Goal: Transaction & Acquisition: Purchase product/service

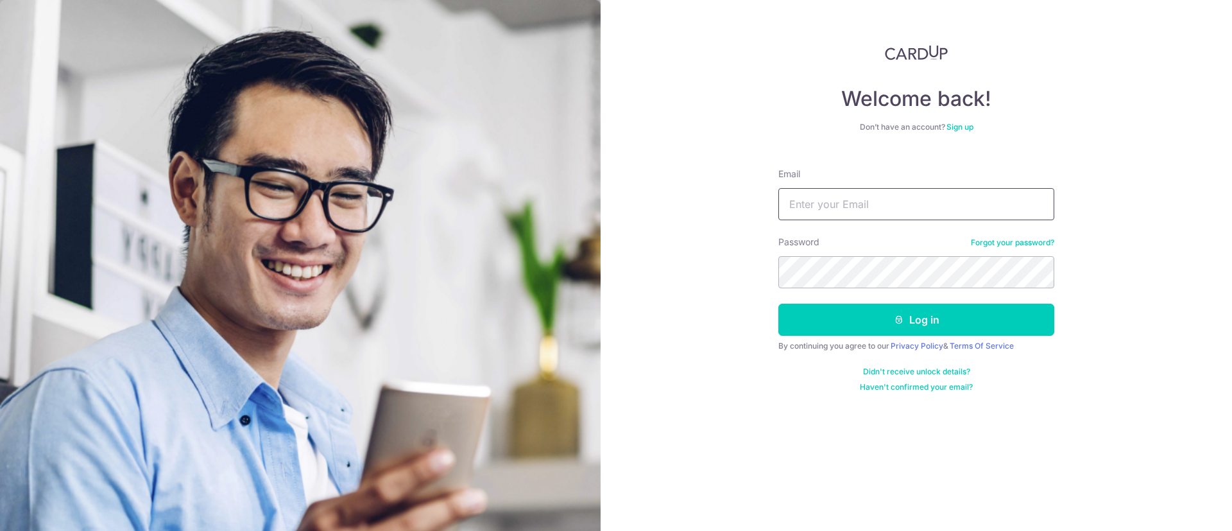
click at [876, 206] on input "Email" at bounding box center [916, 204] width 276 height 32
type input "[EMAIL_ADDRESS][DOMAIN_NAME]"
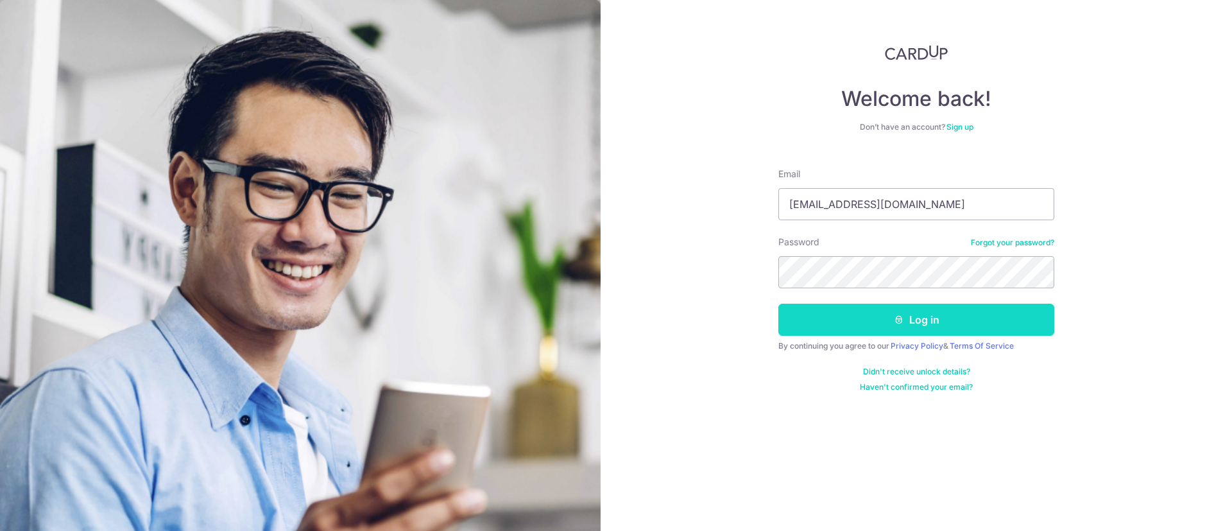
click at [862, 309] on button "Log in" at bounding box center [916, 319] width 276 height 32
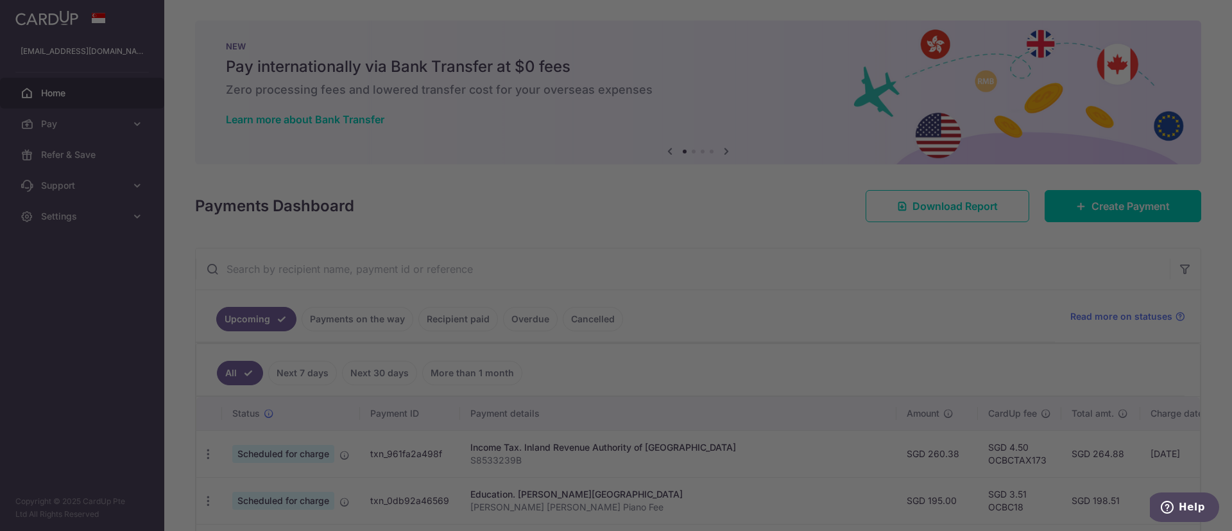
click at [413, 251] on div at bounding box center [622, 268] width 1244 height 536
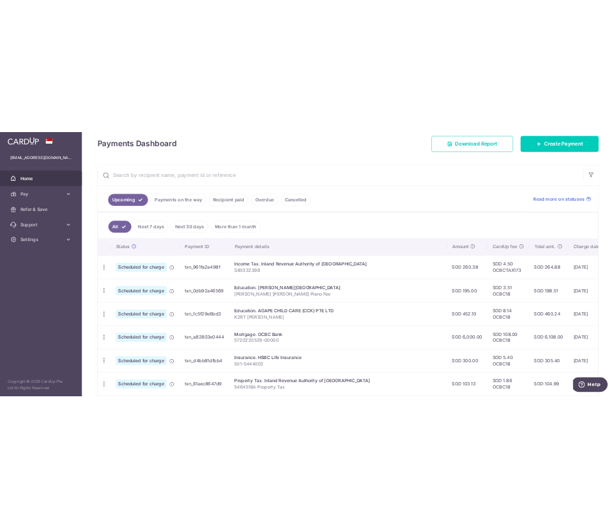
scroll to position [192, 0]
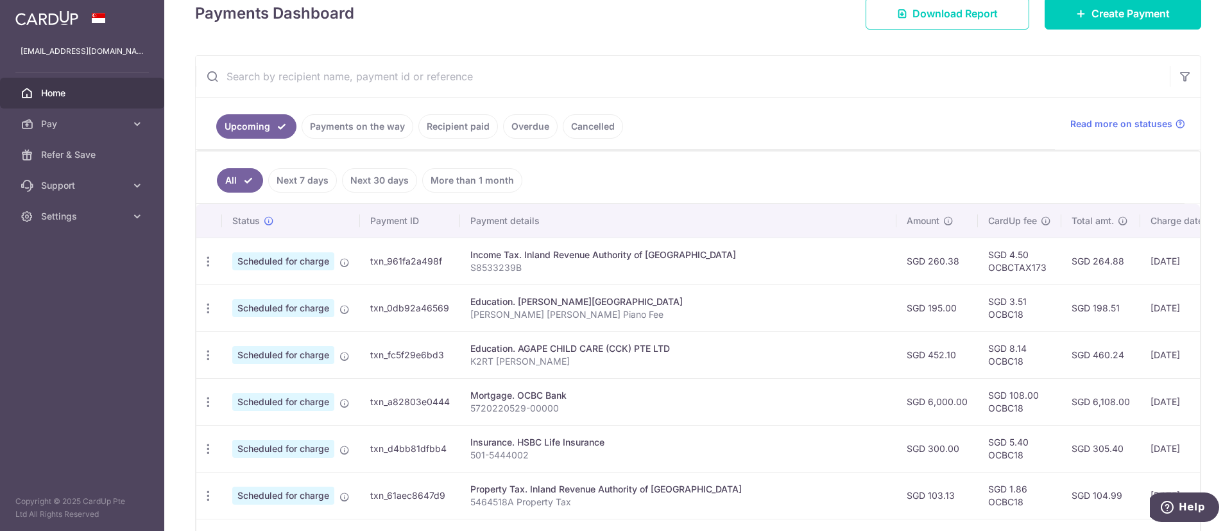
drag, startPoint x: 937, startPoint y: 326, endPoint x: 718, endPoint y: 308, distance: 220.2
click at [718, 308] on tr "Update payment Cancel payment Scheduled for charge txn_0db92a46569 Education. C…" at bounding box center [797, 307] width 1202 height 47
click at [896, 322] on td "SGD 195.00" at bounding box center [936, 307] width 81 height 47
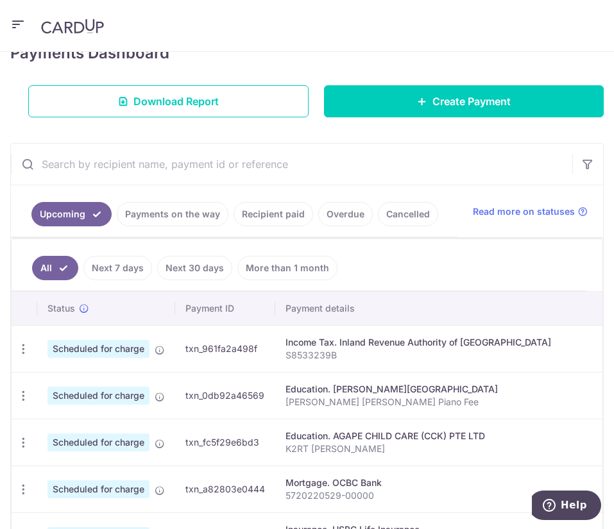
scroll to position [208, 0]
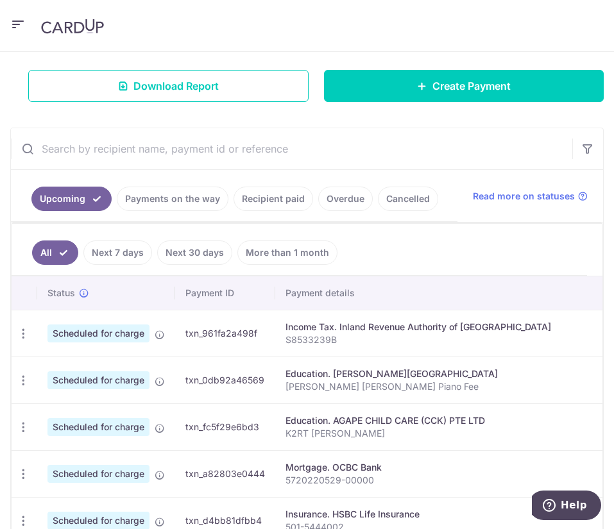
click at [291, 346] on p "S8533239B" at bounding box center [494, 340] width 416 height 13
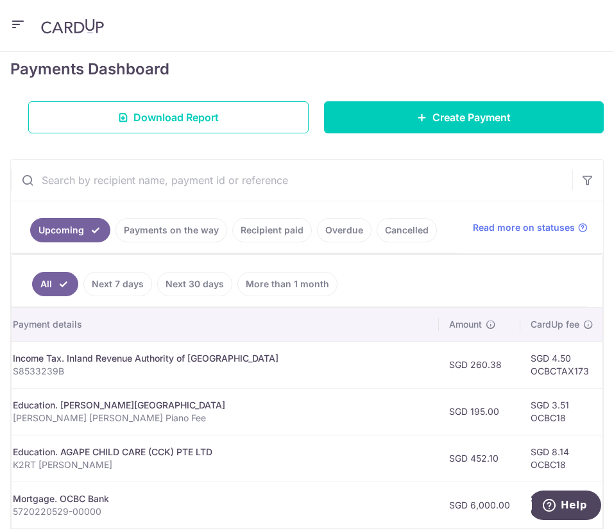
scroll to position [192, 0]
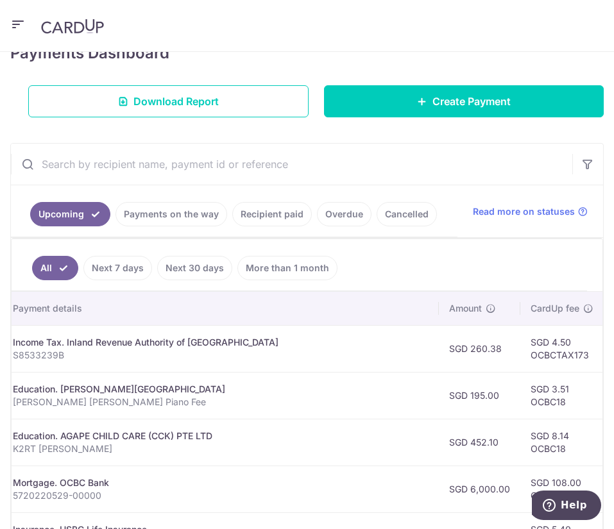
click at [169, 205] on link "Payments on the way" at bounding box center [171, 214] width 112 height 24
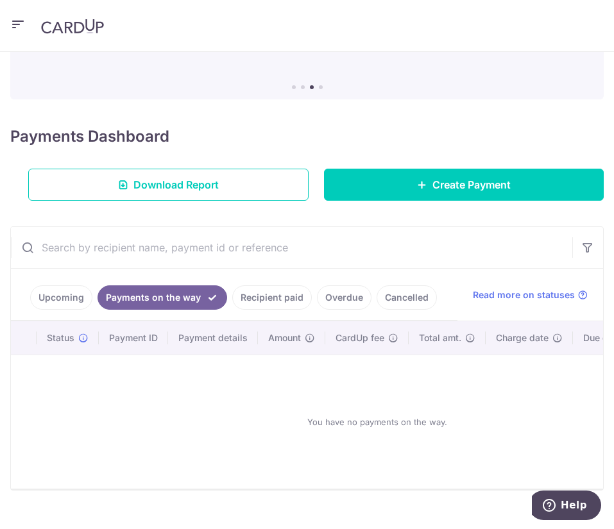
scroll to position [155, 0]
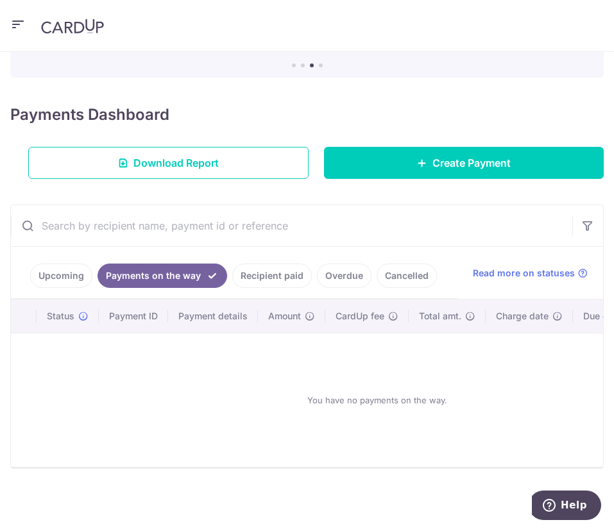
click at [243, 247] on ul "Upcoming Payments on the way Recipient paid Overdue Cancelled" at bounding box center [234, 273] width 447 height 52
click at [262, 264] on link "Recipient paid" at bounding box center [272, 276] width 80 height 24
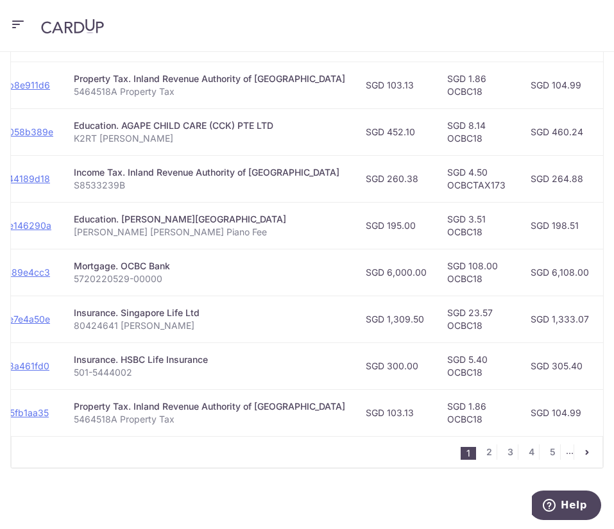
scroll to position [0, 187]
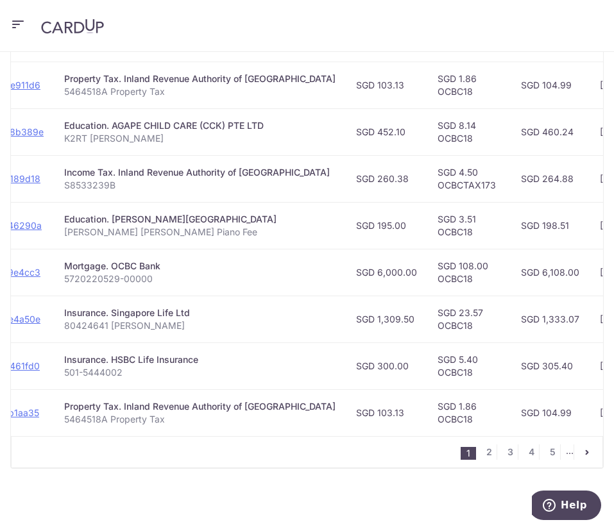
drag, startPoint x: 309, startPoint y: 432, endPoint x: 417, endPoint y: 438, distance: 107.9
click at [417, 438] on div "1 2 3 4 5 ..." at bounding box center [307, 452] width 592 height 32
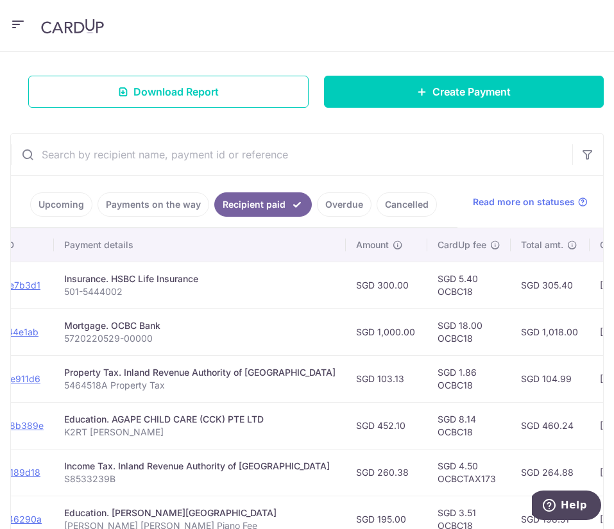
scroll to position [232, 0]
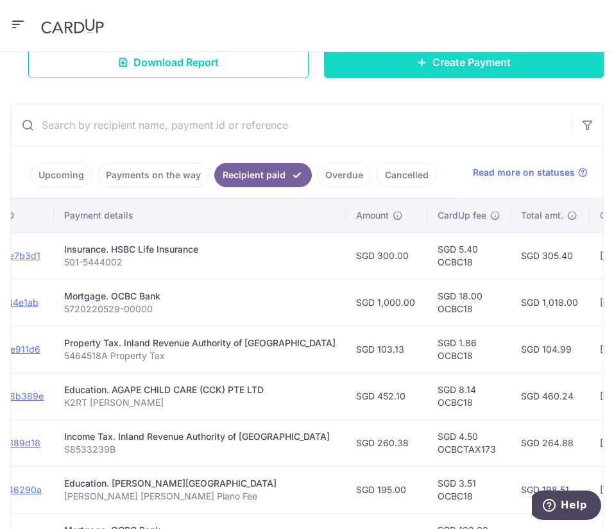
click at [346, 67] on link "Create Payment" at bounding box center [464, 62] width 280 height 32
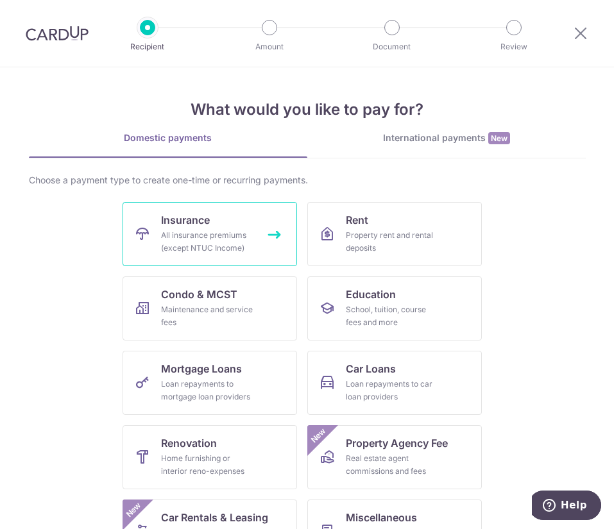
click at [164, 240] on div "All insurance premiums (except NTUC Income)" at bounding box center [207, 242] width 92 height 26
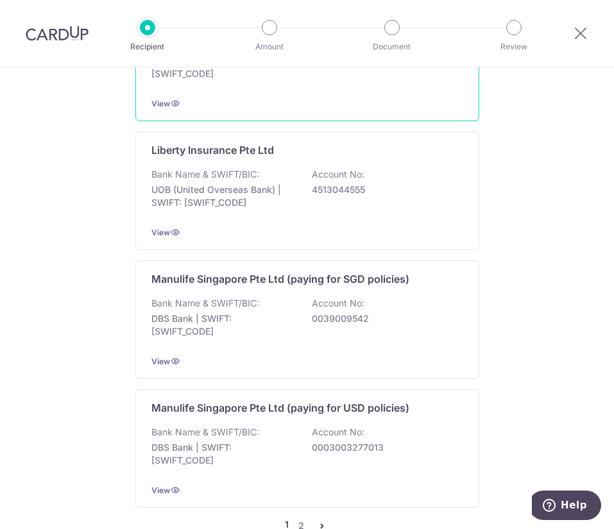
scroll to position [1649, 0]
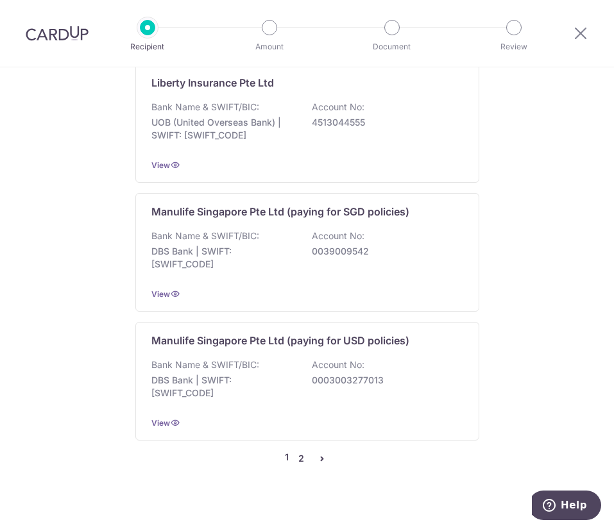
click at [296, 451] on link "2" at bounding box center [301, 458] width 15 height 15
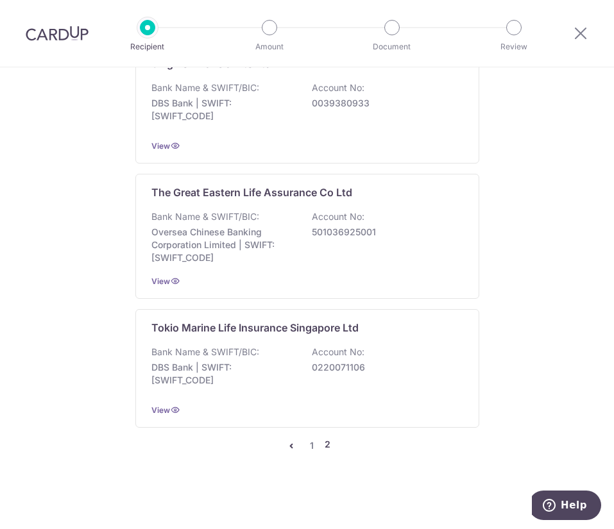
scroll to position [1097, 0]
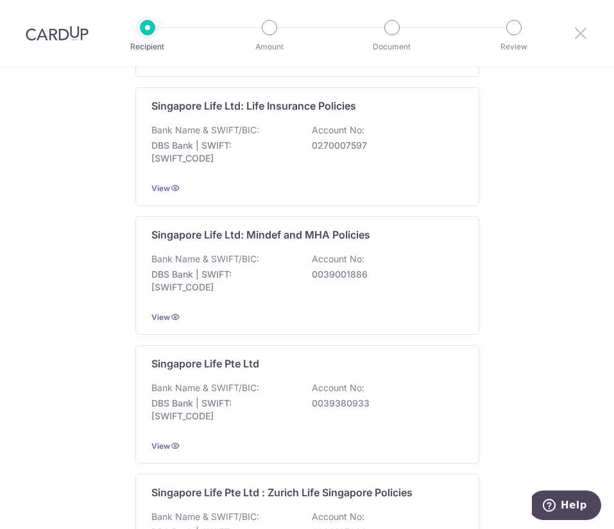
click at [580, 40] on icon at bounding box center [580, 33] width 15 height 16
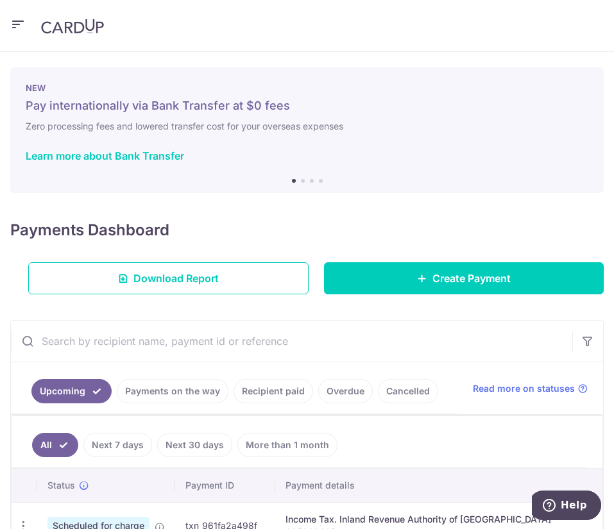
click at [286, 392] on link "Recipient paid" at bounding box center [274, 391] width 80 height 24
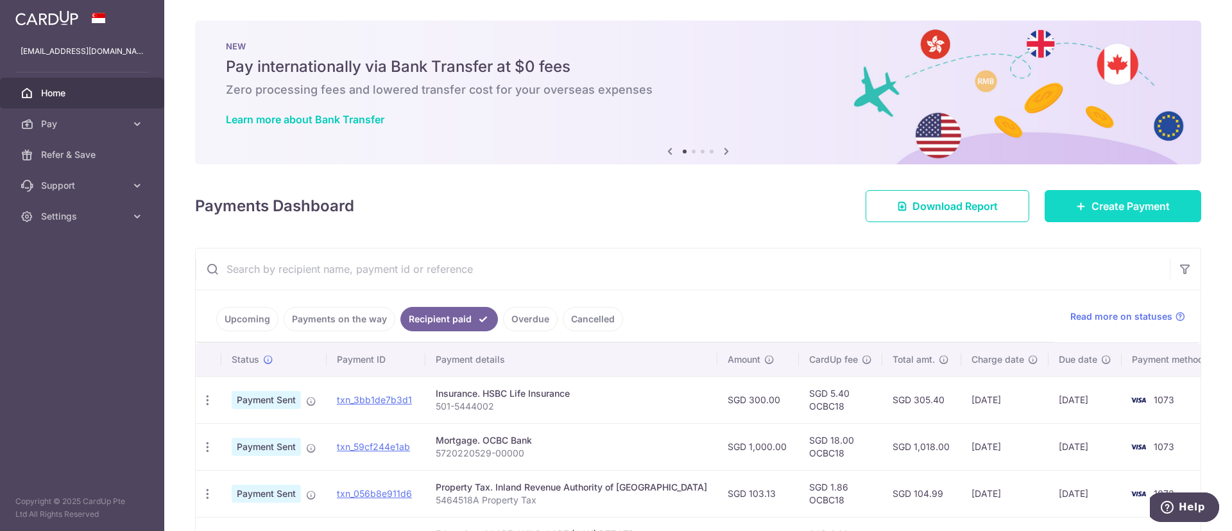
drag, startPoint x: 1057, startPoint y: 212, endPoint x: 1048, endPoint y: 210, distance: 9.2
click at [613, 212] on link "Create Payment" at bounding box center [1123, 206] width 157 height 32
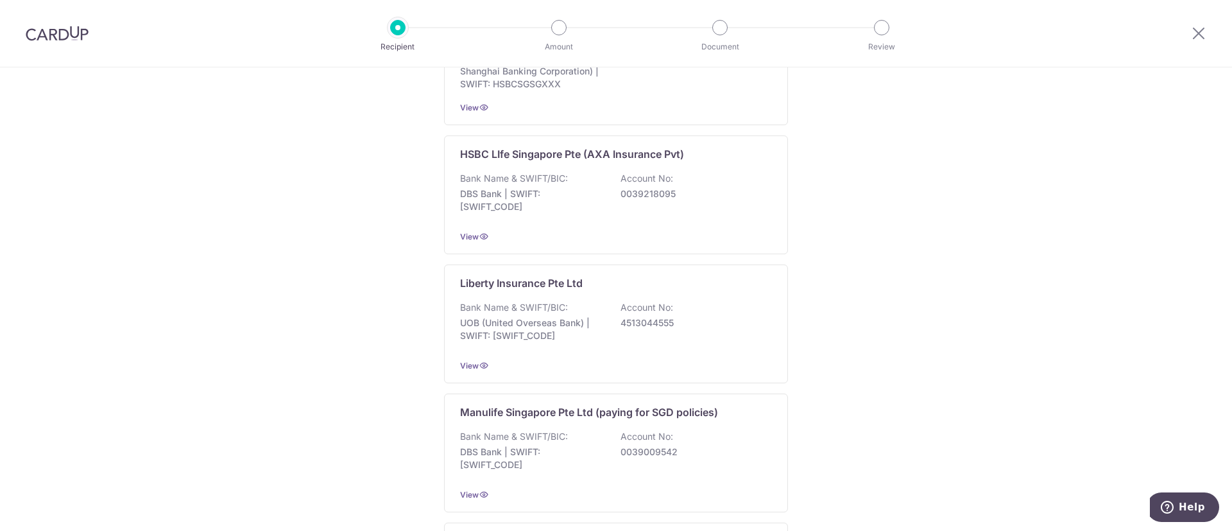
scroll to position [1643, 0]
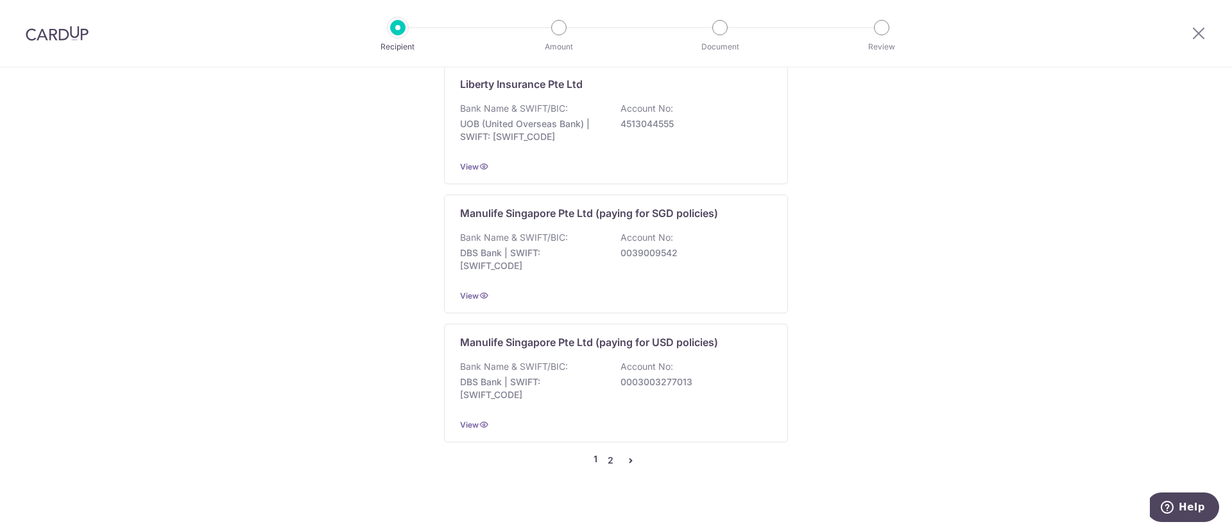
click at [604, 452] on link "2" at bounding box center [609, 459] width 15 height 15
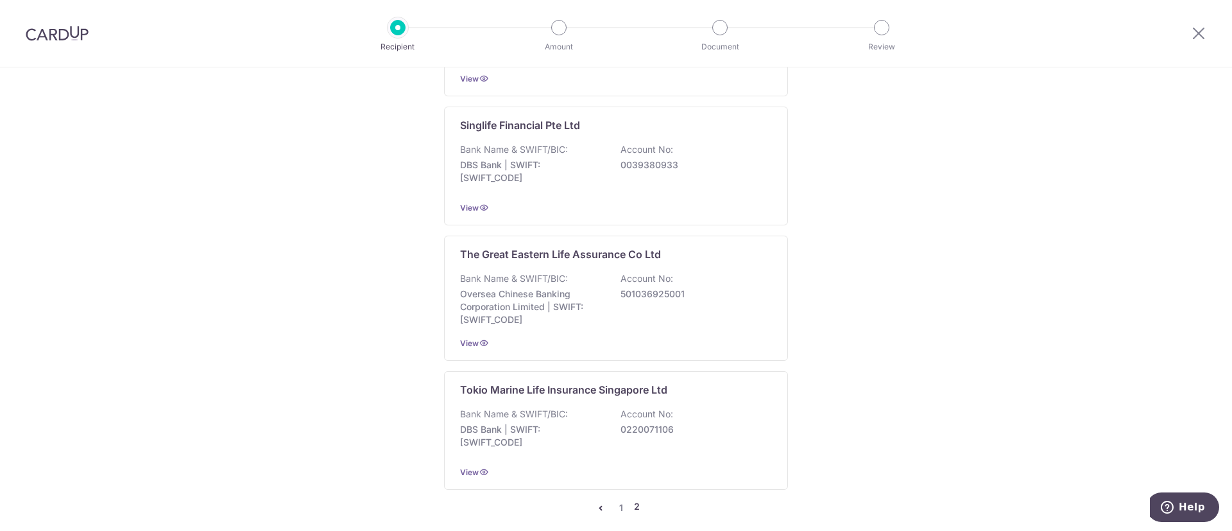
scroll to position [1649, 0]
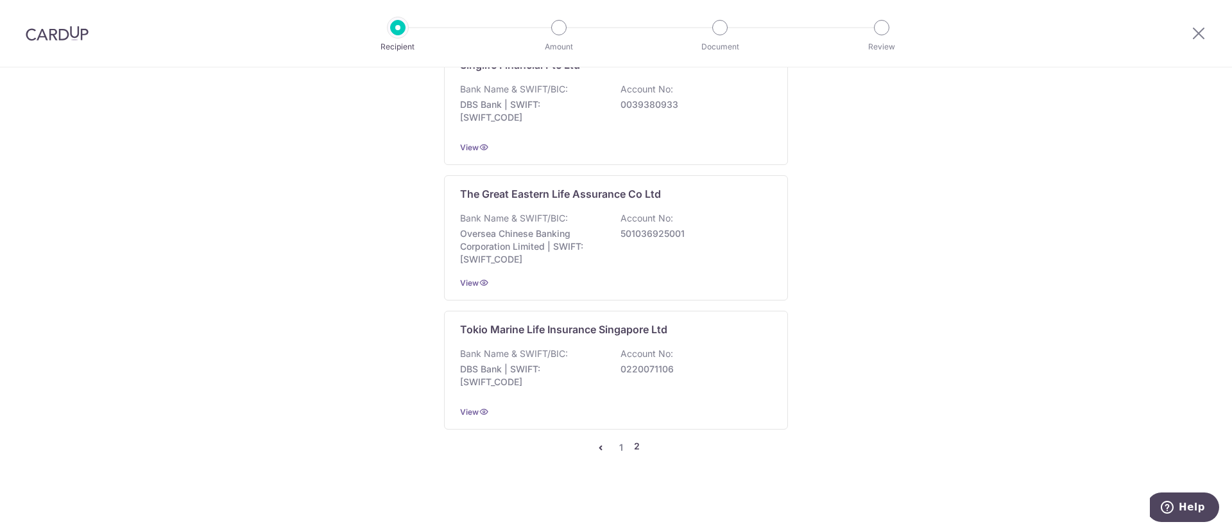
click at [590, 353] on div "Bank Name & SWIFT/BIC: DBS Bank | SWIFT: DBSSSGSGXXX Account No: 0220071106" at bounding box center [616, 370] width 312 height 47
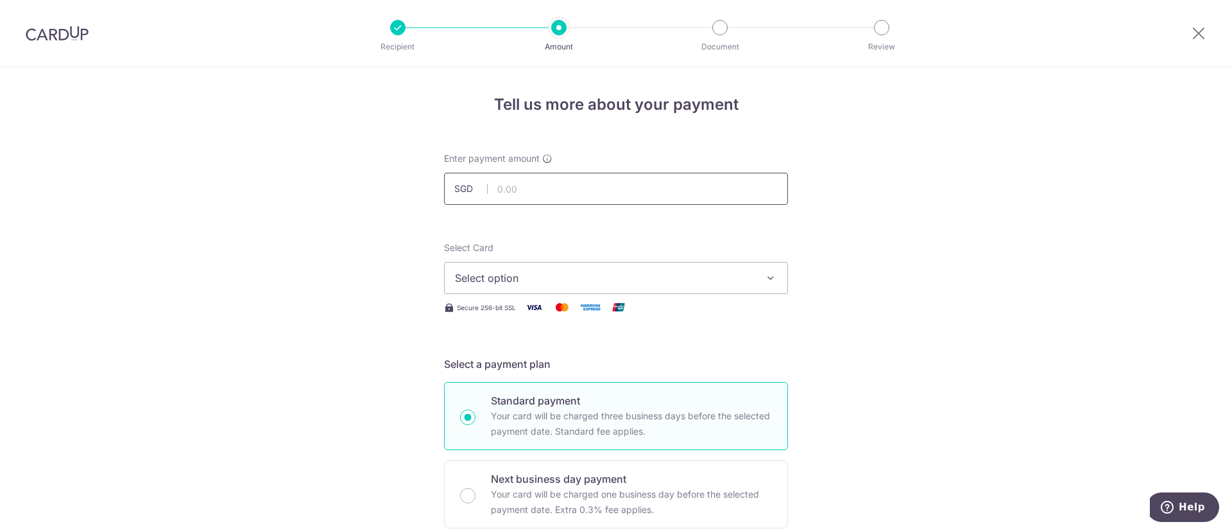
click at [551, 194] on input "text" at bounding box center [616, 189] width 344 height 32
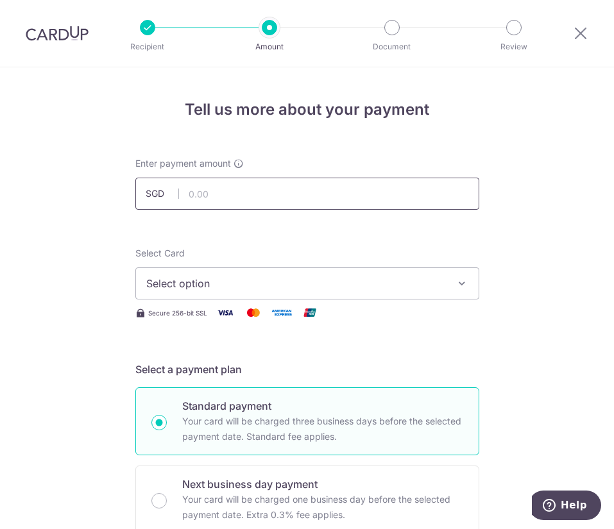
click at [214, 187] on input "text" at bounding box center [307, 194] width 344 height 32
type input "2,194.55"
click at [204, 288] on span "Select option" at bounding box center [295, 283] width 299 height 15
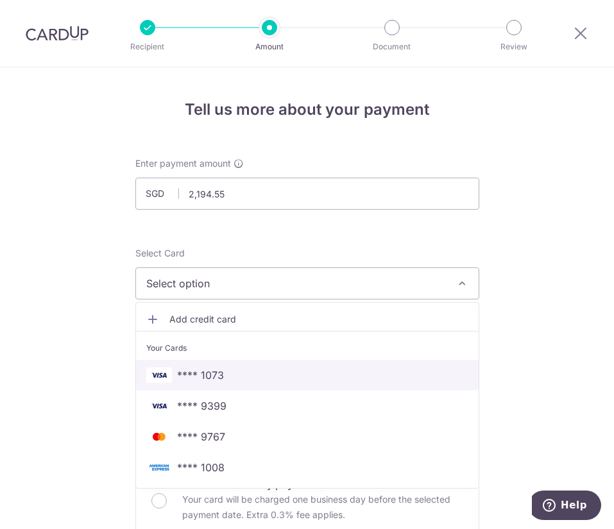
drag, startPoint x: 213, startPoint y: 384, endPoint x: 53, endPoint y: 353, distance: 163.5
click at [213, 384] on link "**** 1073" at bounding box center [307, 375] width 343 height 31
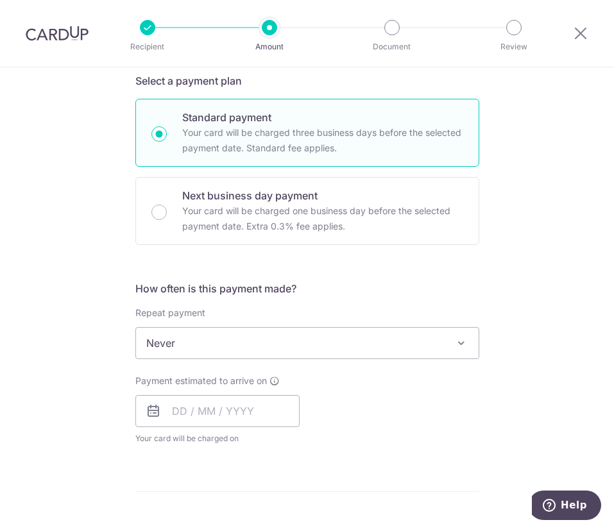
click at [222, 350] on span "Never" at bounding box center [307, 343] width 343 height 31
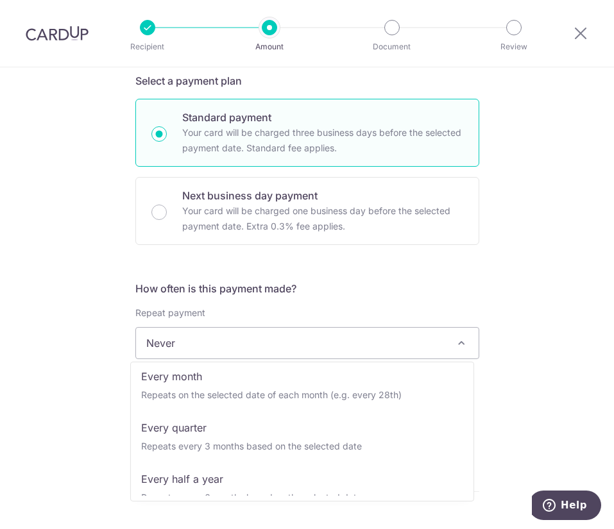
scroll to position [180, 0]
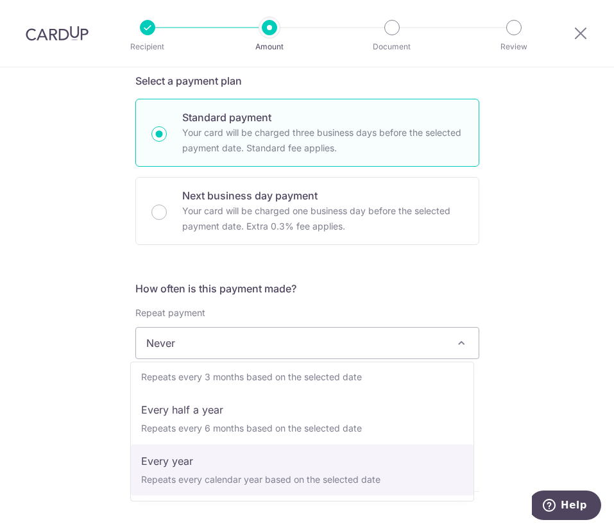
select select "6"
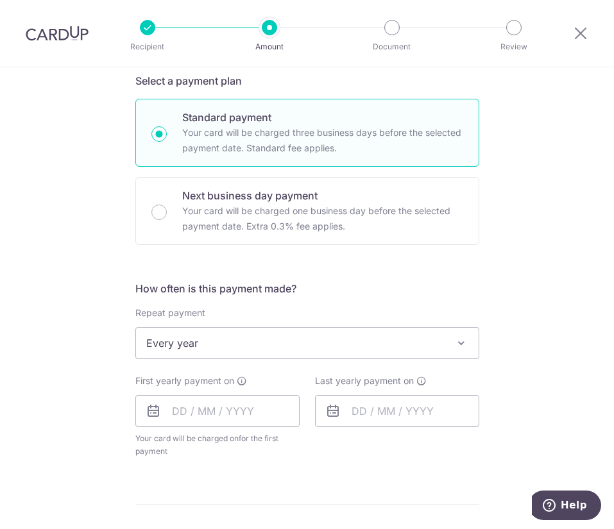
click at [64, 329] on div "Tell us more about your payment Enter payment amount SGD 2,194.55 2194.55 Selec…" at bounding box center [307, 368] width 614 height 1179
click at [217, 405] on input "text" at bounding box center [217, 411] width 164 height 32
click at [89, 367] on div "Tell us more about your payment Enter payment amount SGD 2,194.55 2194.55 Selec…" at bounding box center [307, 368] width 614 height 1179
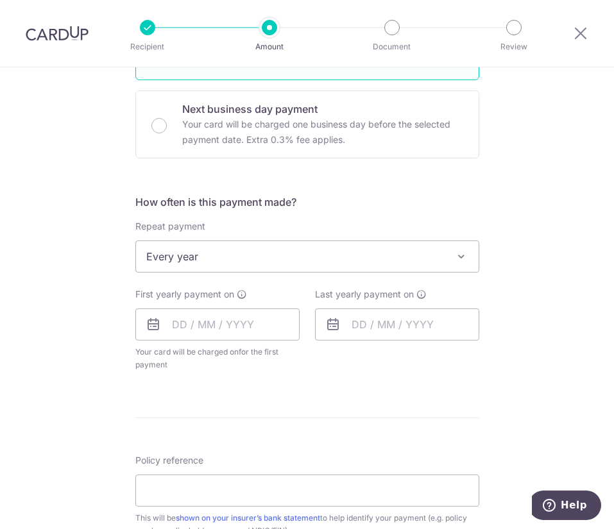
scroll to position [481, 0]
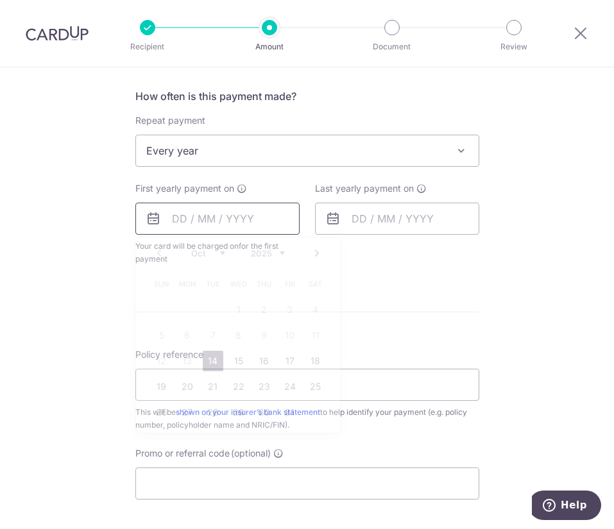
click at [191, 227] on input "text" at bounding box center [217, 219] width 164 height 32
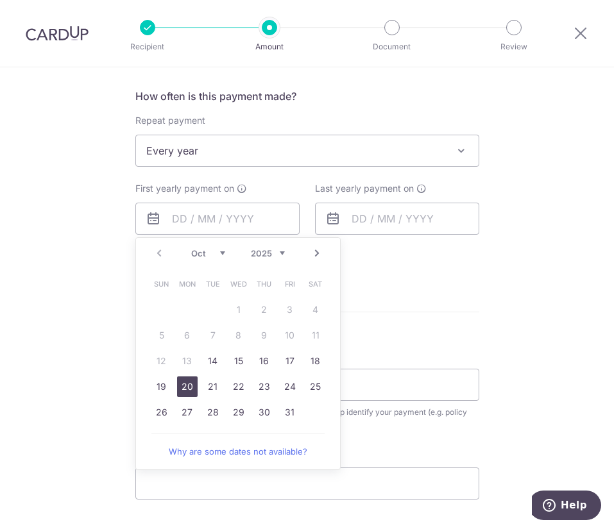
drag, startPoint x: 189, startPoint y: 384, endPoint x: 96, endPoint y: 278, distance: 140.5
click at [189, 384] on link "20" at bounding box center [187, 387] width 21 height 21
type input "[DATE]"
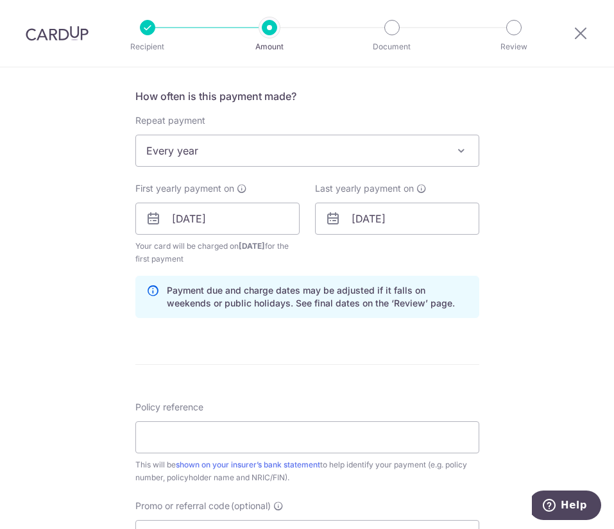
click at [91, 278] on div "Tell us more about your payment Enter payment amount SGD 2,194.55 2194.55 Selec…" at bounding box center [307, 202] width 614 height 1232
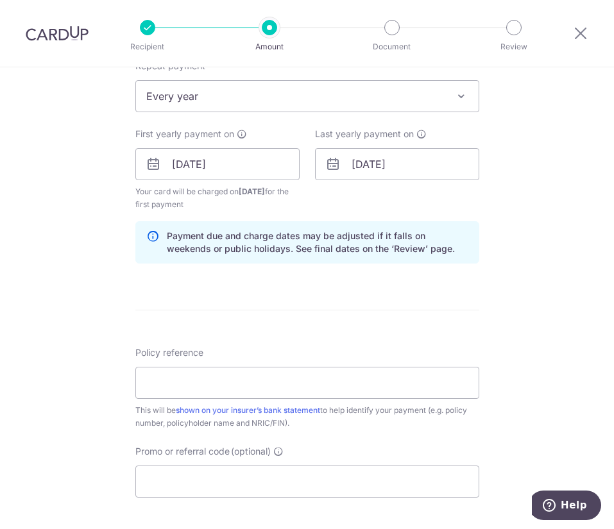
scroll to position [577, 0]
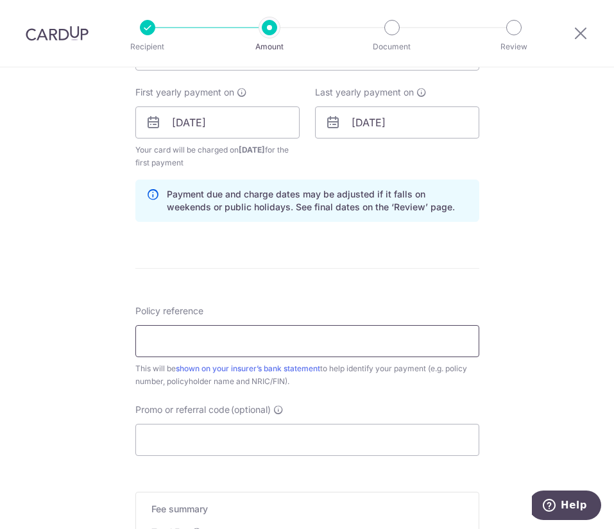
click at [297, 343] on input "Policy reference" at bounding box center [307, 341] width 344 height 32
click at [185, 353] on input "Policy reference" at bounding box center [307, 341] width 344 height 32
type input "00264642 [PERSON_NAME]"
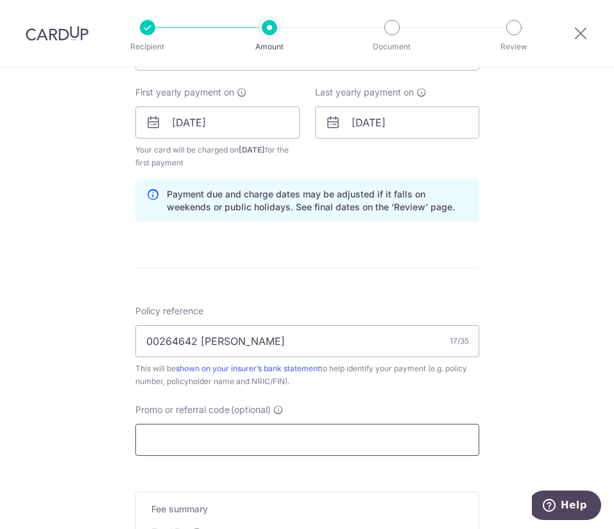
click at [244, 433] on input "Promo or referral code (optional)" at bounding box center [307, 440] width 344 height 32
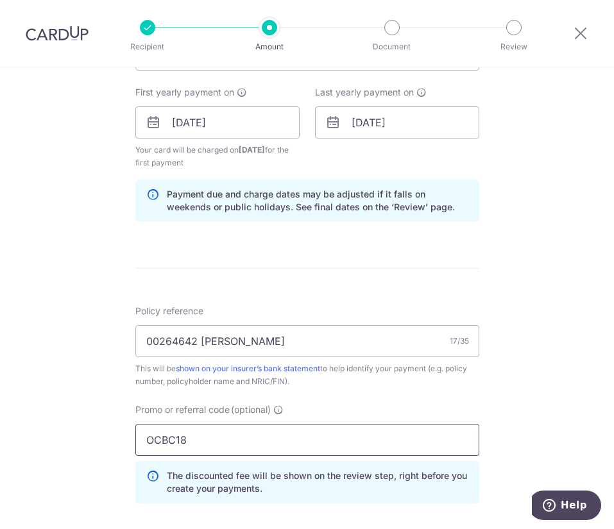
scroll to position [828, 0]
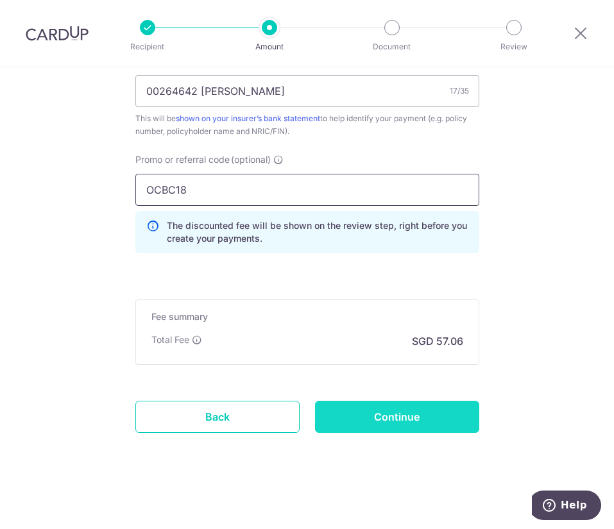
type input "OCBC18"
click at [348, 425] on input "Continue" at bounding box center [397, 417] width 164 height 32
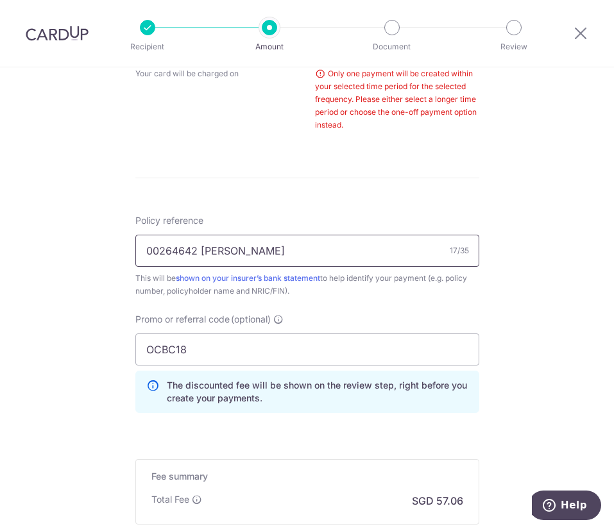
scroll to position [365, 0]
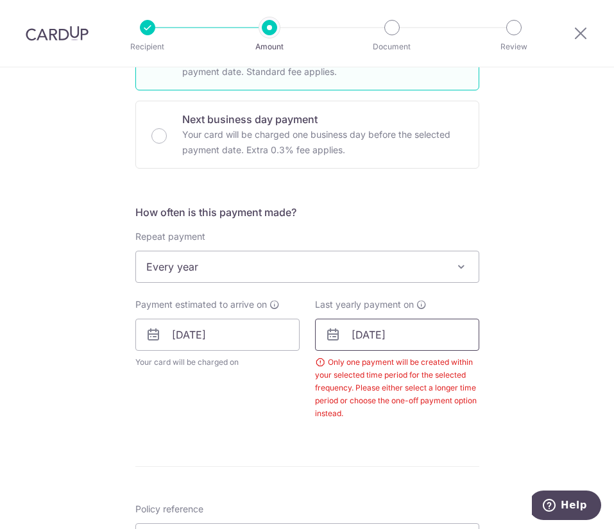
click at [383, 320] on input "[DATE]" at bounding box center [397, 335] width 164 height 32
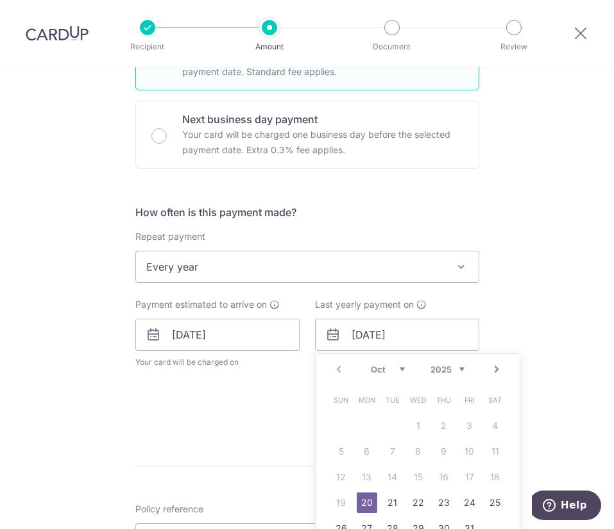
click at [457, 368] on select "2025 2026 2027 2028 2029 2030 2031 2032 2033 2034 2035" at bounding box center [448, 369] width 34 height 10
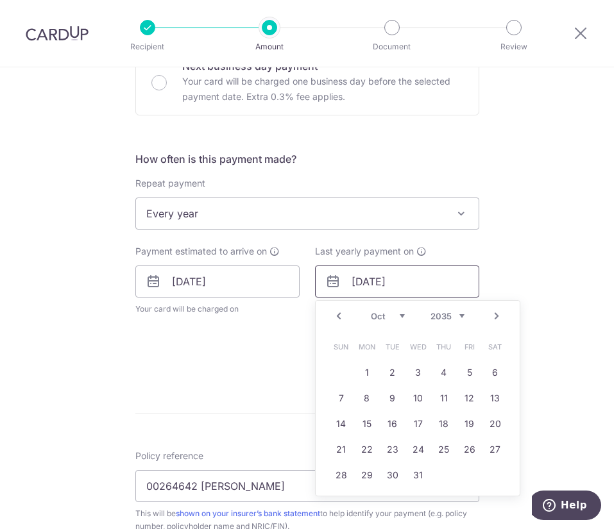
scroll to position [461, 0]
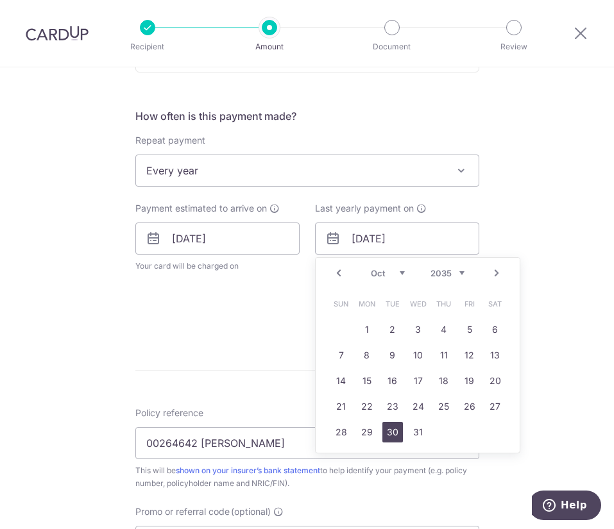
click at [385, 429] on link "30" at bounding box center [392, 432] width 21 height 21
type input "30/10/2035"
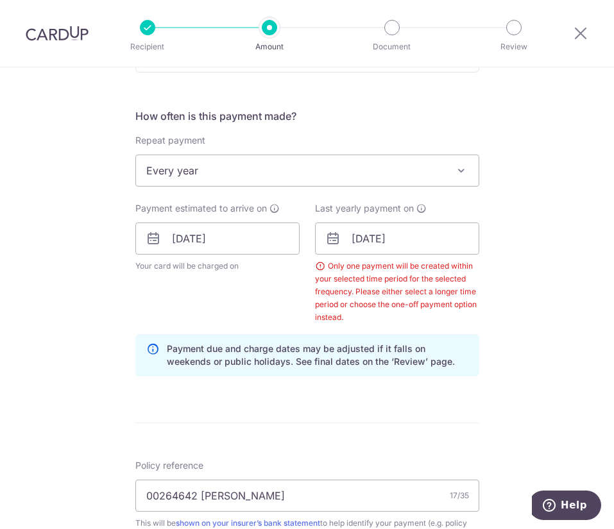
scroll to position [866, 0]
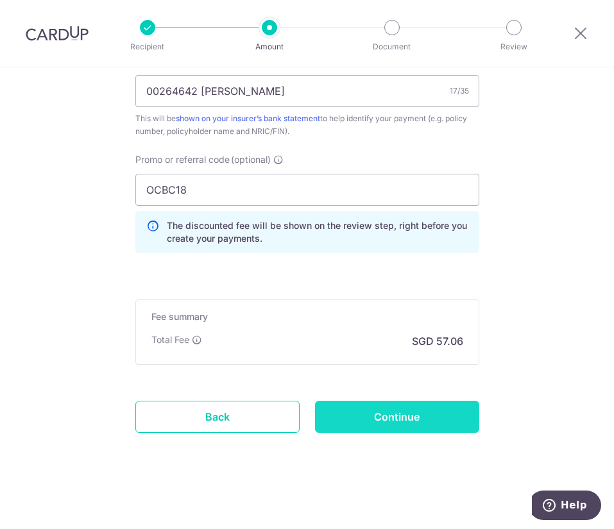
click at [403, 414] on input "Continue" at bounding box center [397, 417] width 164 height 32
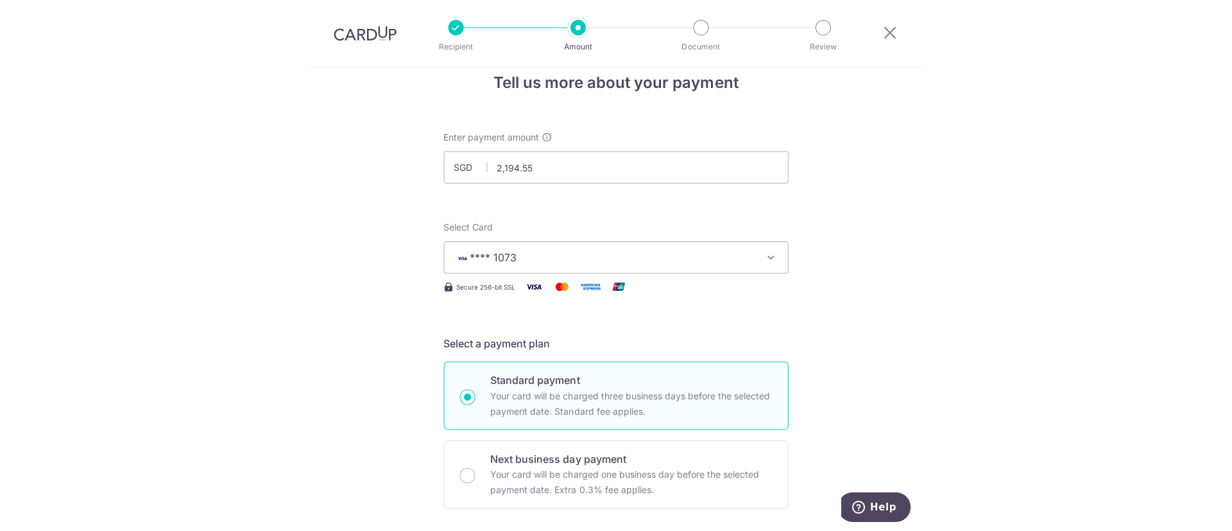
scroll to position [0, 0]
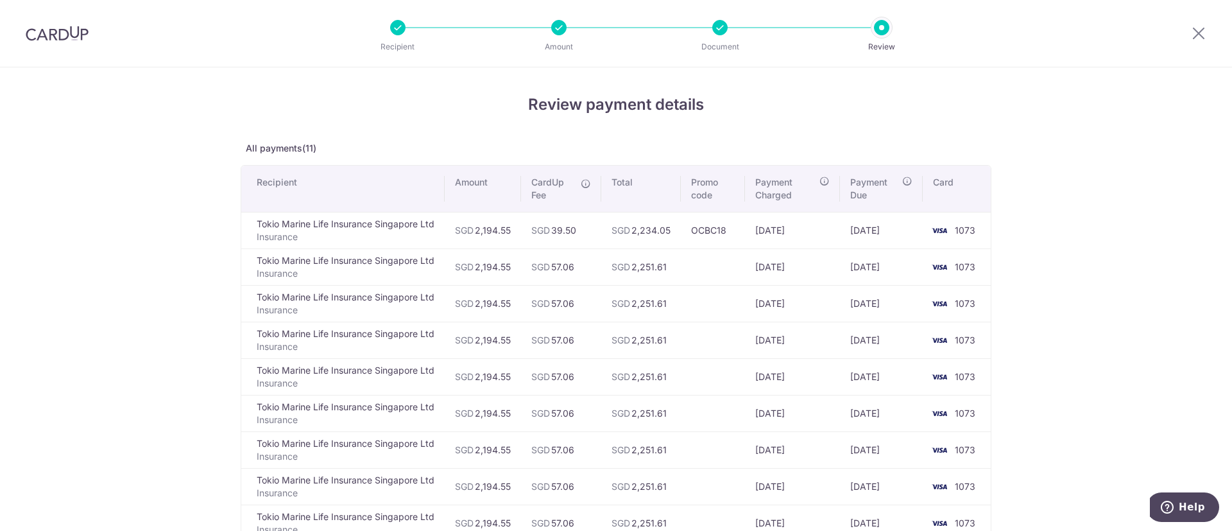
click at [192, 289] on div "Review payment details All payments(11) Recipient Amount CardUp Fee Total Promo…" at bounding box center [616, 448] width 1232 height 763
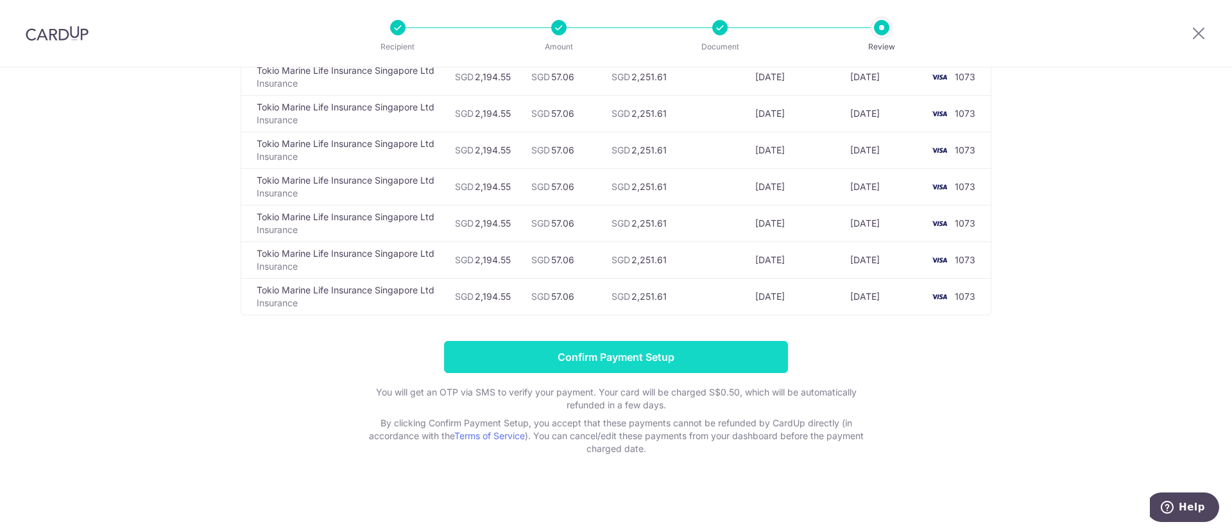
click at [767, 349] on input "Confirm Payment Setup" at bounding box center [616, 357] width 344 height 32
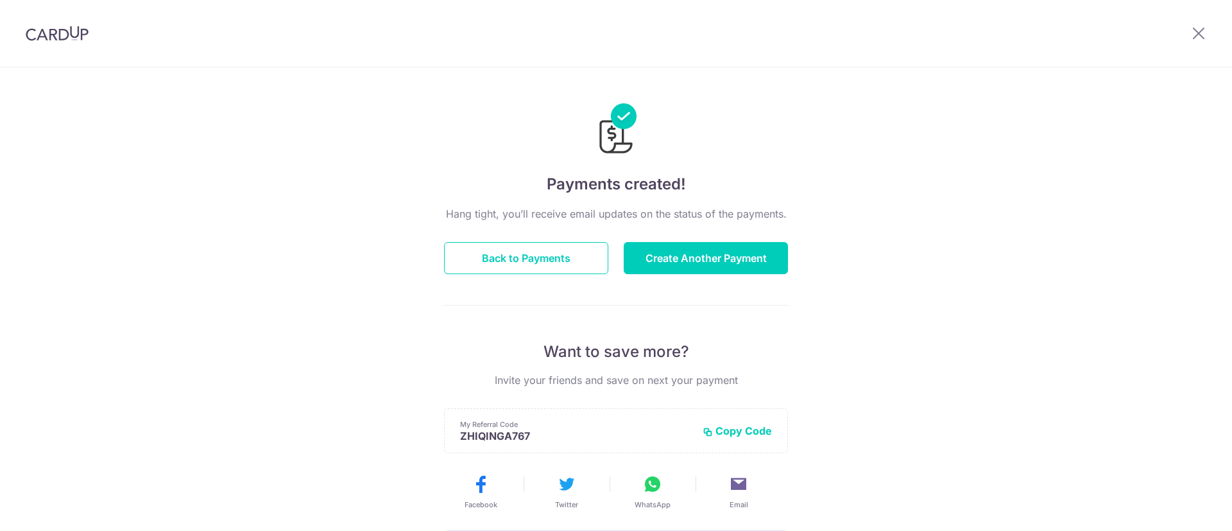
click at [324, 289] on div "Payments created! Hang tight, you’ll receive email updates on the status of the…" at bounding box center [616, 409] width 1232 height 685
click at [542, 245] on button "Back to Payments" at bounding box center [526, 258] width 164 height 32
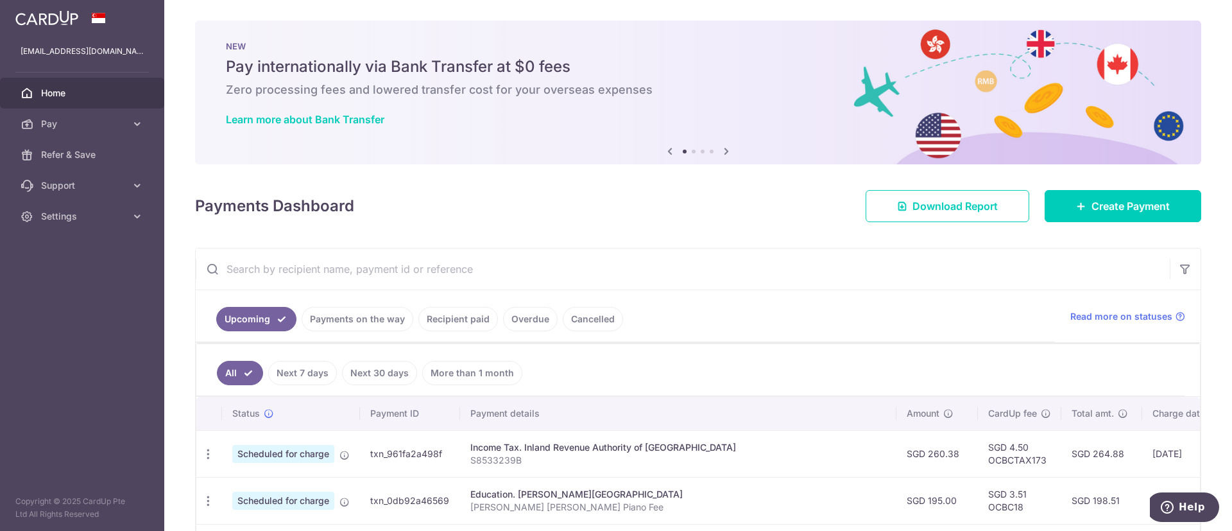
click at [474, 319] on link "Recipient paid" at bounding box center [458, 319] width 80 height 24
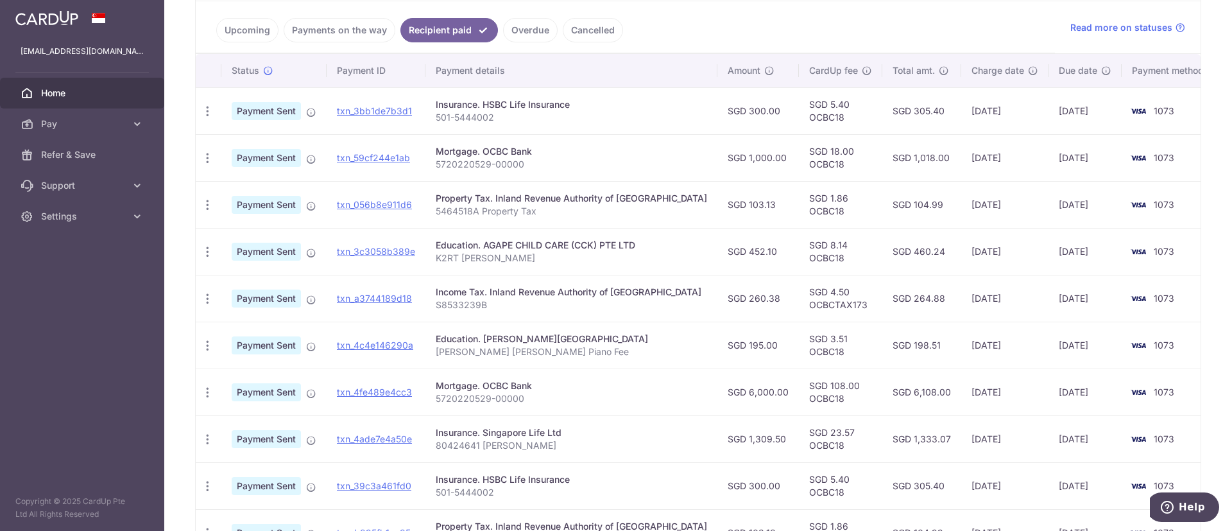
scroll to position [385, 0]
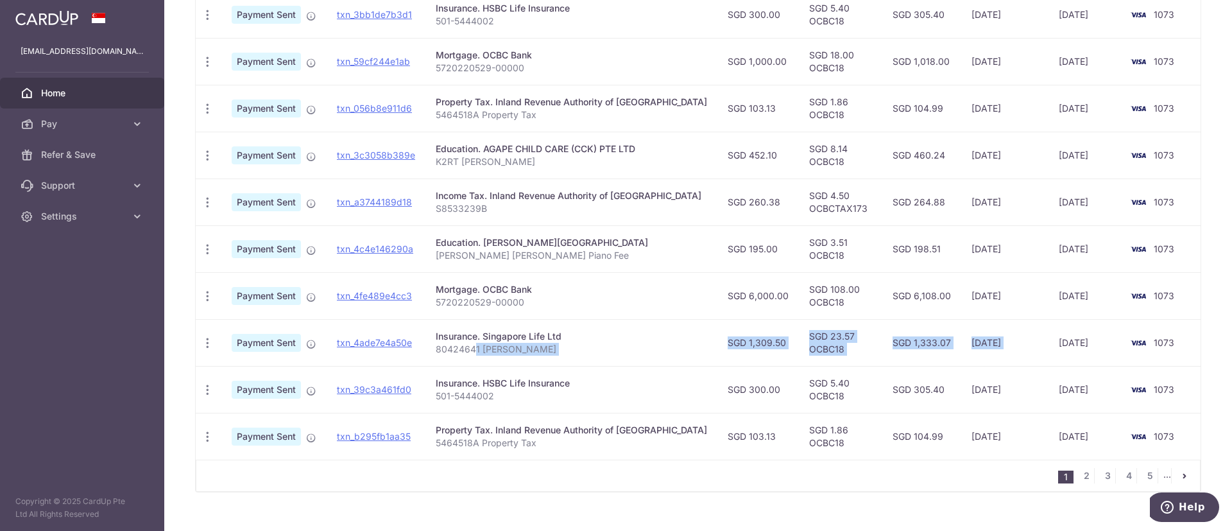
drag, startPoint x: 479, startPoint y: 345, endPoint x: 1026, endPoint y: 354, distance: 547.4
click at [1026, 354] on tr "PDF Receipt Payment Sent txn_4ade7e4a50e Insurance. Singapore Life Ltd 80424641…" at bounding box center [707, 342] width 1023 height 47
click at [1048, 354] on td "[DATE]" at bounding box center [1084, 342] width 73 height 47
drag, startPoint x: 1074, startPoint y: 353, endPoint x: 218, endPoint y: 355, distance: 855.9
click at [218, 355] on tr "PDF Receipt Payment Sent txn_4ade7e4a50e Insurance. Singapore Life Ltd 80424641…" at bounding box center [707, 342] width 1023 height 47
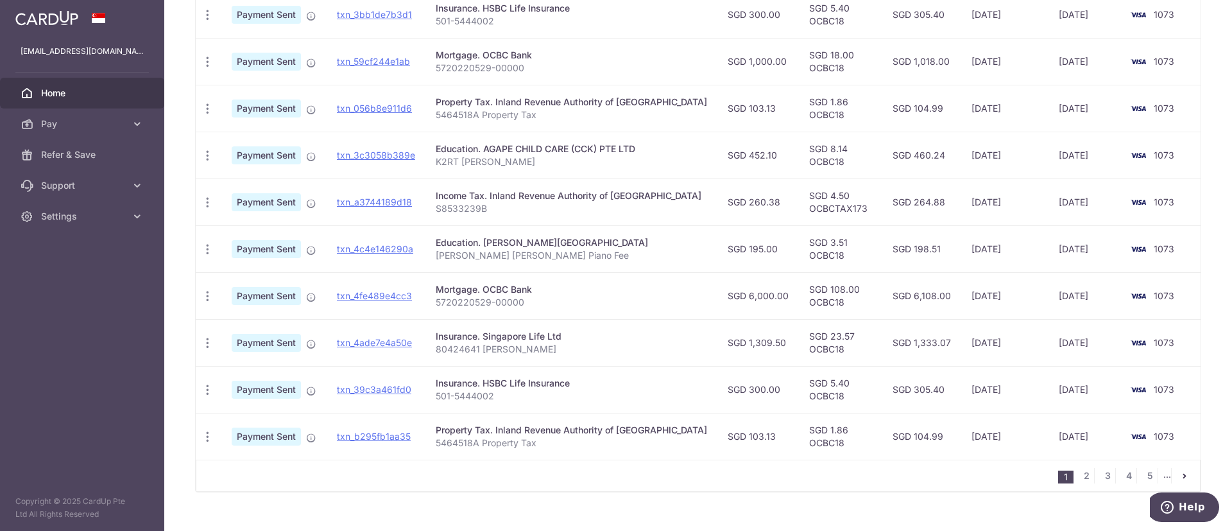
click at [649, 330] on div "Insurance. Singapore Life Ltd" at bounding box center [571, 336] width 271 height 13
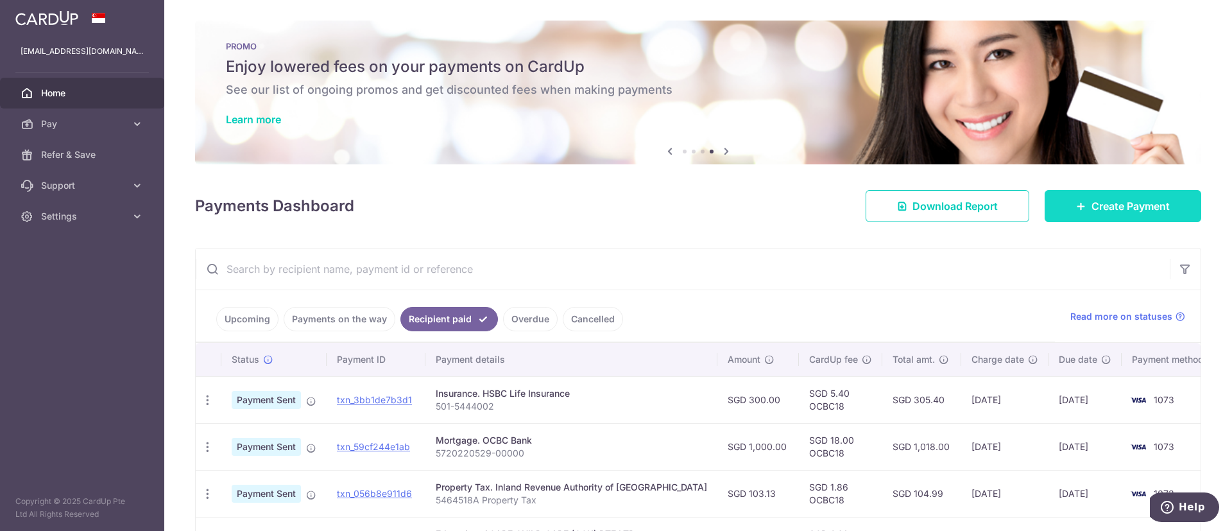
click at [1081, 216] on link "Create Payment" at bounding box center [1123, 206] width 157 height 32
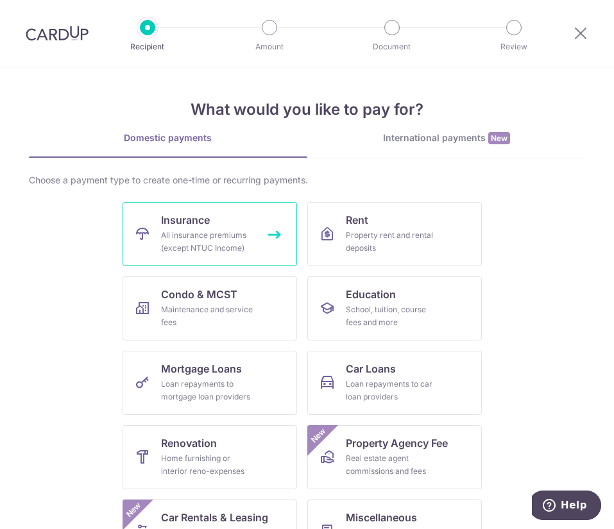
click at [145, 220] on link "Insurance All insurance premiums (except NTUC Income)" at bounding box center [210, 234] width 175 height 64
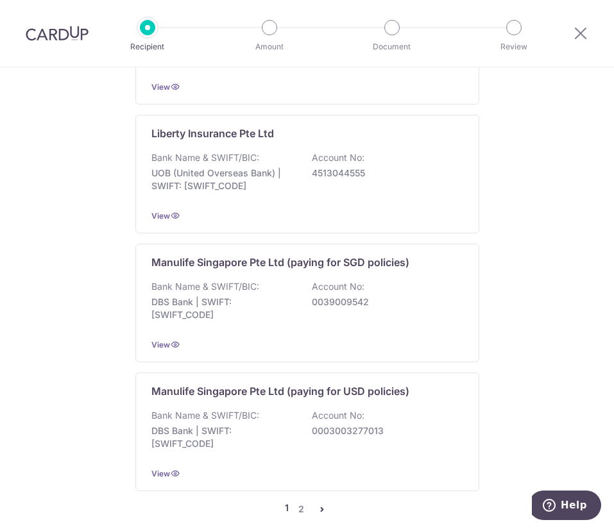
scroll to position [1649, 0]
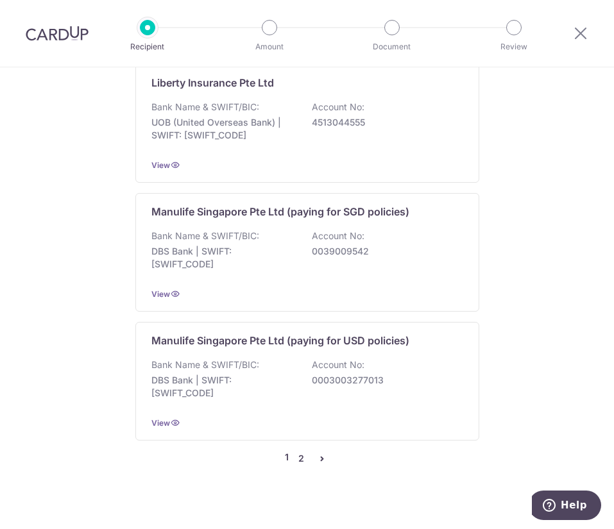
click at [303, 451] on link "2" at bounding box center [301, 458] width 15 height 15
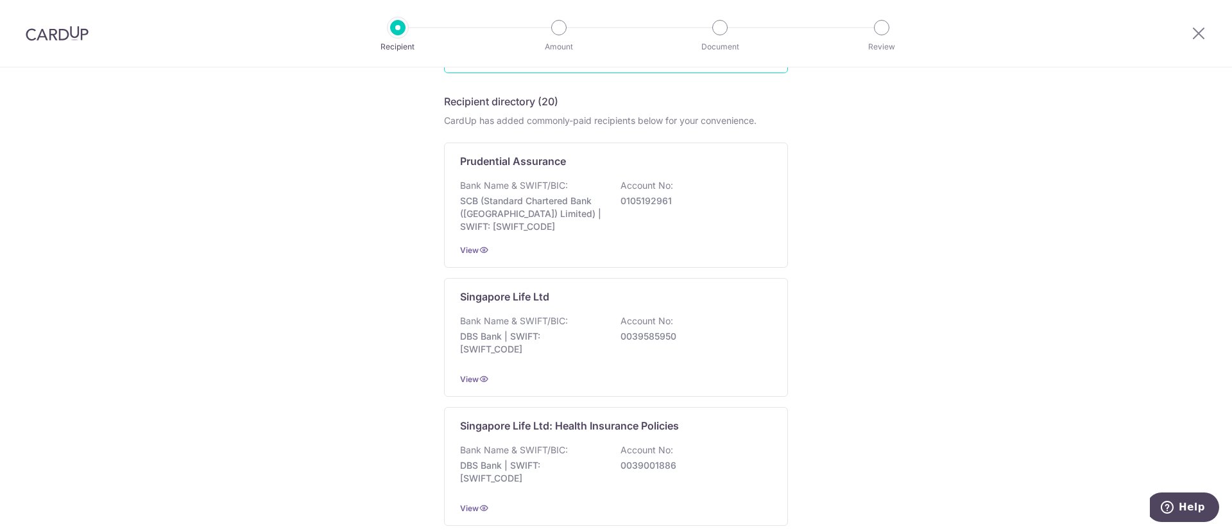
scroll to position [674, 0]
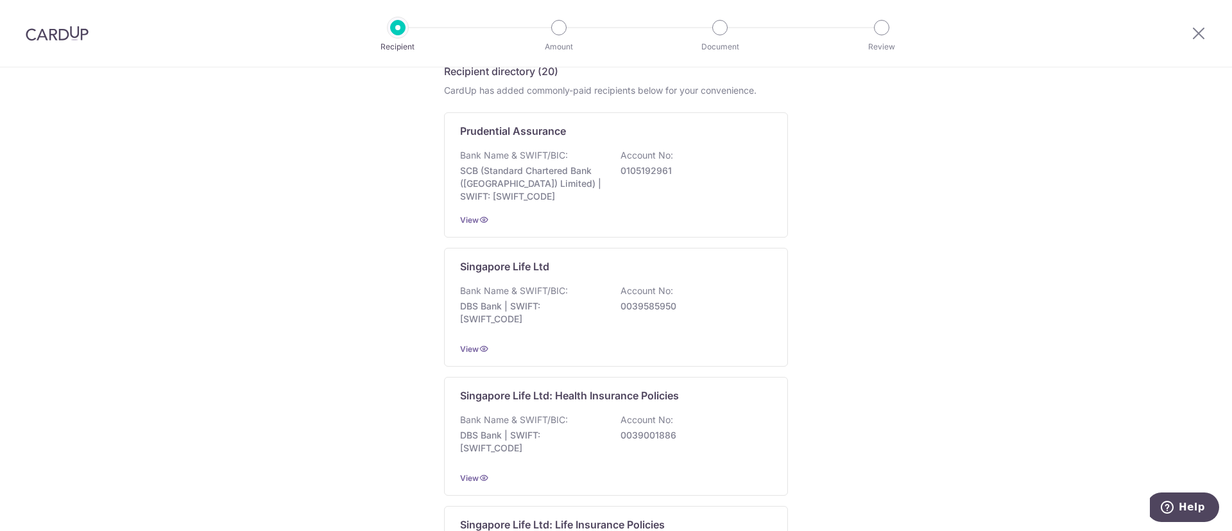
click at [517, 316] on p "DBS Bank | SWIFT: DBSSSGSGXXX" at bounding box center [532, 313] width 144 height 26
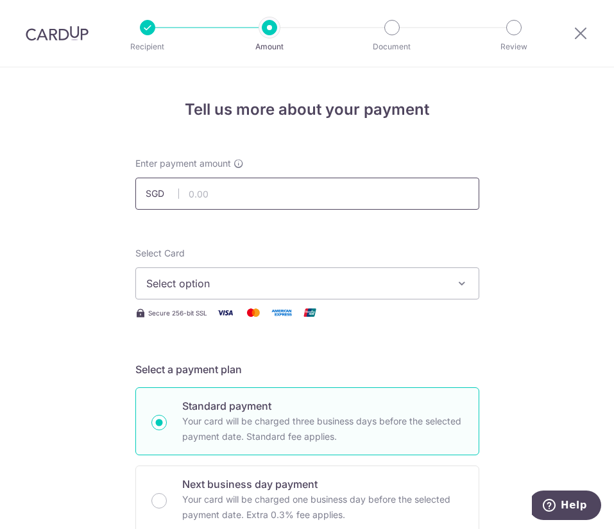
click at [221, 187] on input "text" at bounding box center [307, 194] width 344 height 32
type input "2,808.75"
click at [258, 287] on span "Select option" at bounding box center [295, 283] width 299 height 15
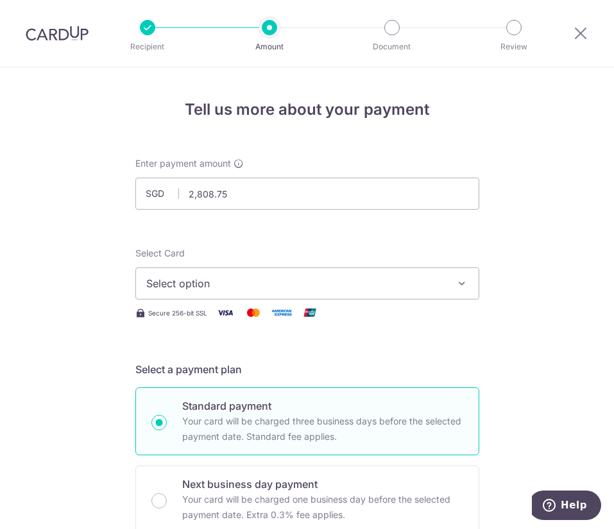
click at [258, 287] on span "Select option" at bounding box center [295, 283] width 299 height 15
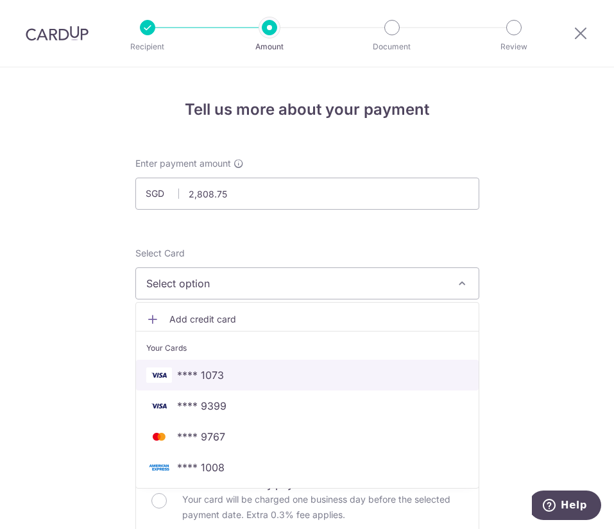
click at [237, 371] on span "**** 1073" at bounding box center [307, 375] width 322 height 15
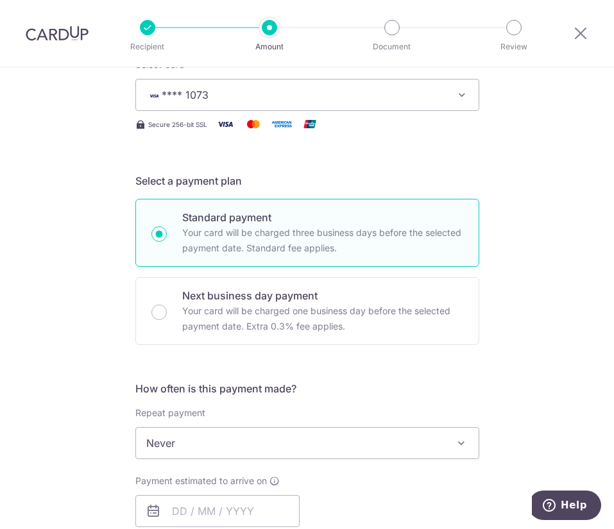
scroll to position [192, 0]
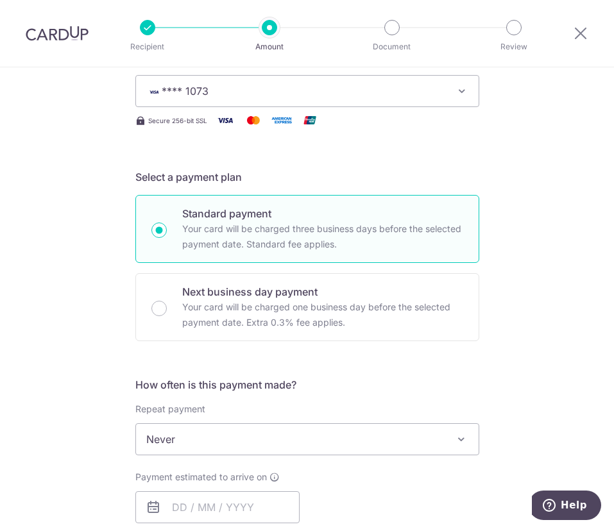
click at [287, 439] on span "Never" at bounding box center [307, 439] width 343 height 31
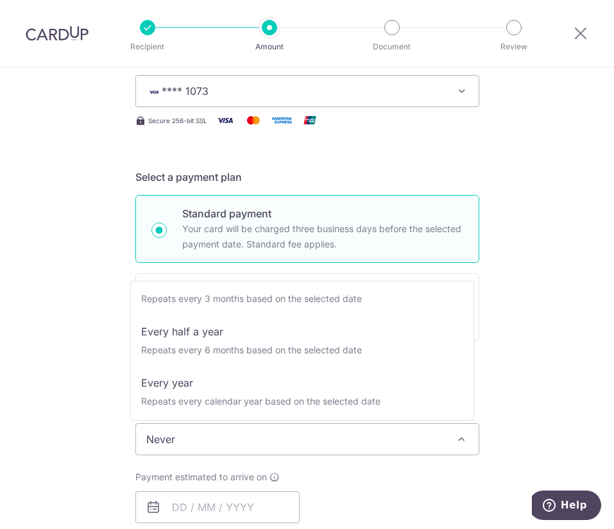
scroll to position [180, 0]
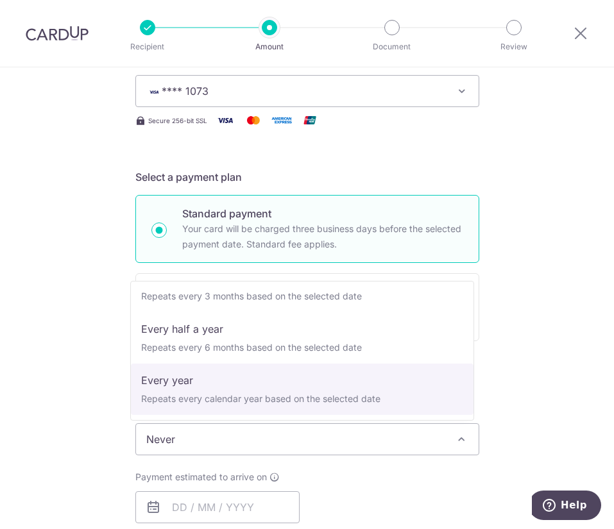
select select "6"
click at [230, 365] on form "Enter payment amount SGD 2,808.75 2808.75 Select Card **** 1073 Add credit card…" at bounding box center [307, 473] width 344 height 1016
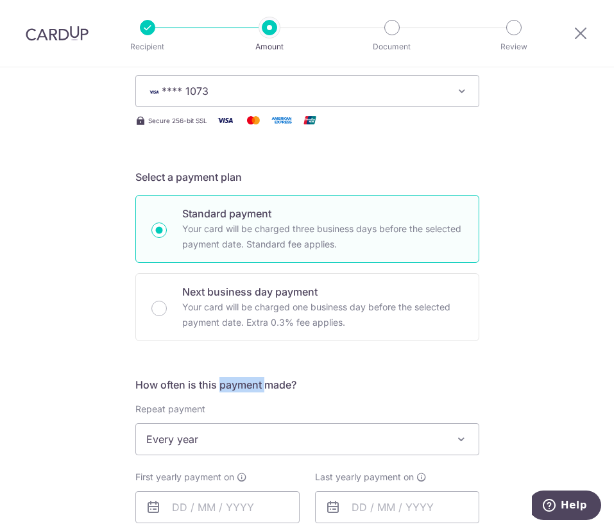
scroll to position [481, 0]
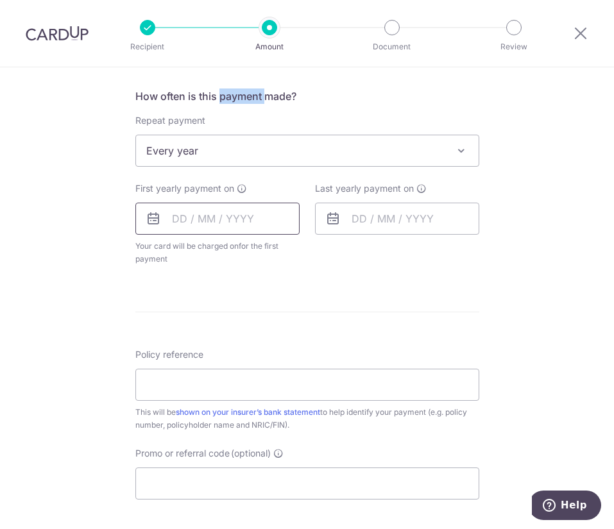
click at [194, 224] on input "text" at bounding box center [217, 219] width 164 height 32
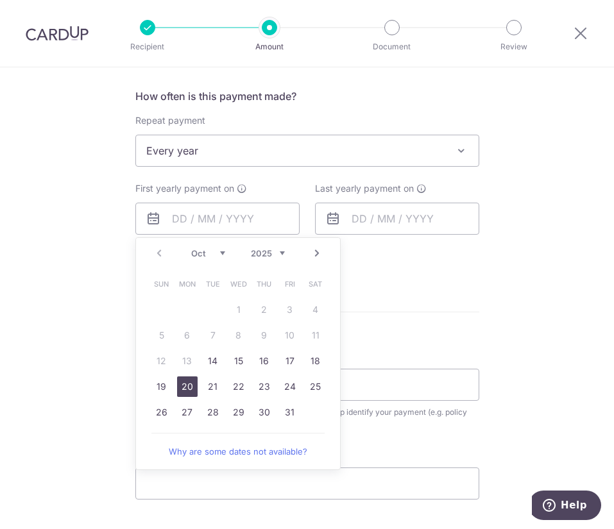
click at [192, 393] on link "20" at bounding box center [187, 387] width 21 height 21
type input "[DATE]"
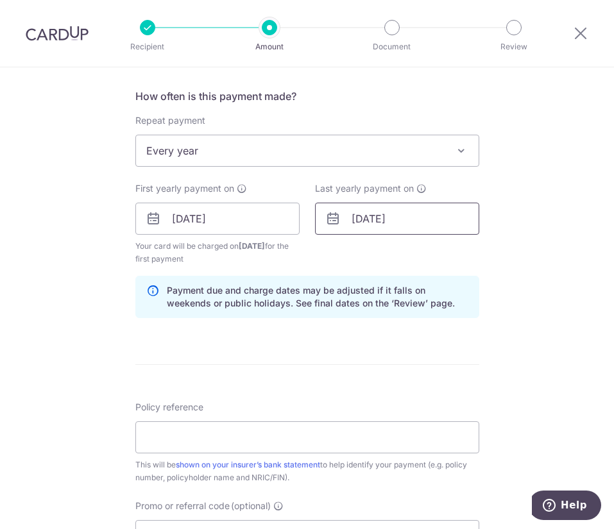
click at [373, 232] on input "[DATE]" at bounding box center [397, 219] width 164 height 32
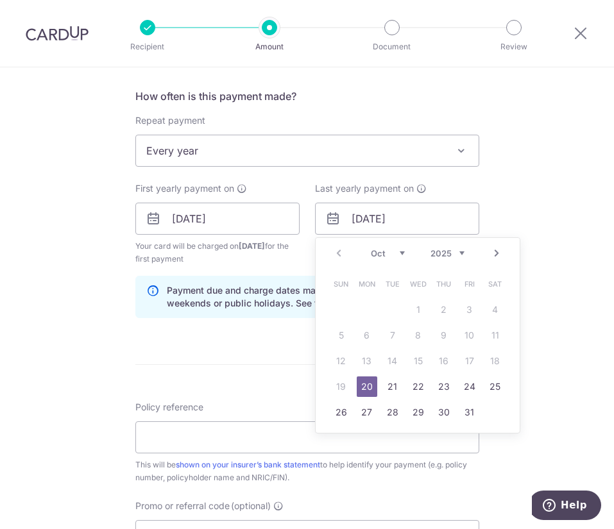
click at [441, 253] on select "2025 2026 2027 2028 2029 2030 2031 2032 2033 2034 2035" at bounding box center [448, 253] width 34 height 10
click at [438, 262] on div "Prev Next Oct Nov [DATE] 2026 2027 2028 2029 2030 2031 2032 2033 2034 2035" at bounding box center [418, 253] width 204 height 31
drag, startPoint x: 438, startPoint y: 254, endPoint x: 445, endPoint y: 253, distance: 7.1
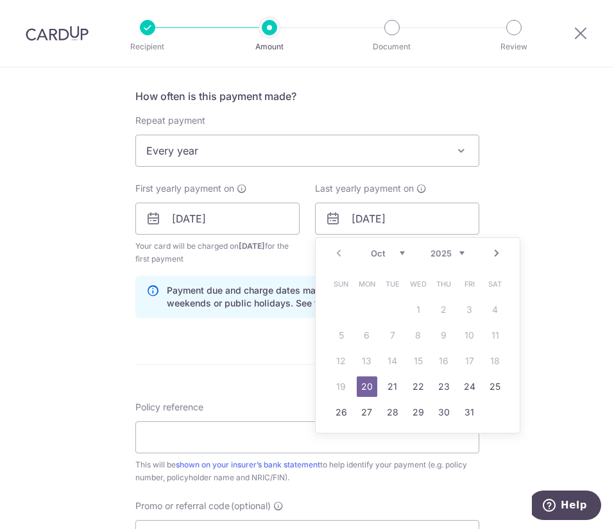
click at [438, 254] on select "2025 2026 2027 2028 2029 2030 2031 2032 2033 2034 2035" at bounding box center [448, 253] width 34 height 10
click at [424, 427] on div "Prev Next Oct Nov [DATE] 2026 2027 2028 2029 2030 2031 2032 2033 2034 2035 Sun …" at bounding box center [417, 335] width 205 height 196
click at [440, 414] on link "30" at bounding box center [444, 412] width 21 height 21
type input "[DATE]"
click at [440, 414] on link "30" at bounding box center [444, 412] width 21 height 21
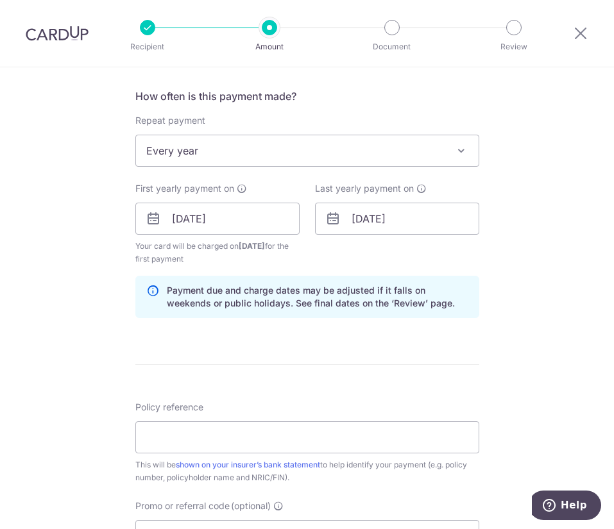
click at [187, 337] on form "Enter payment amount SGD 2,808.75 2808.75 Select Card **** 1073 Add credit card…" at bounding box center [307, 217] width 344 height 1082
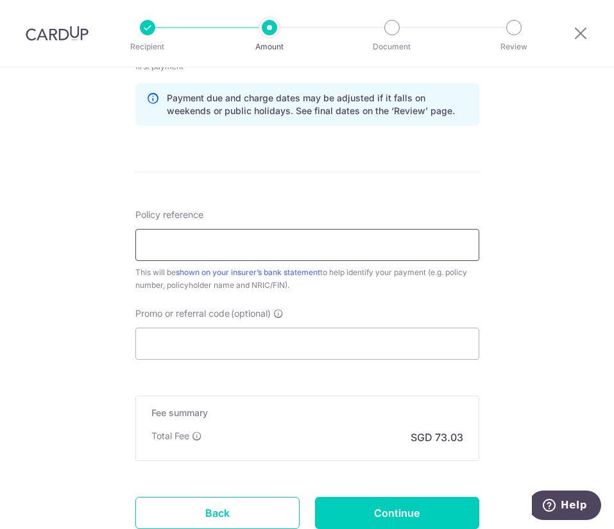
click at [189, 250] on input "Policy reference" at bounding box center [307, 245] width 344 height 32
type input "80424632 [PERSON_NAME]"
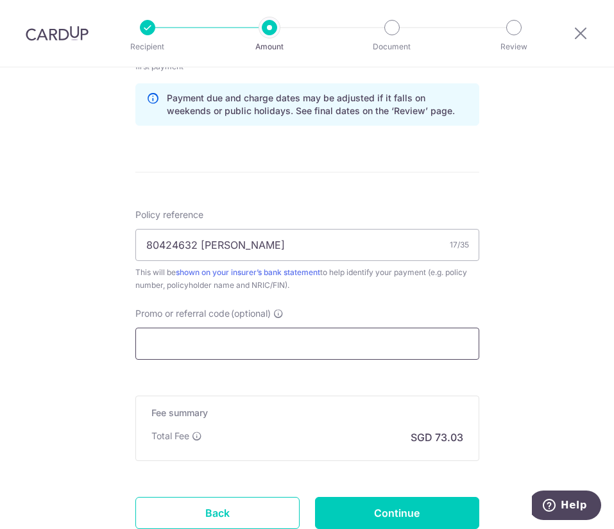
click at [192, 347] on input "Promo or referral code (optional)" at bounding box center [307, 344] width 344 height 32
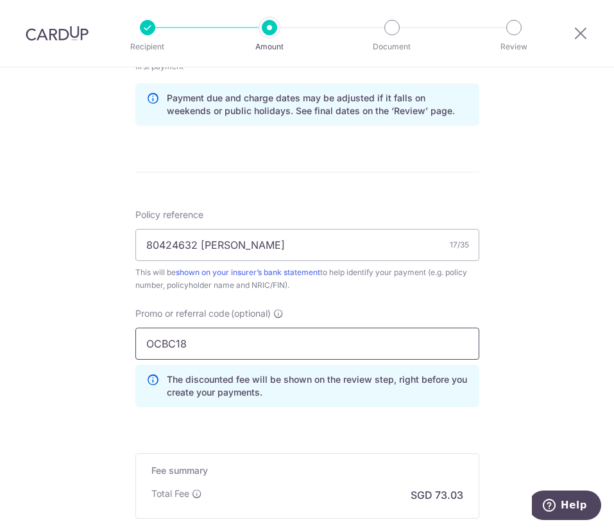
scroll to position [828, 0]
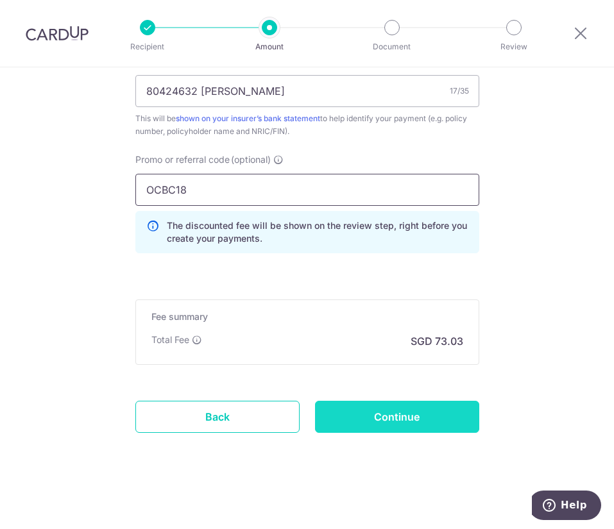
type input "OCBC18"
click at [398, 410] on input "Continue" at bounding box center [397, 417] width 164 height 32
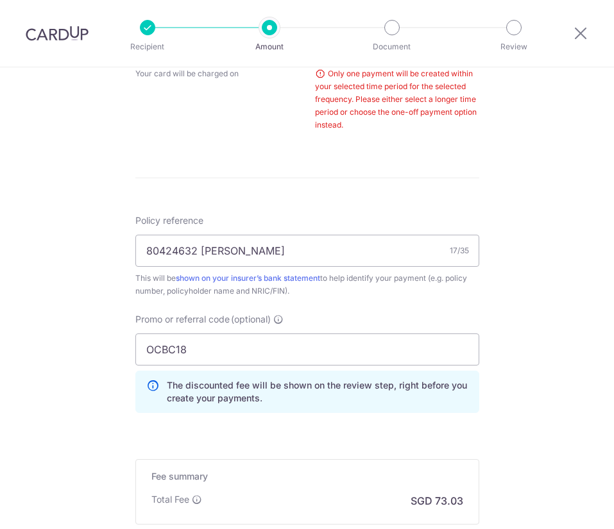
scroll to position [269, 0]
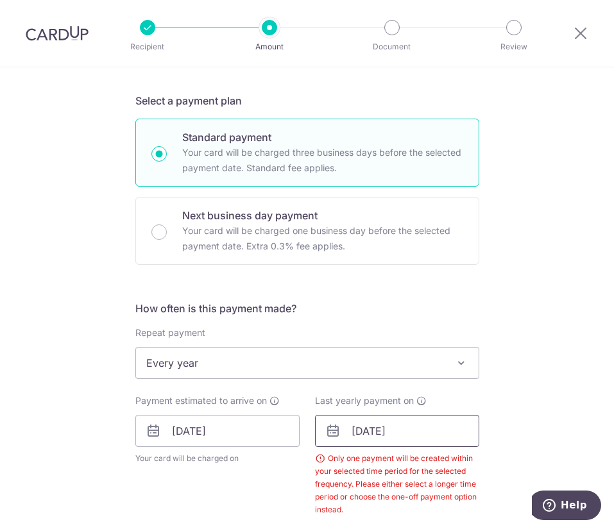
click at [378, 421] on input "30/10/2025" at bounding box center [397, 431] width 164 height 32
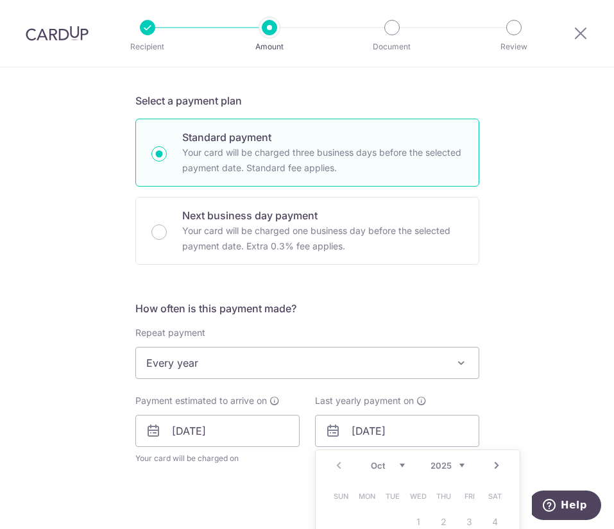
click at [446, 459] on div "Prev Next Oct Nov Dec 2025 2026 2027 2028 2029 2030 2031 2032 2033 2034 2035" at bounding box center [418, 465] width 204 height 31
click at [442, 462] on select "2025 2026 2027 2028 2029 2030 2031 2032 2033 2034 2035" at bounding box center [448, 466] width 34 height 10
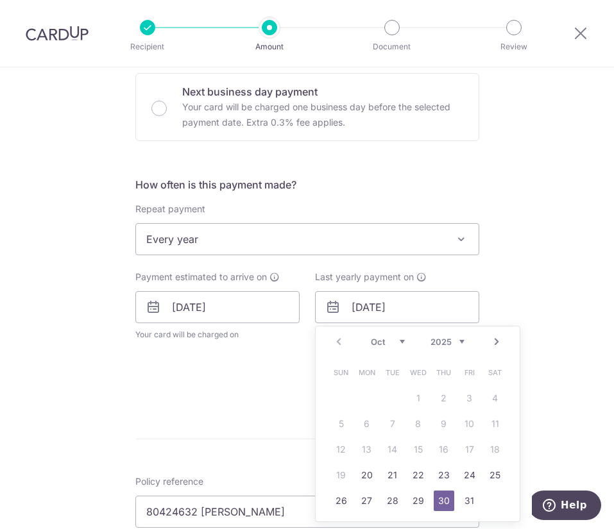
scroll to position [461, 0]
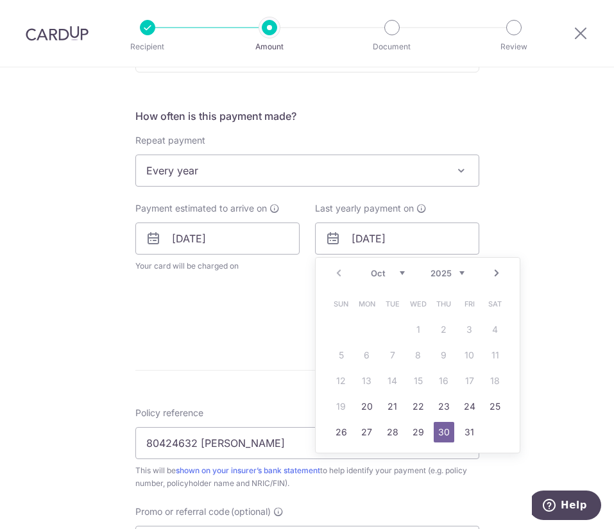
click at [443, 268] on select "2025 2026 2027 2028 2029 2030 2031 2032 2033 2034 2035" at bounding box center [448, 273] width 34 height 10
click at [357, 431] on link "29" at bounding box center [367, 432] width 21 height 21
type input "29/10/2035"
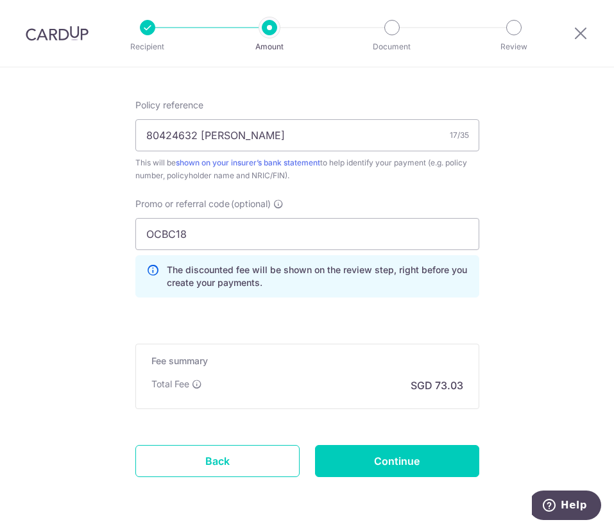
scroll to position [866, 0]
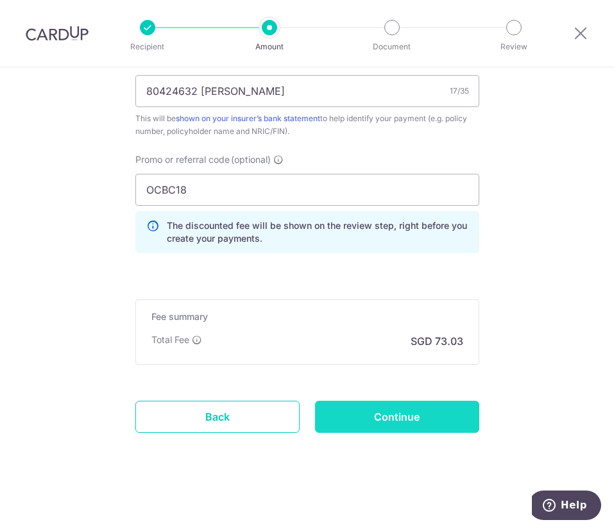
click at [362, 415] on input "Continue" at bounding box center [397, 417] width 164 height 32
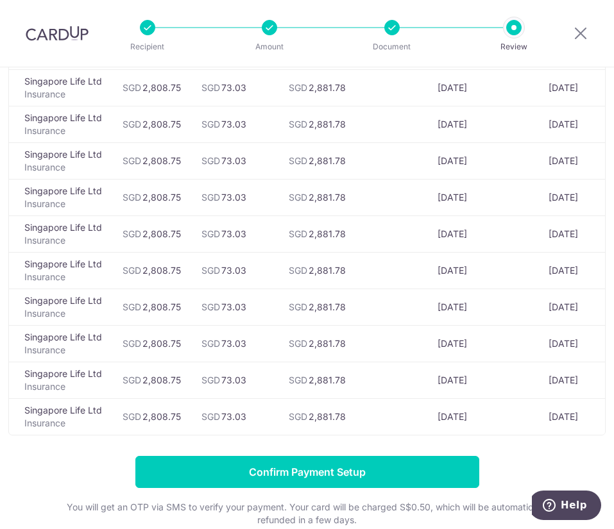
scroll to position [298, 0]
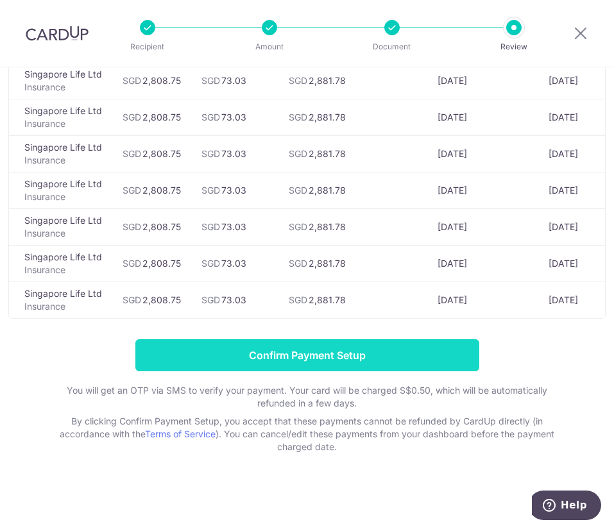
click at [330, 359] on input "Confirm Payment Setup" at bounding box center [307, 355] width 344 height 32
click at [330, 359] on form "Confirm Payment Setup You will get an OTP via SMS to verify your payment. Your …" at bounding box center [306, 396] width 597 height 114
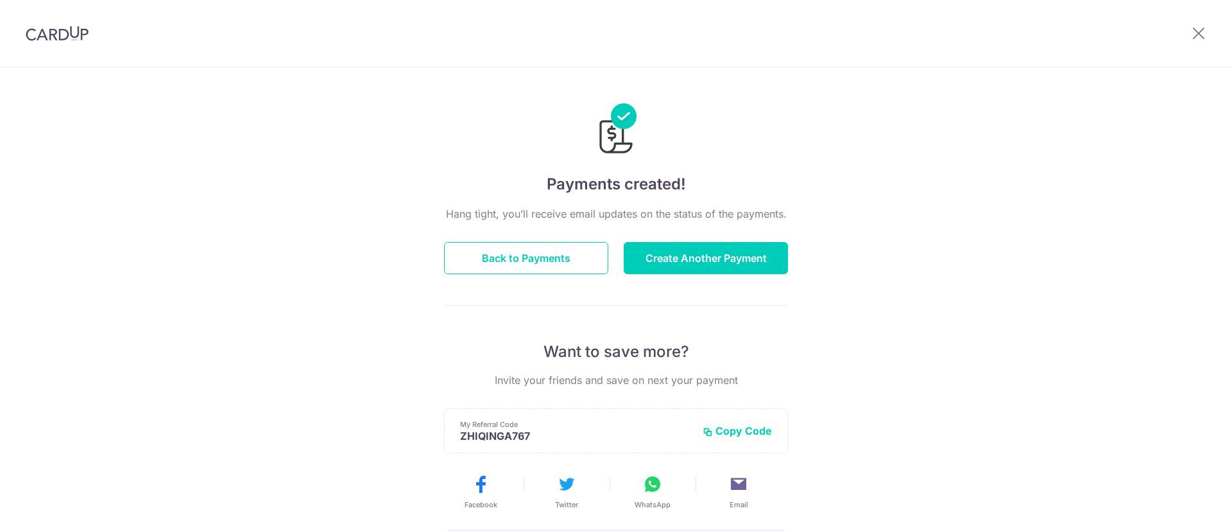
click at [203, 288] on div "Payments created! Hang tight, you’ll receive email updates on the status of the…" at bounding box center [616, 409] width 1232 height 685
click at [514, 268] on button "Back to Payments" at bounding box center [526, 258] width 164 height 32
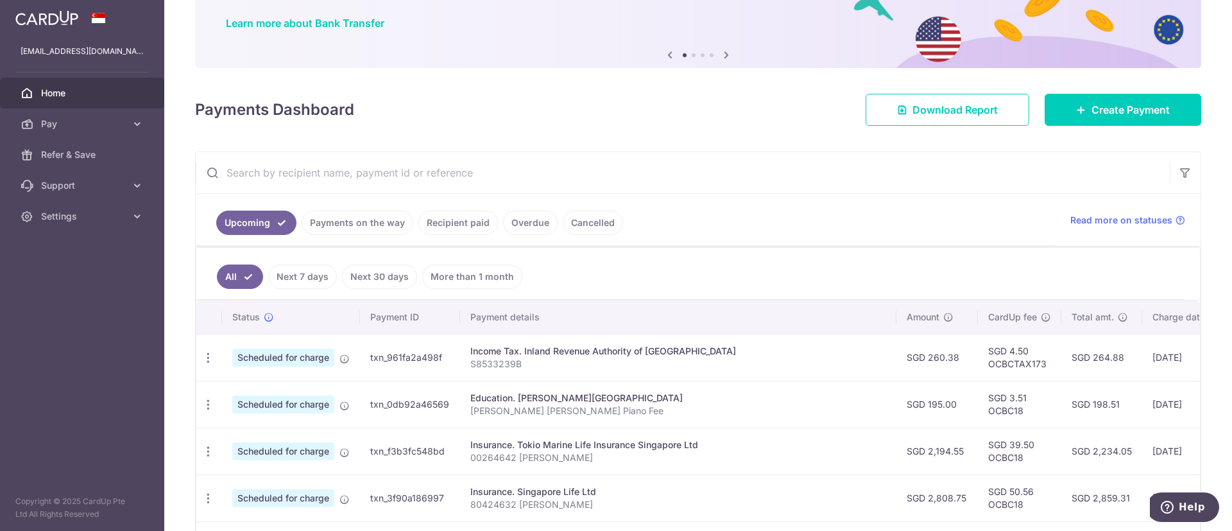
click at [449, 227] on link "Recipient paid" at bounding box center [458, 222] width 80 height 24
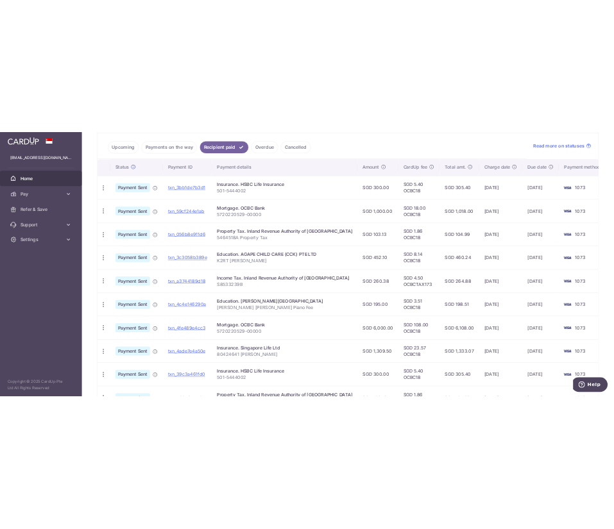
scroll to position [289, 0]
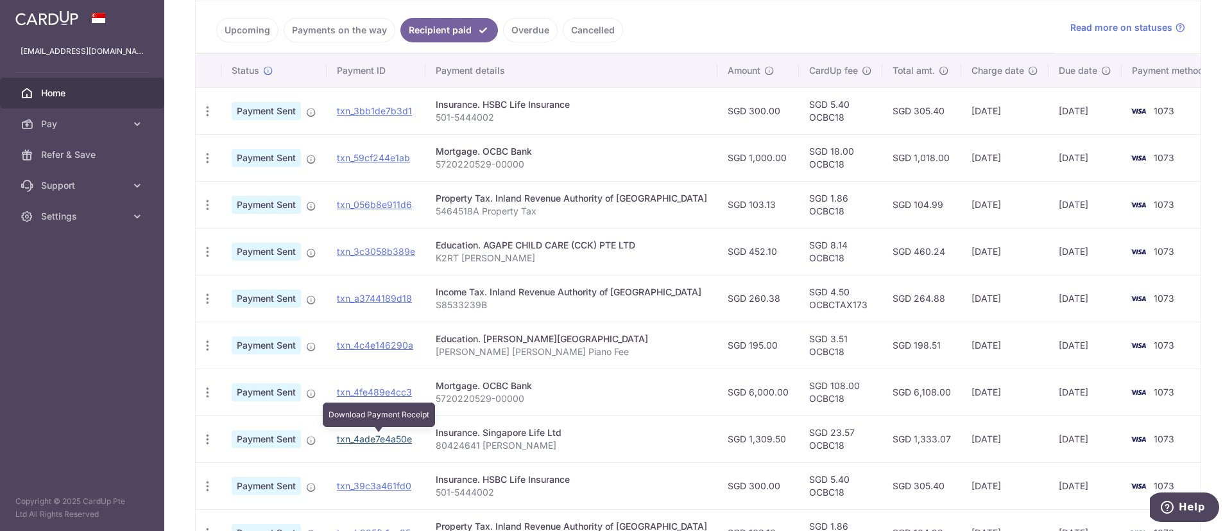
drag, startPoint x: 366, startPoint y: 437, endPoint x: 709, endPoint y: 64, distance: 507.2
click at [366, 437] on link "txn_4ade7e4a50e" at bounding box center [374, 438] width 75 height 11
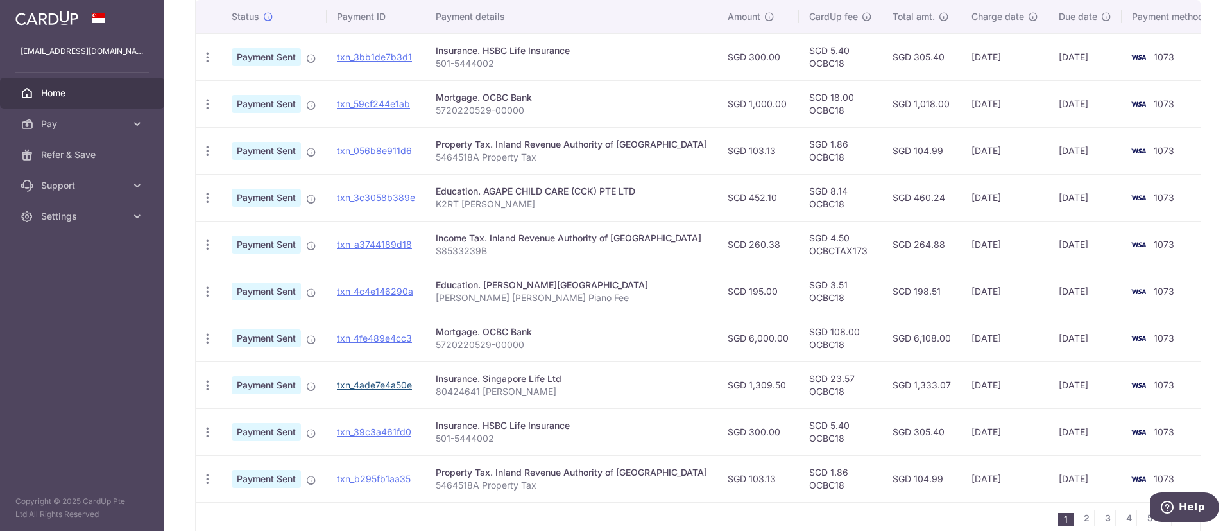
scroll to position [385, 0]
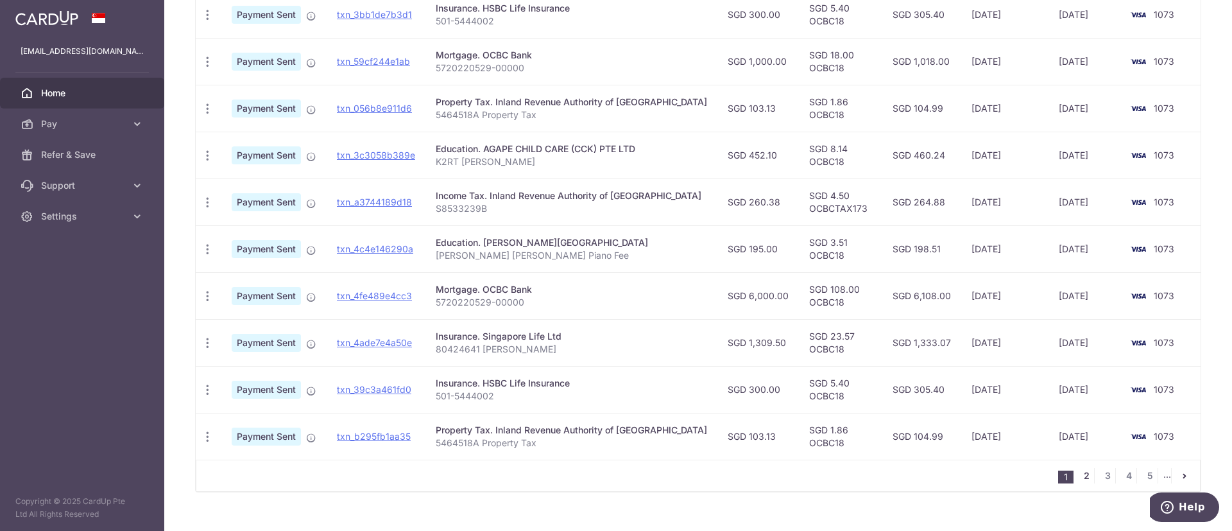
click at [1079, 468] on link "2" at bounding box center [1086, 475] width 15 height 15
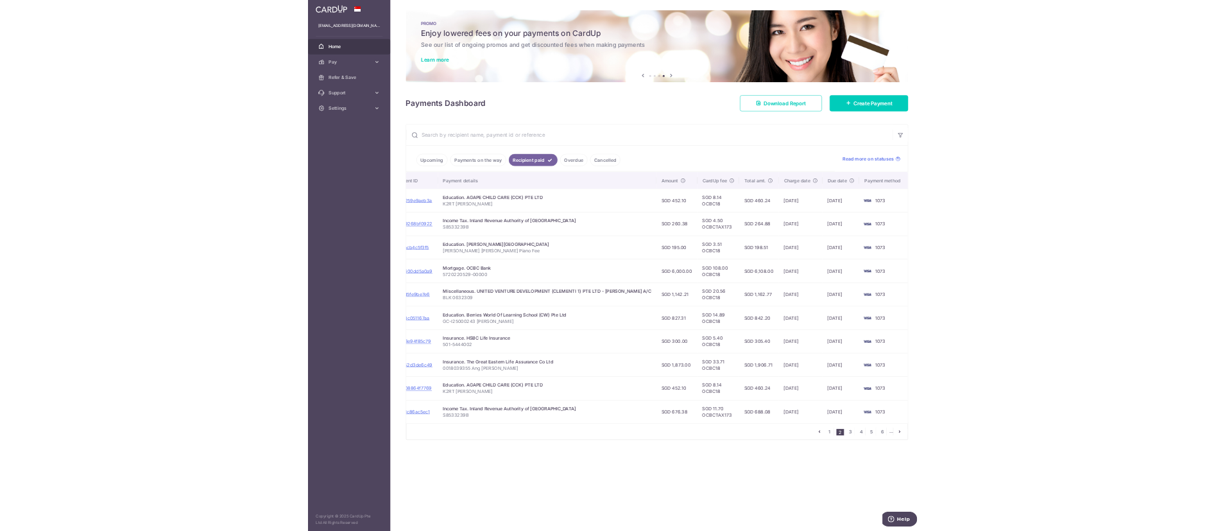
scroll to position [0, 140]
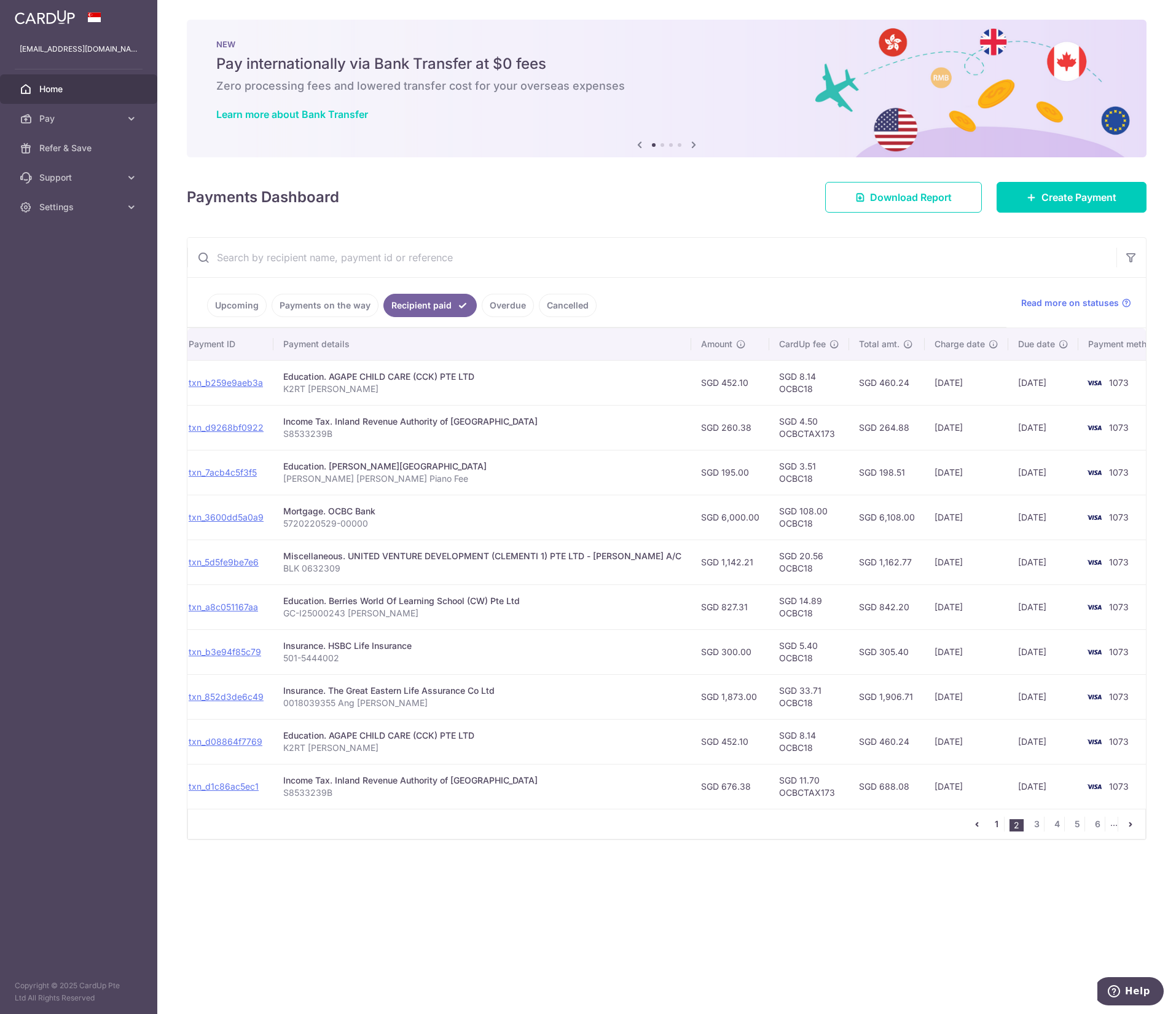
click at [989, 507] on link "1" at bounding box center [996, 823] width 14 height 14
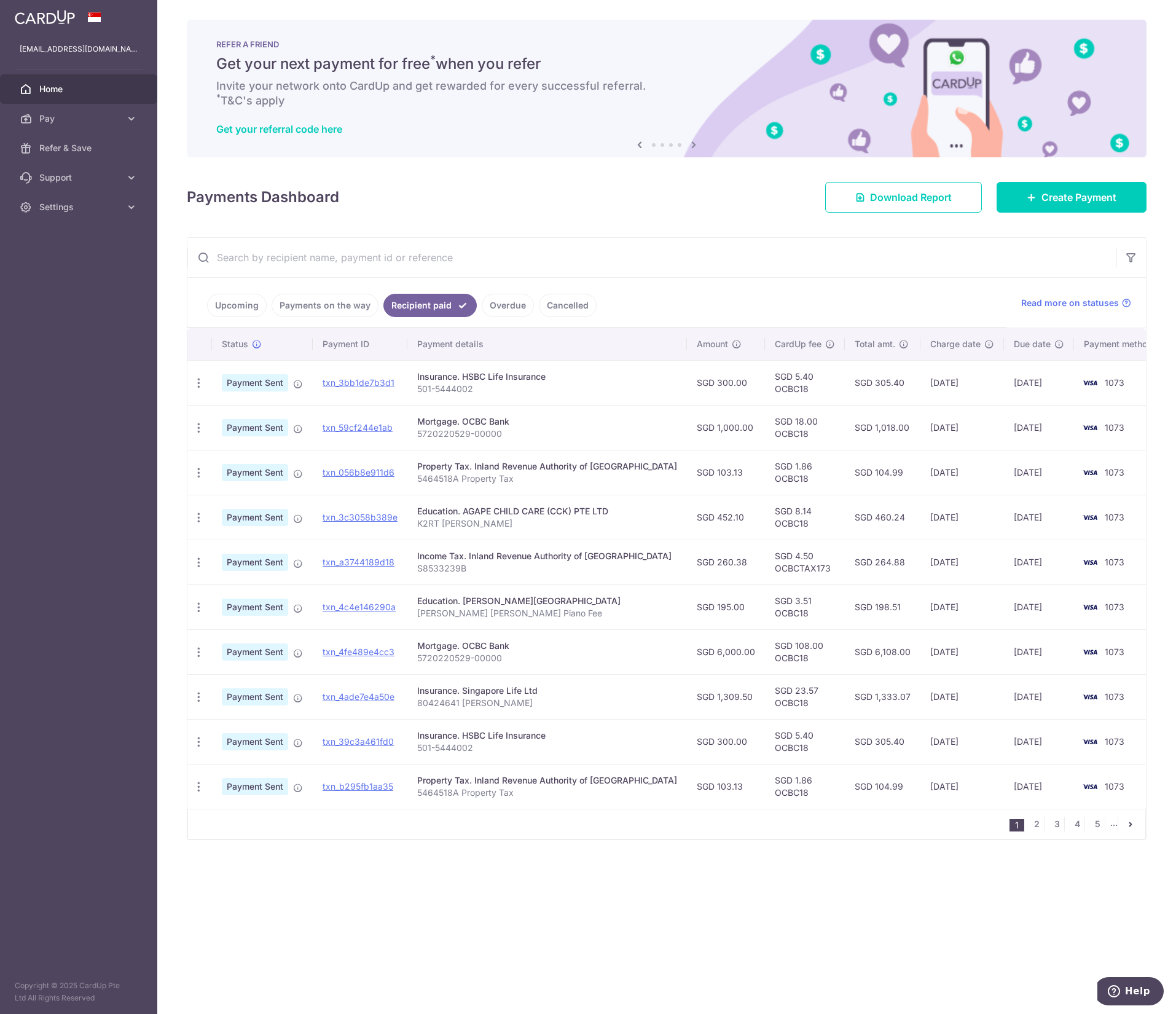
click at [1028, 507] on nav "1 2 3 4 5 ..." at bounding box center [1077, 823] width 136 height 30
click at [1033, 507] on link "2" at bounding box center [1036, 823] width 14 height 14
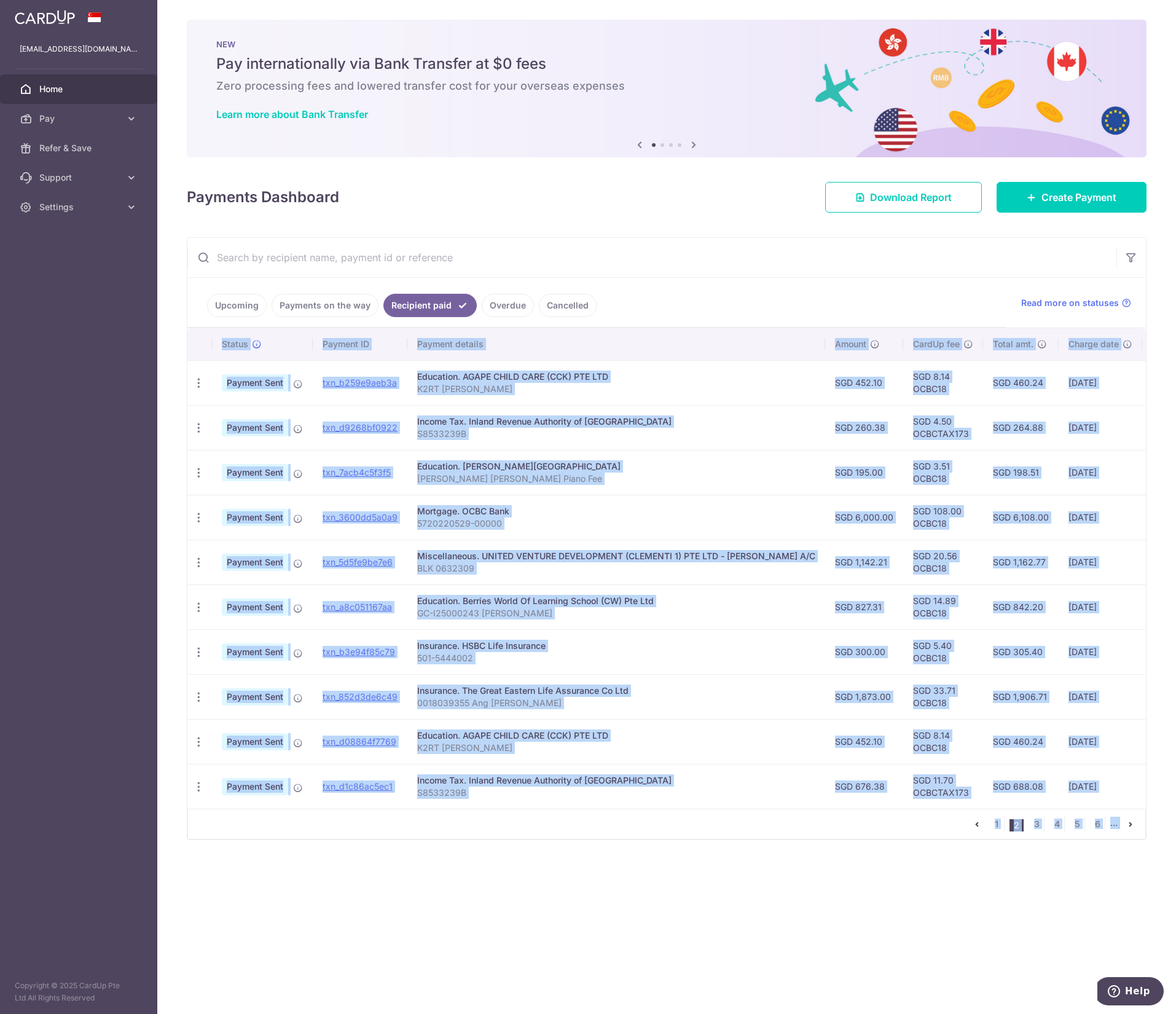
click at [927, 507] on div "× Pause Schedule Pause all future payments in this series Pause just this one p…" at bounding box center [667, 507] width 1019 height 1014
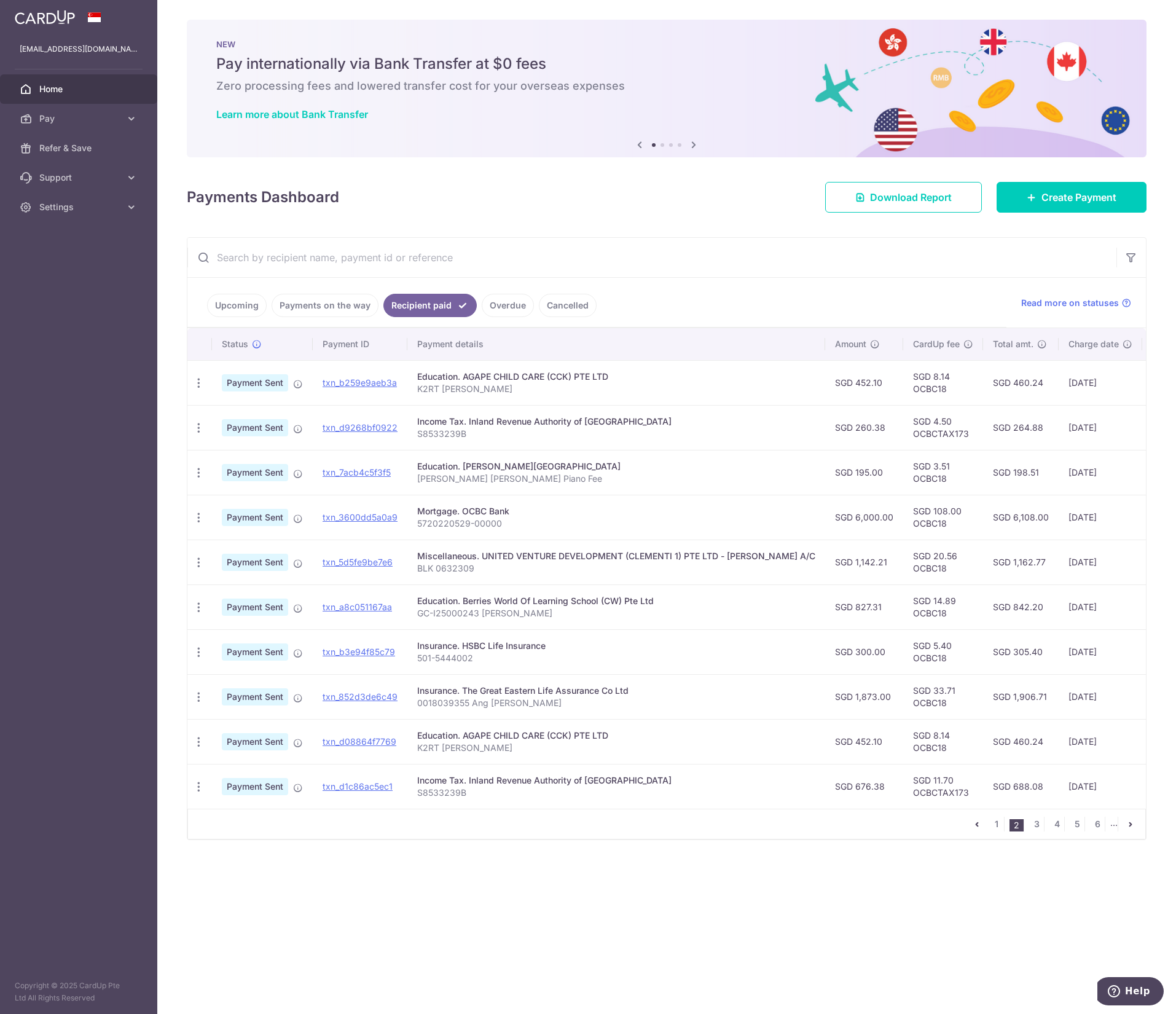
click at [927, 507] on div "× Pause Schedule Pause all future payments in this series Pause just this one p…" at bounding box center [667, 507] width 1019 height 1014
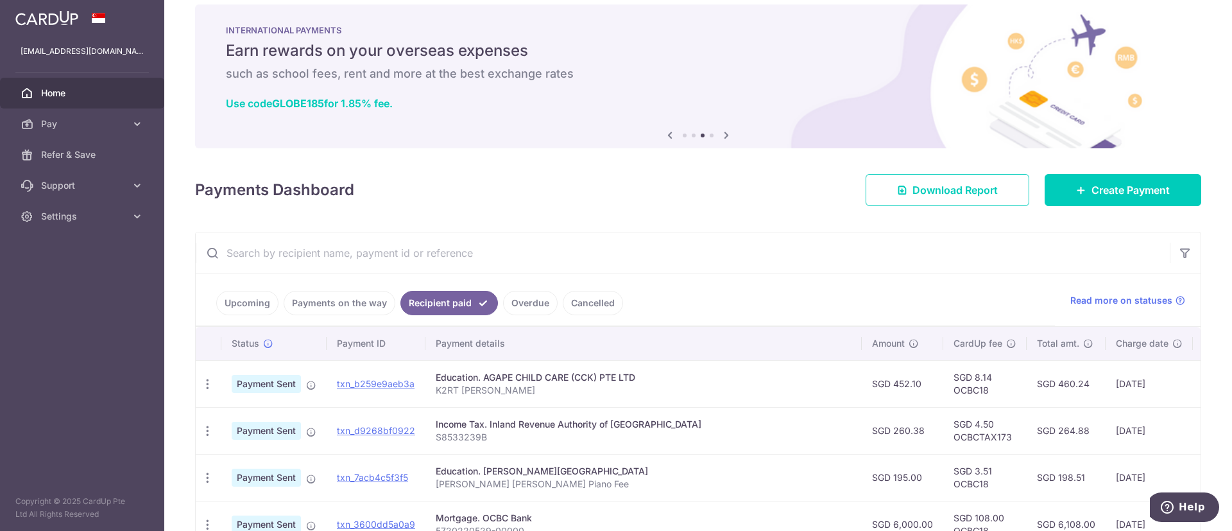
scroll to position [0, 0]
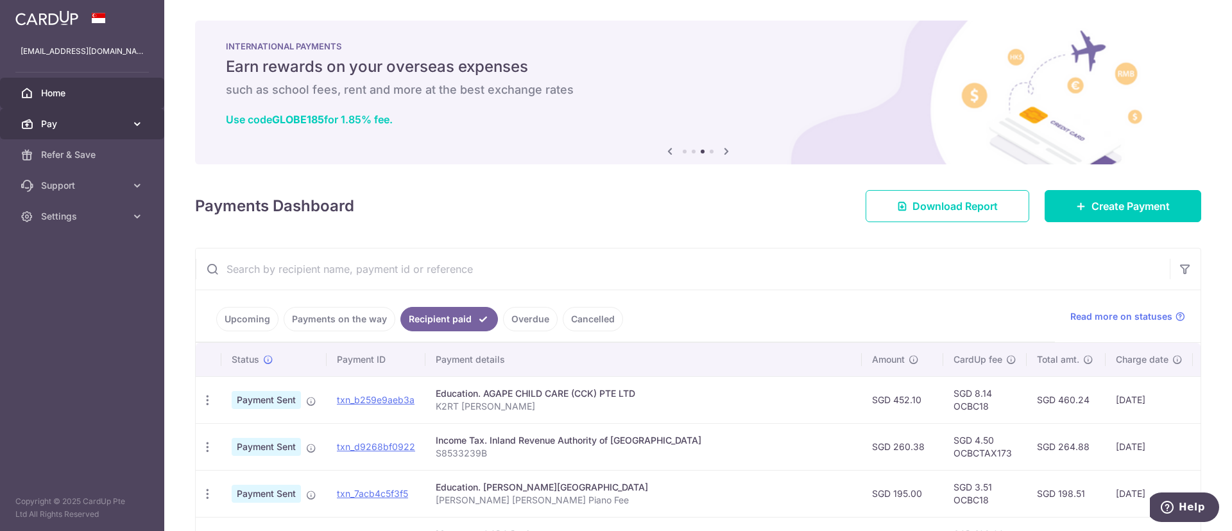
click at [89, 117] on span "Pay" at bounding box center [83, 123] width 85 height 13
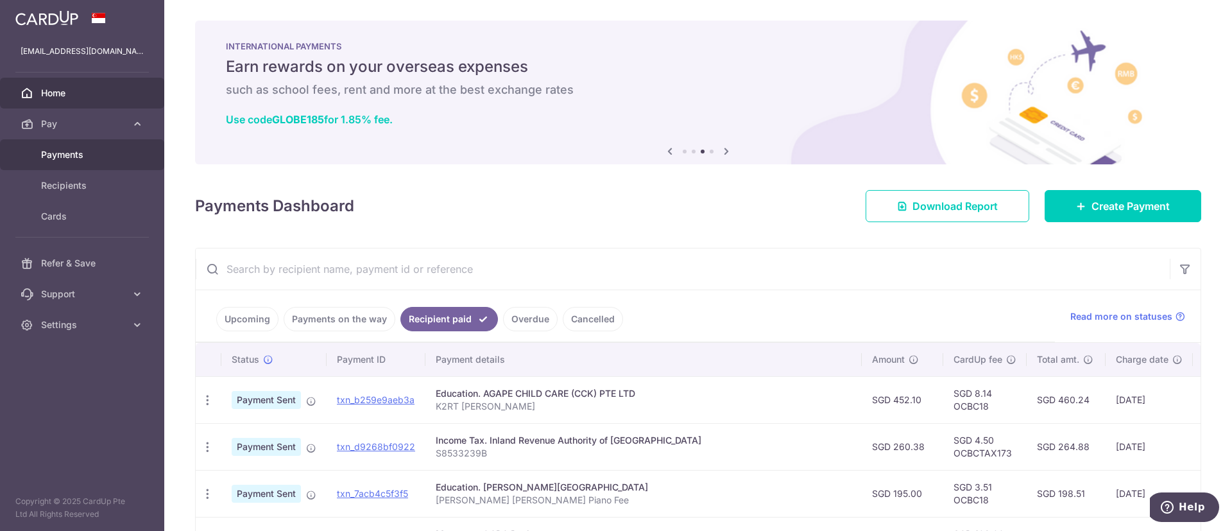
click at [89, 144] on link "Payments" at bounding box center [82, 154] width 164 height 31
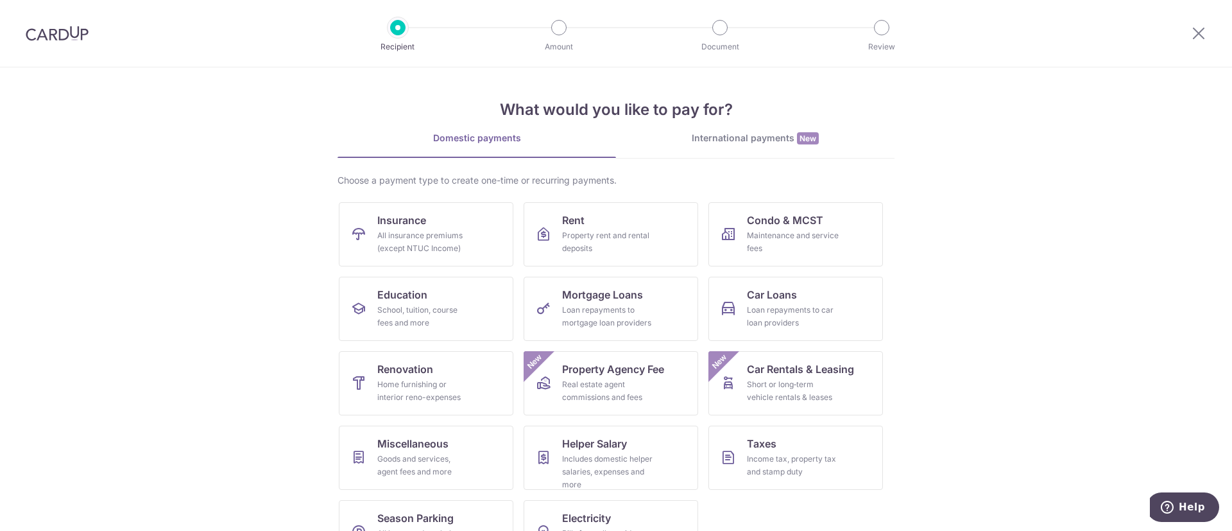
scroll to position [44, 0]
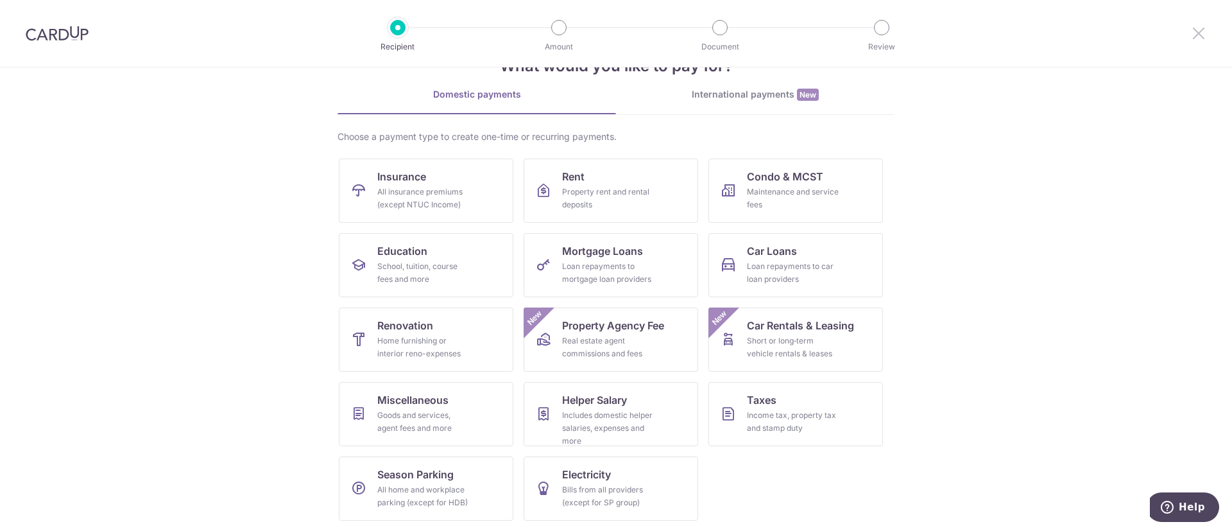
click at [1199, 36] on icon at bounding box center [1198, 33] width 15 height 16
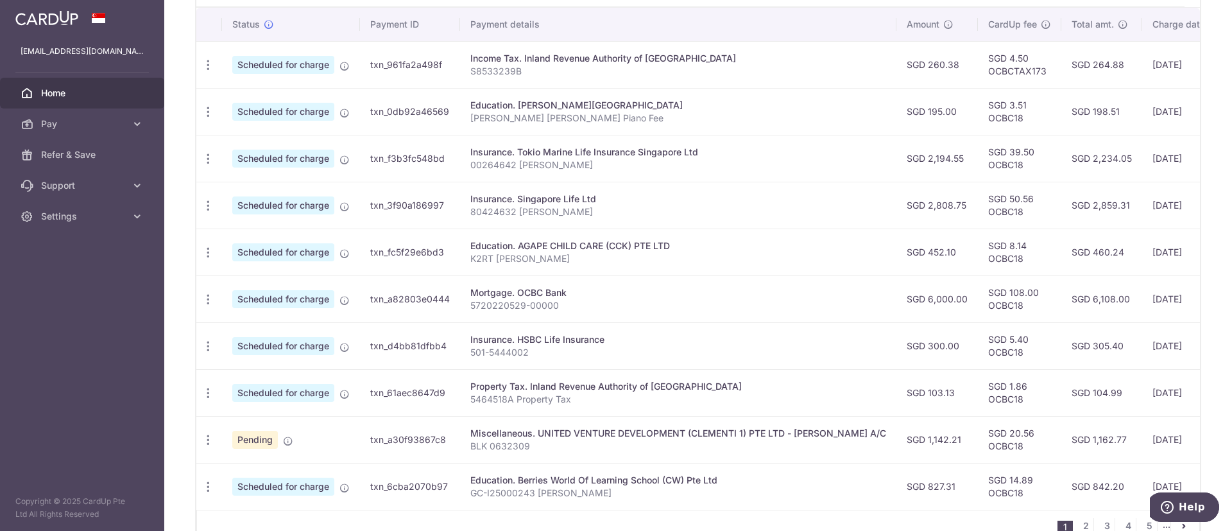
scroll to position [385, 0]
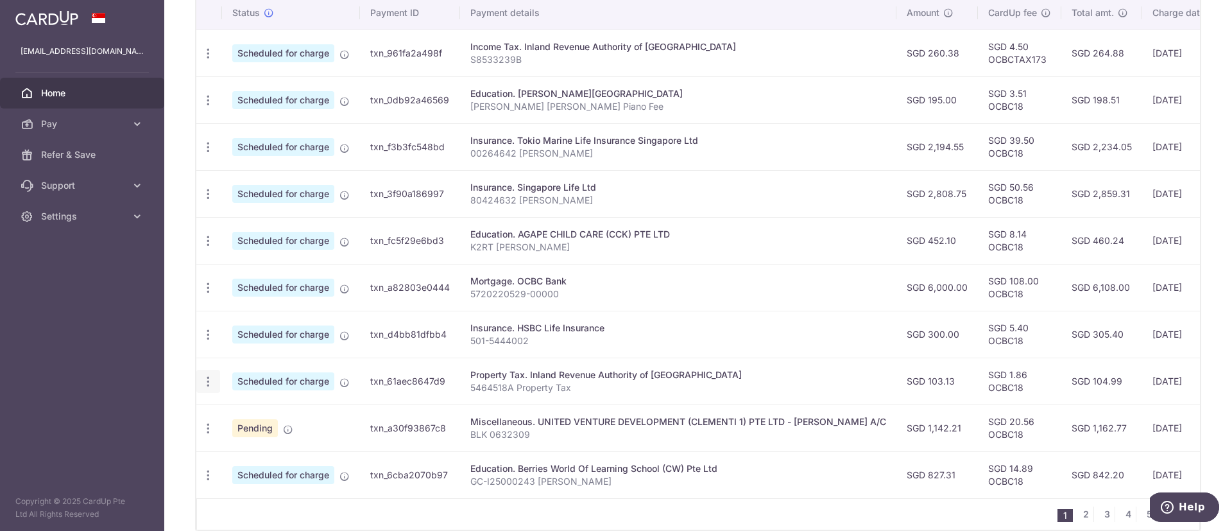
click at [207, 382] on icon "button" at bounding box center [207, 381] width 13 height 13
click at [290, 412] on span "Update payment" at bounding box center [276, 416] width 87 height 15
radio input "true"
type input "103.13"
type input "[DATE]"
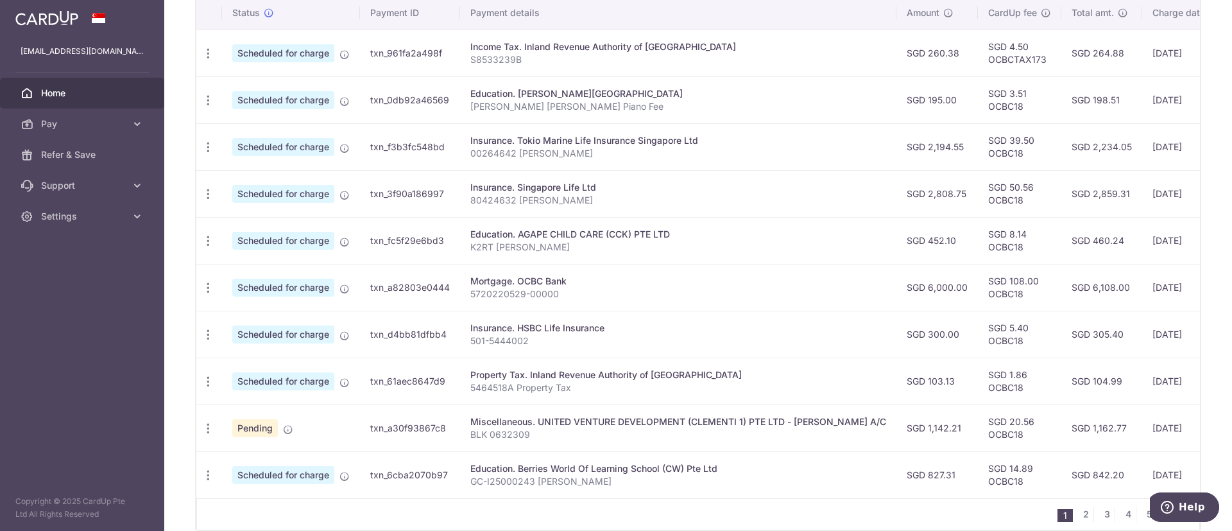
type input "5464518A"
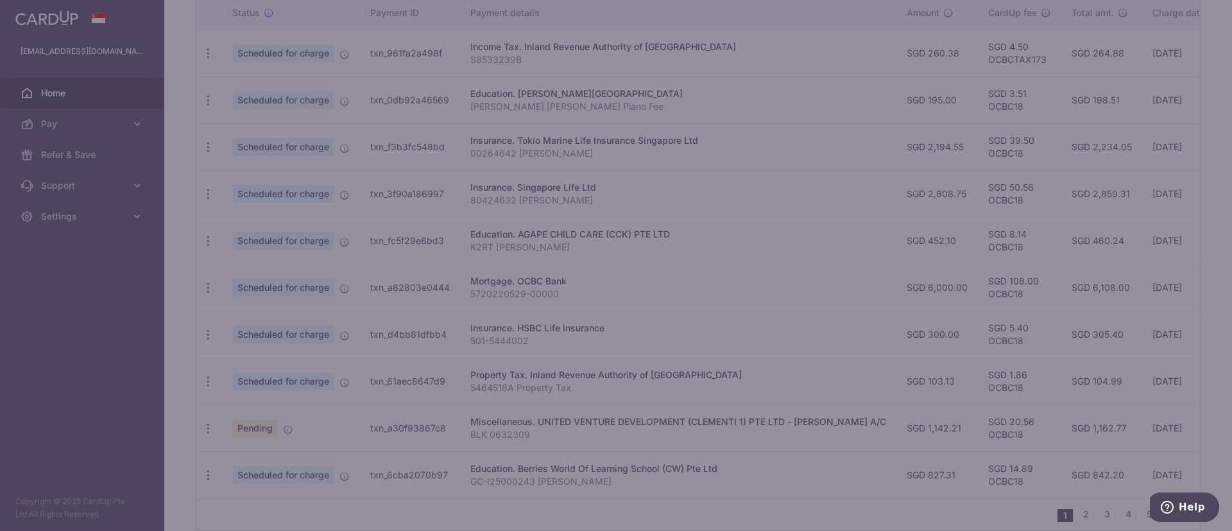
type input "OCBC18"
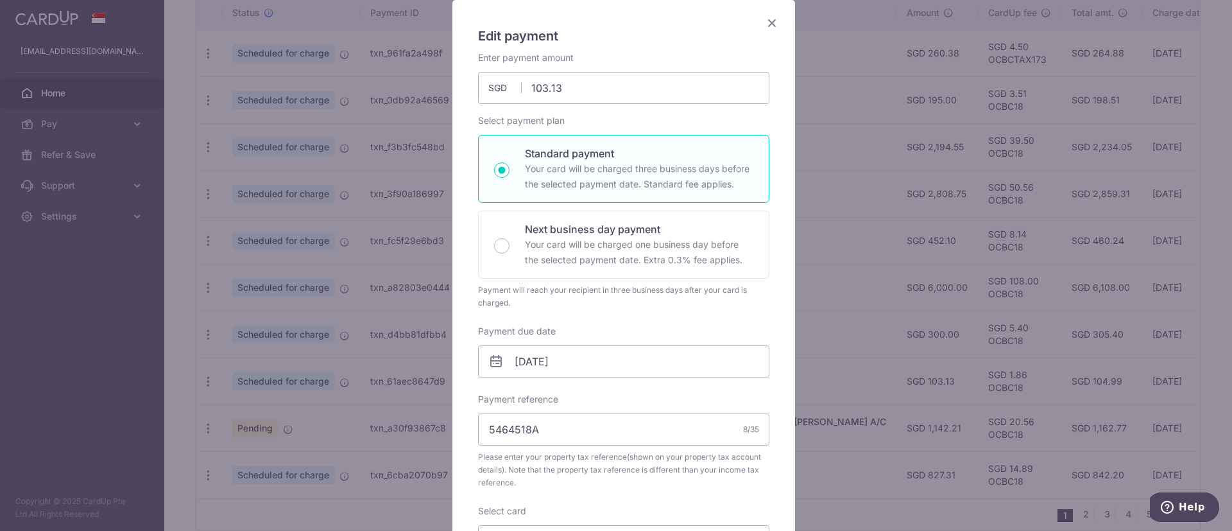
scroll to position [0, 0]
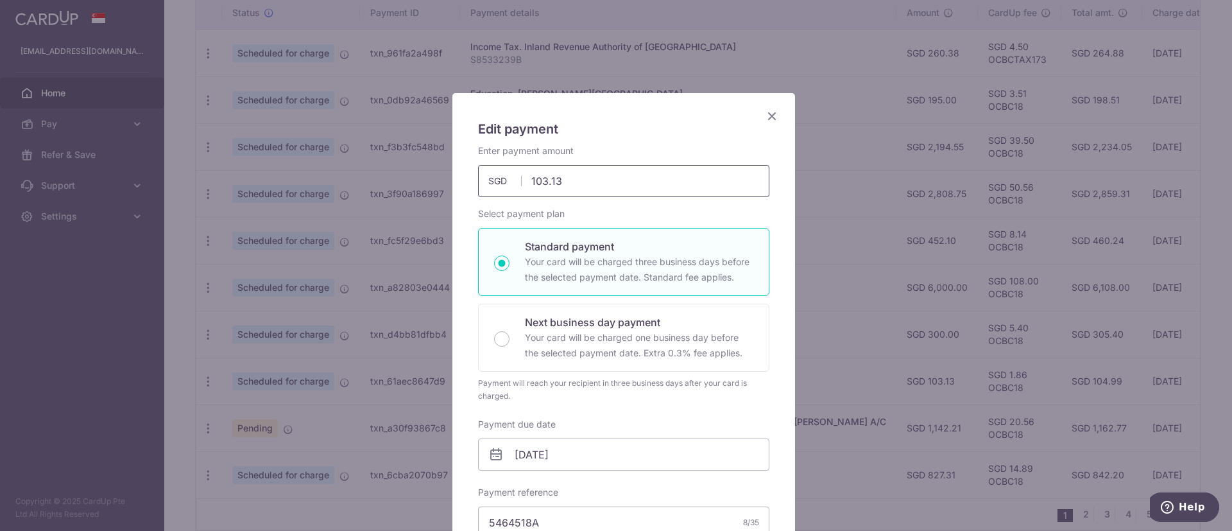
drag, startPoint x: 568, startPoint y: 179, endPoint x: 453, endPoint y: 180, distance: 114.9
click at [453, 180] on div "Edit payment By clicking apply, you will make changes to all payments to Inland…" at bounding box center [623, 526] width 343 height 867
paste input "92.52"
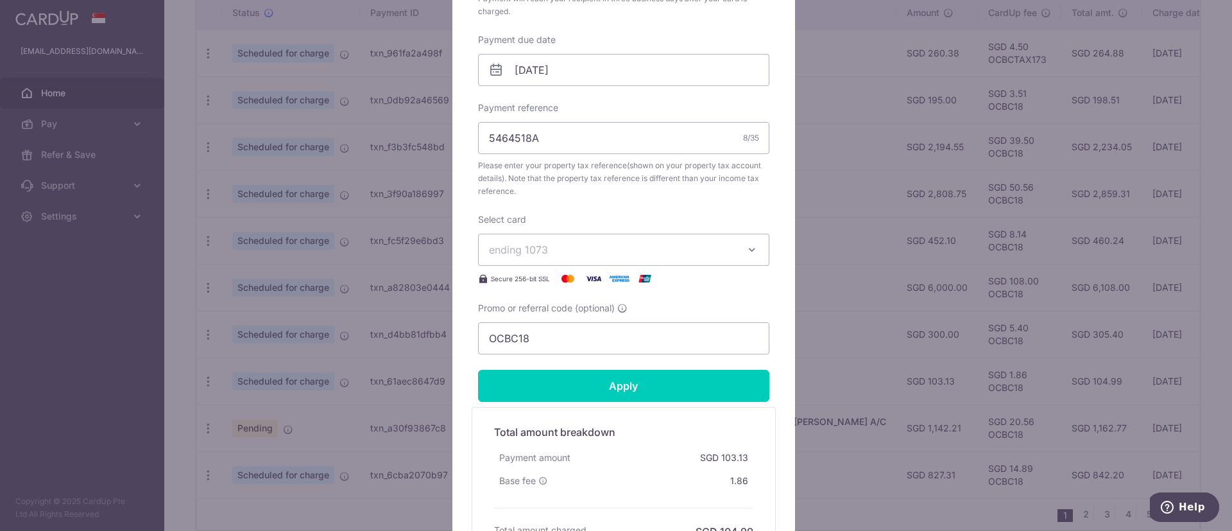
scroll to position [385, 0]
type input "92.52"
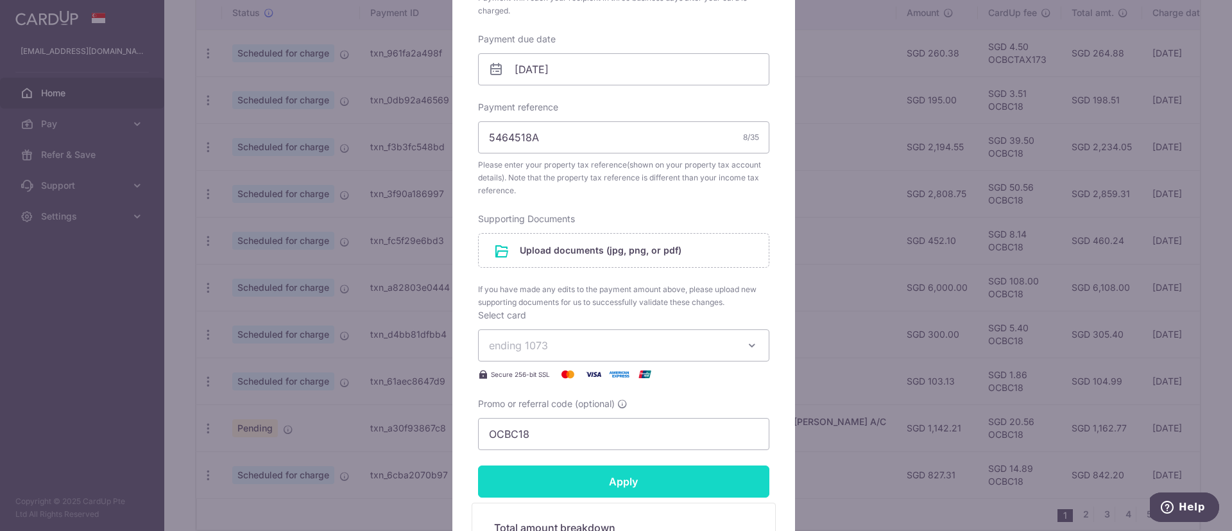
click at [583, 385] on form "By clicking apply, you will make changes to all payments to Inland Revenue Auth…" at bounding box center [623, 202] width 291 height 886
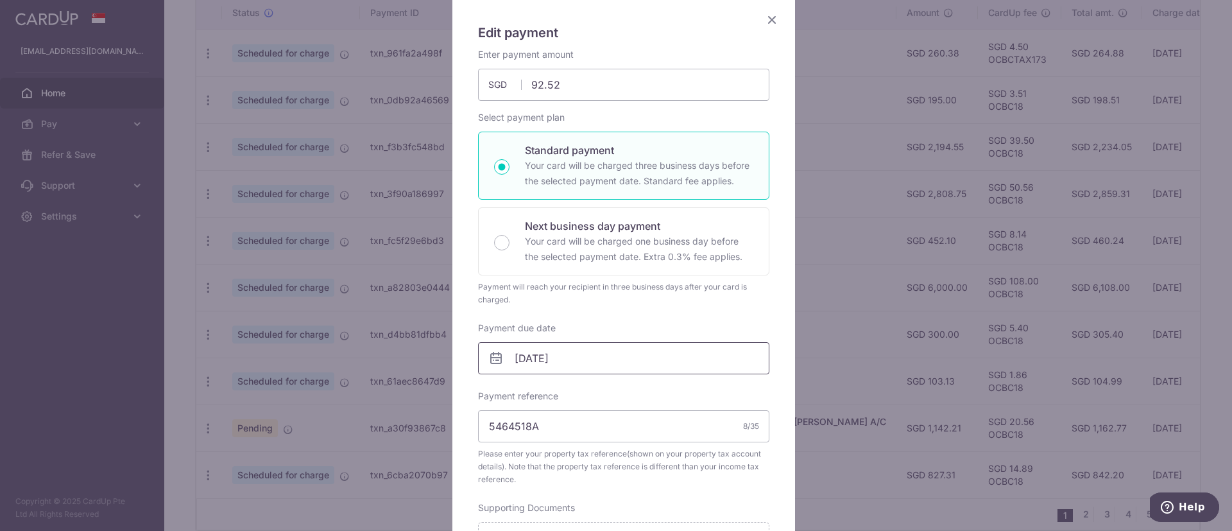
scroll to position [481, 0]
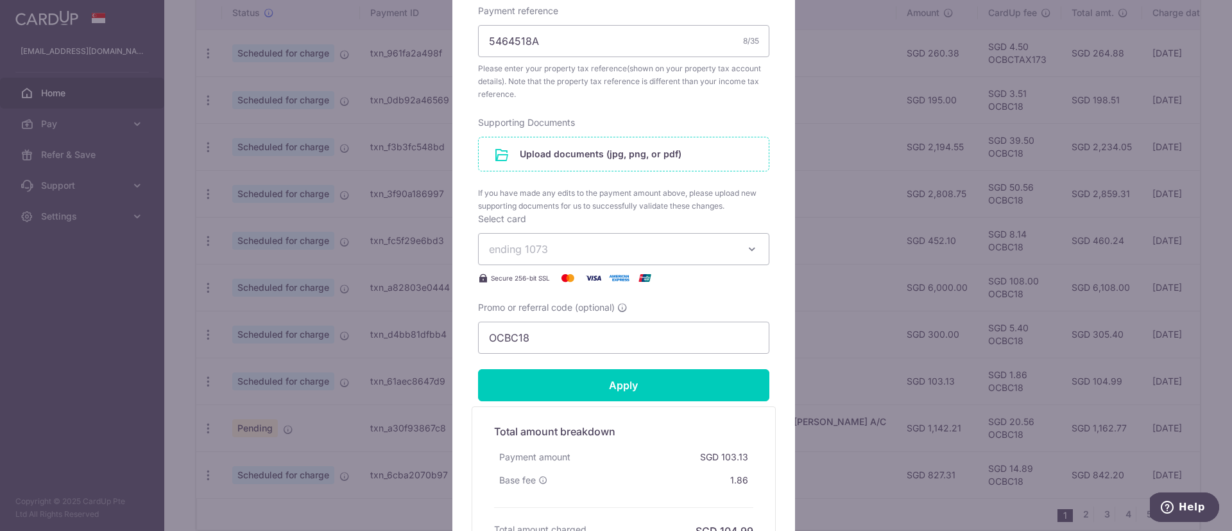
click at [550, 151] on input "file" at bounding box center [624, 153] width 290 height 33
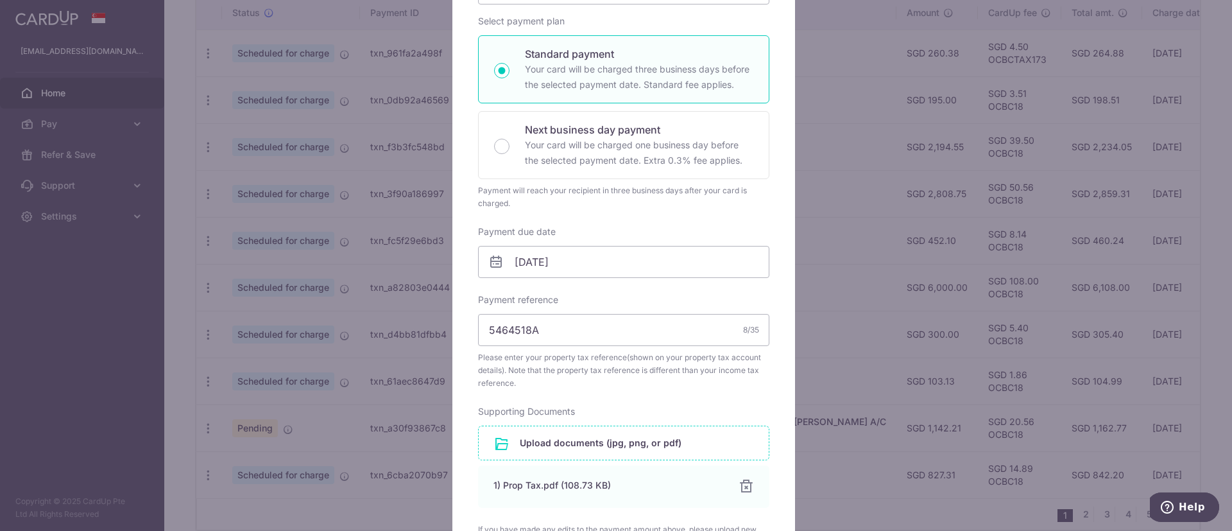
scroll to position [577, 0]
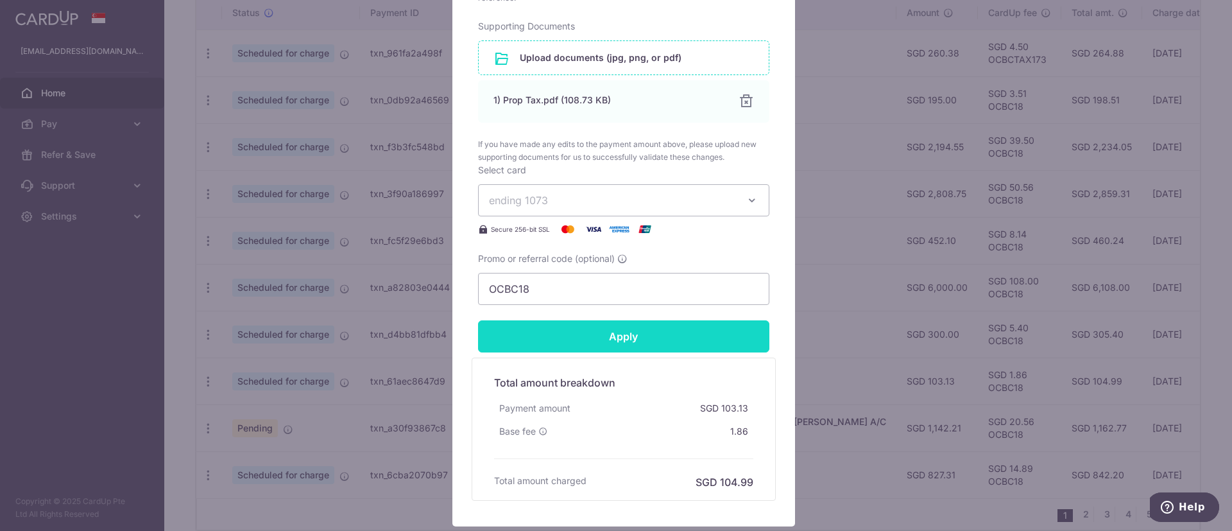
click at [606, 340] on input "Apply" at bounding box center [623, 336] width 291 height 32
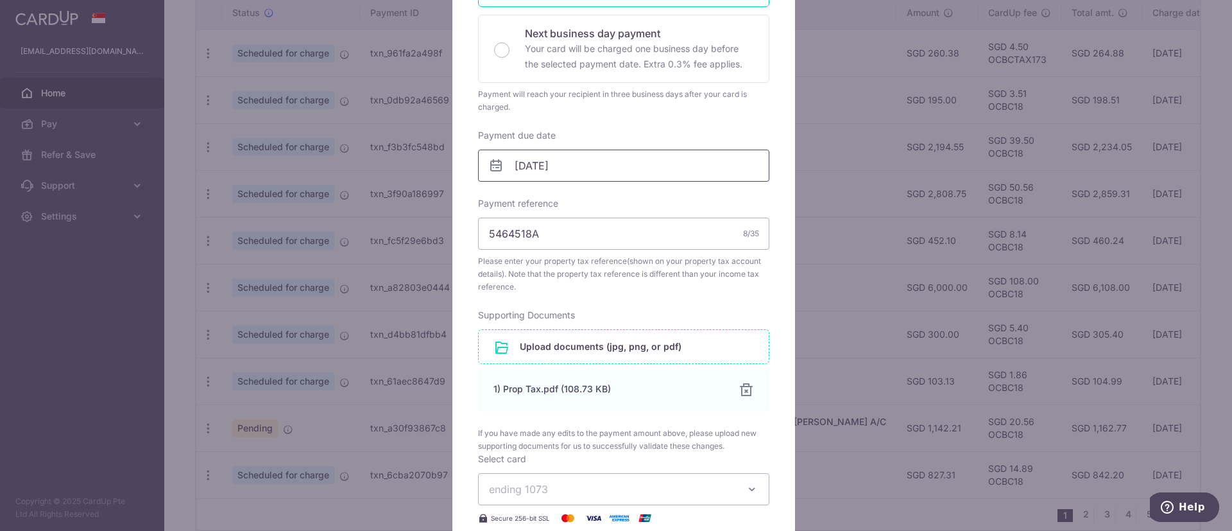
type input "Successfully Applied"
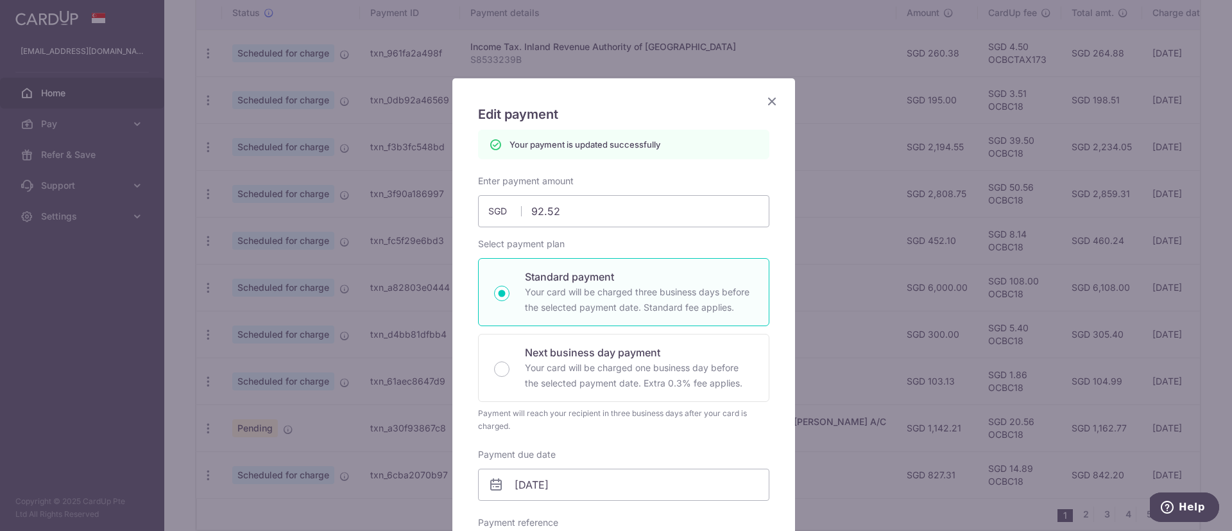
scroll to position [0, 0]
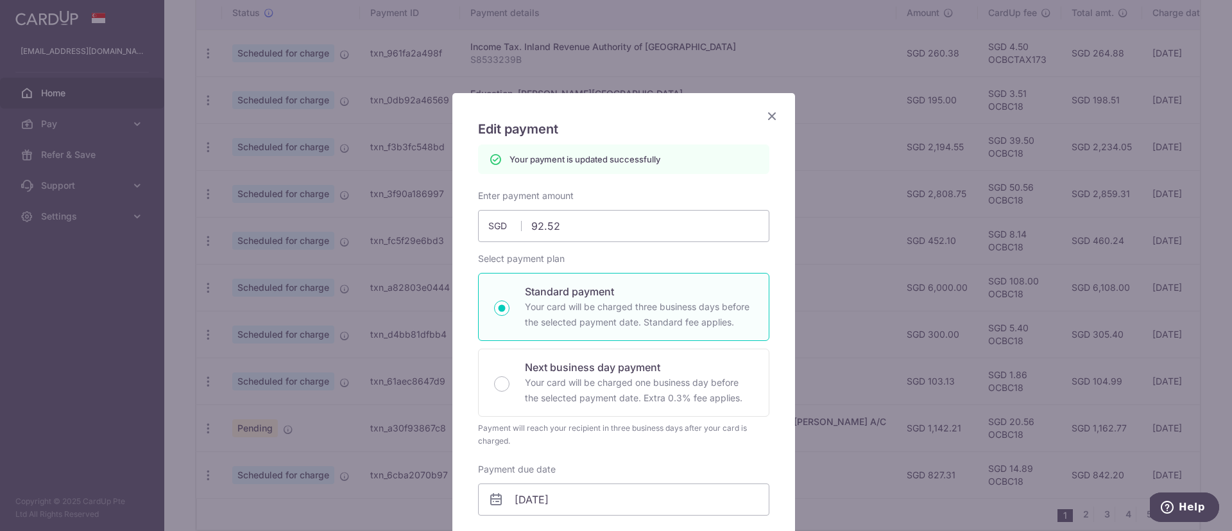
click at [767, 117] on icon "Close" at bounding box center [771, 116] width 15 height 16
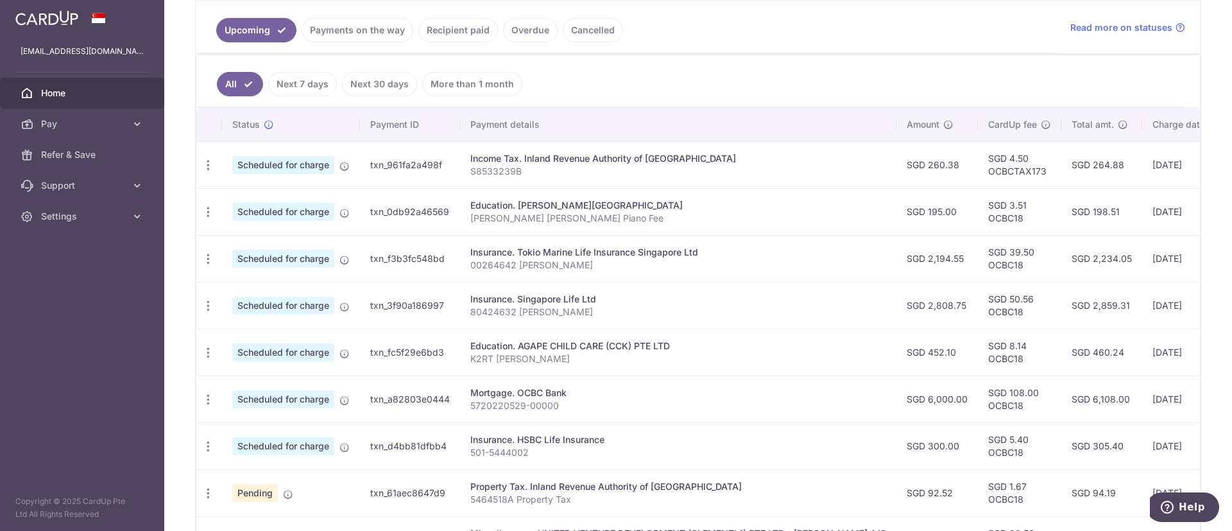
scroll to position [385, 0]
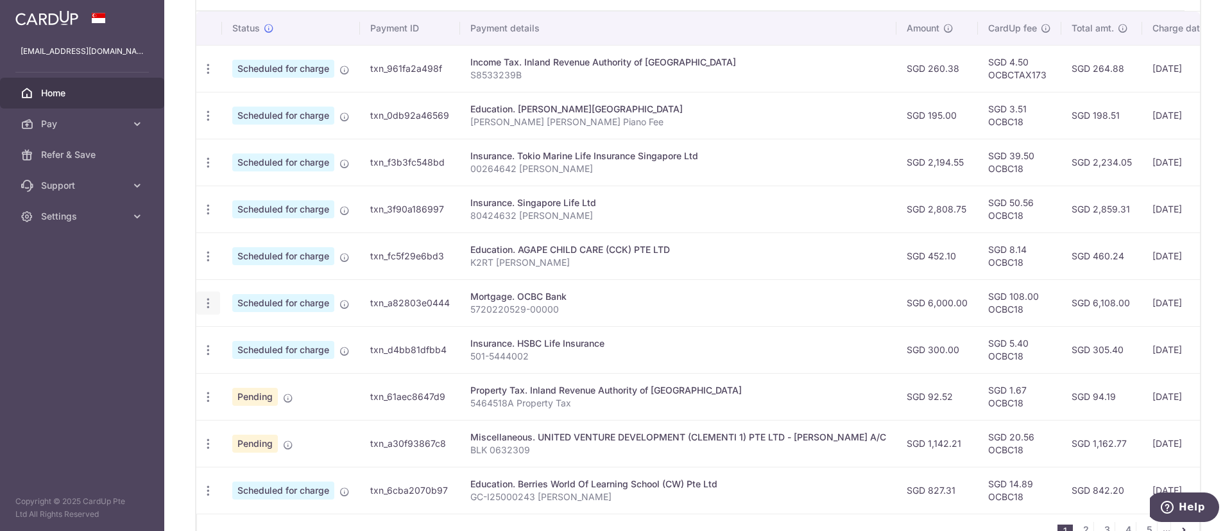
click at [211, 300] on icon "button" at bounding box center [207, 302] width 13 height 13
click at [249, 332] on span "Update payment" at bounding box center [276, 337] width 87 height 15
click at [249, 332] on td "Scheduled for charge" at bounding box center [291, 349] width 138 height 47
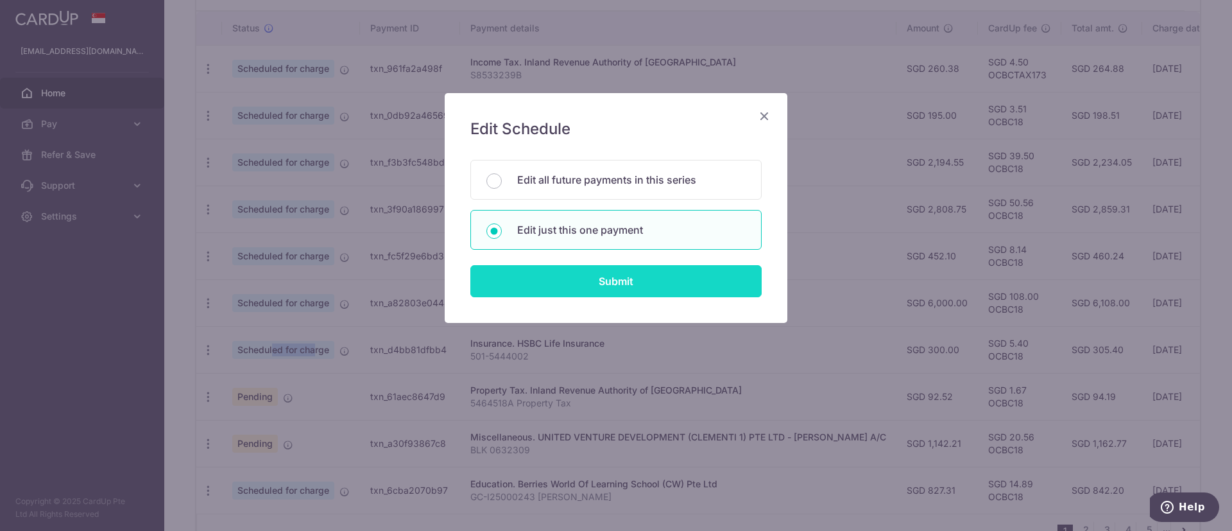
click at [545, 282] on input "Submit" at bounding box center [615, 281] width 291 height 32
radio input "true"
click at [545, 282] on input "Submit" at bounding box center [615, 281] width 291 height 32
type input "6,000.00"
radio input "true"
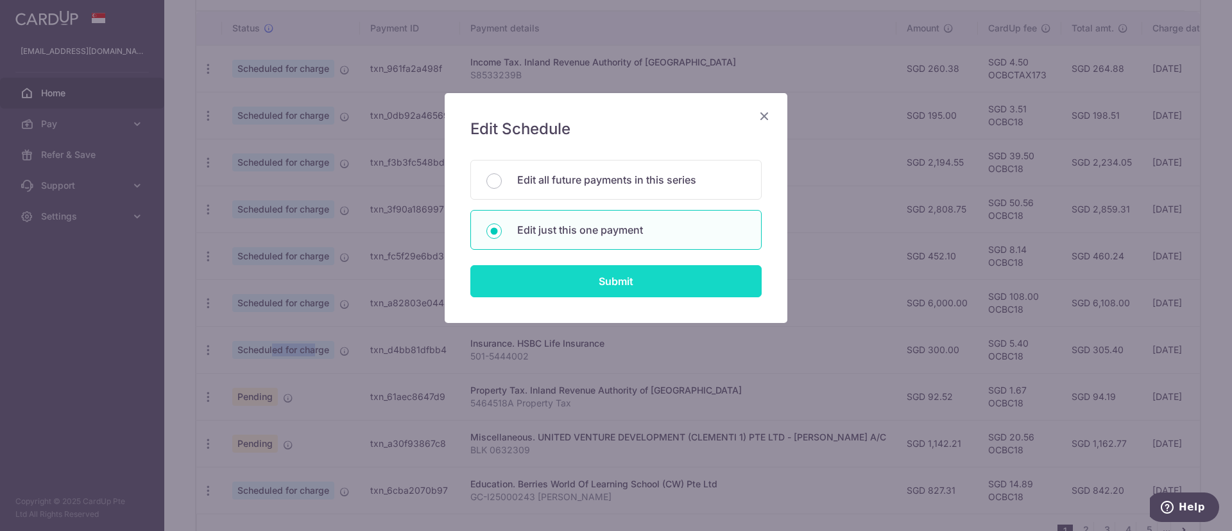
type input "06/11/2025"
type input "5720220529-00000"
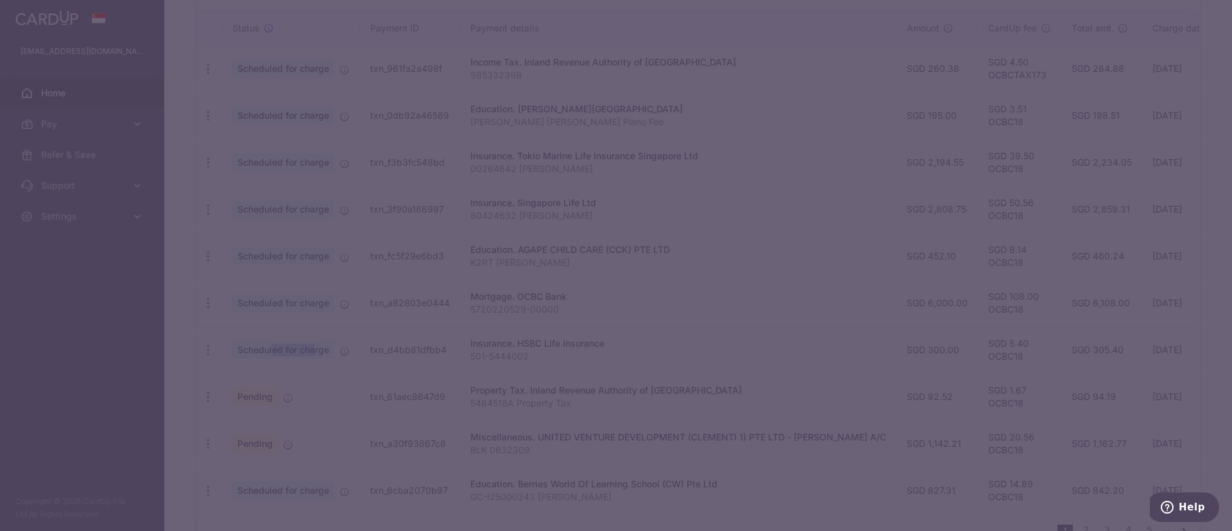
type input "OCBC18"
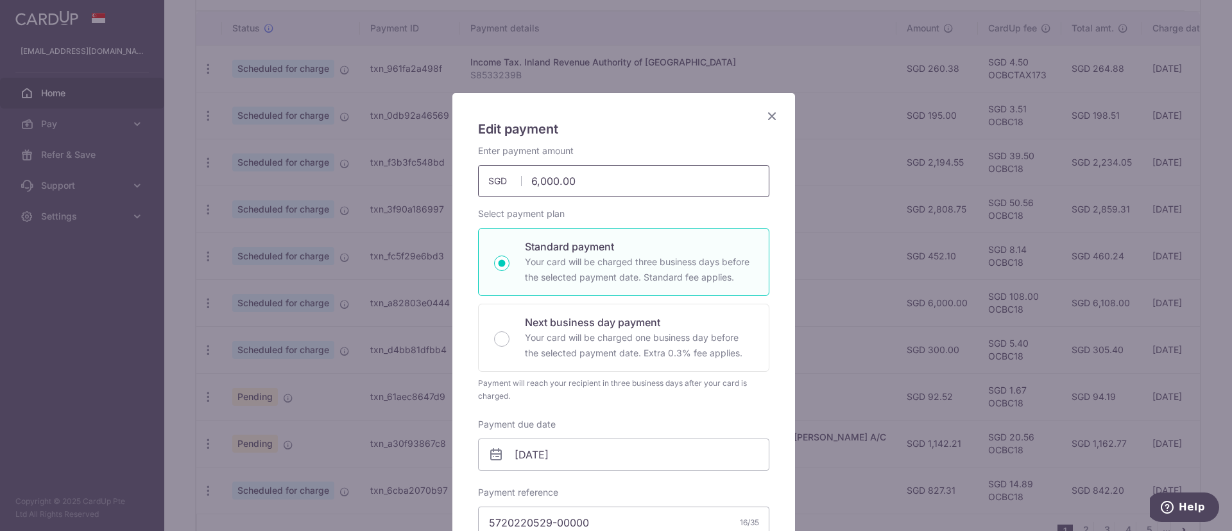
drag, startPoint x: 585, startPoint y: 173, endPoint x: 483, endPoint y: 178, distance: 102.8
click at [483, 178] on div "6,000.00 6000.00 SGD" at bounding box center [623, 181] width 291 height 32
click at [488, 178] on span "SGD" at bounding box center [504, 181] width 33 height 13
click at [565, 187] on input "6,000.00" at bounding box center [623, 181] width 291 height 32
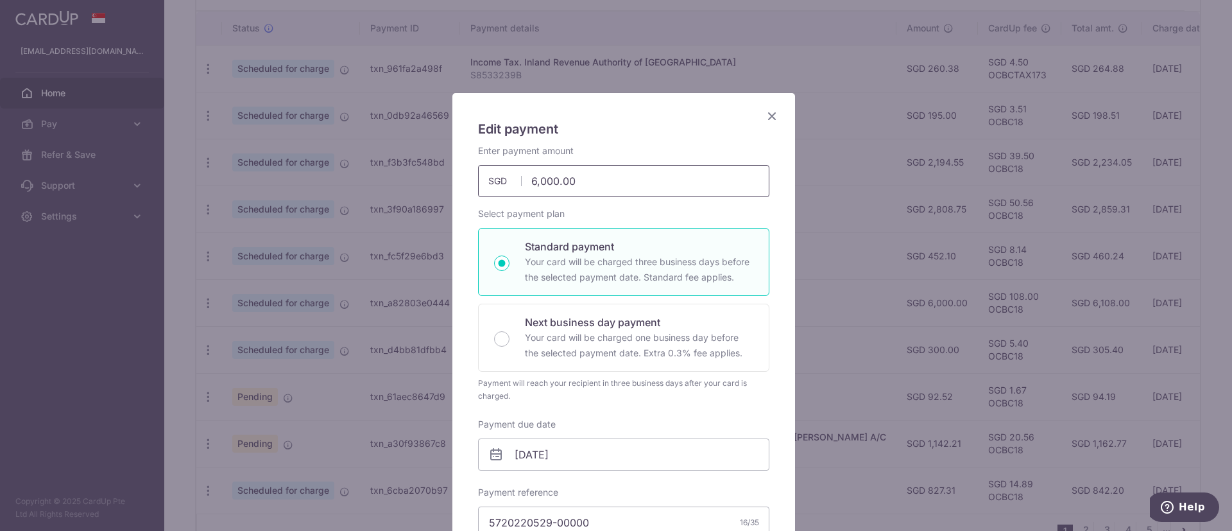
click at [565, 187] on input "6,000.00" at bounding box center [623, 181] width 291 height 32
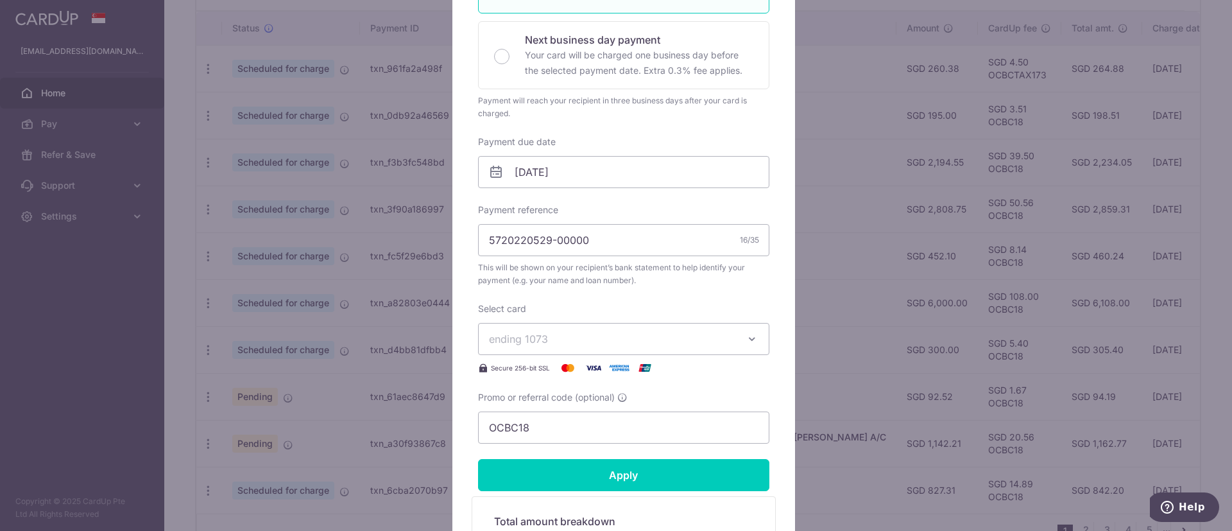
scroll to position [289, 0]
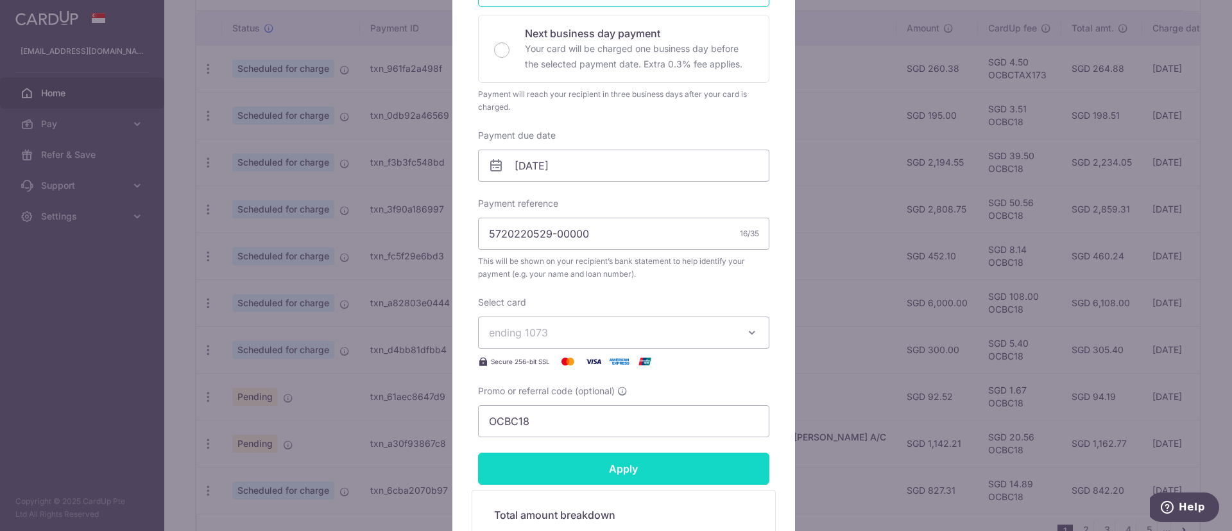
type input "500.00"
click at [596, 466] on input "Apply" at bounding box center [623, 468] width 291 height 32
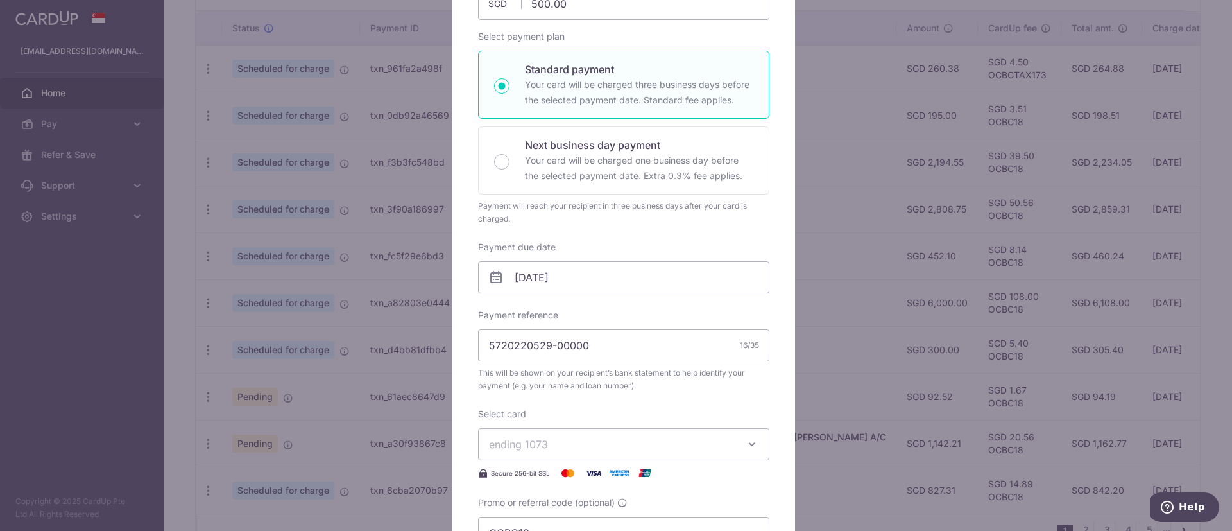
scroll to position [0, 0]
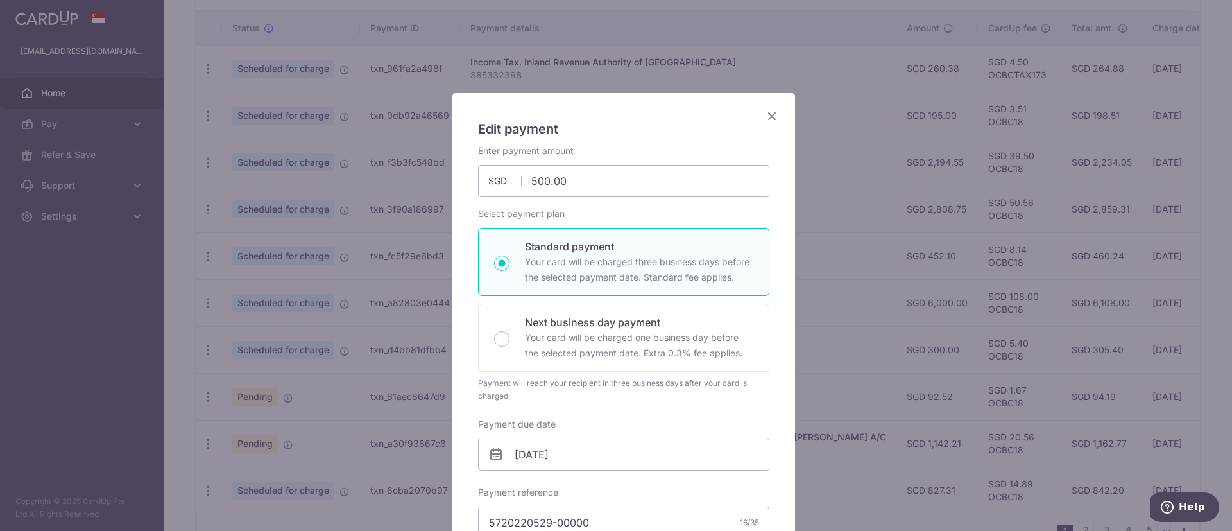
type input "Successfully Applied"
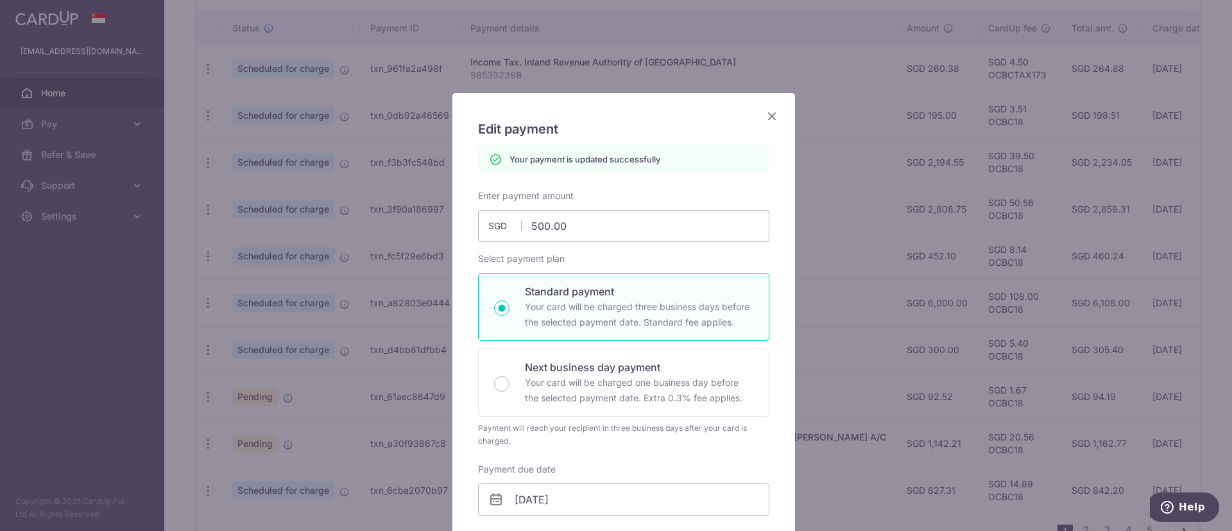
click at [764, 112] on icon "Close" at bounding box center [771, 116] width 15 height 16
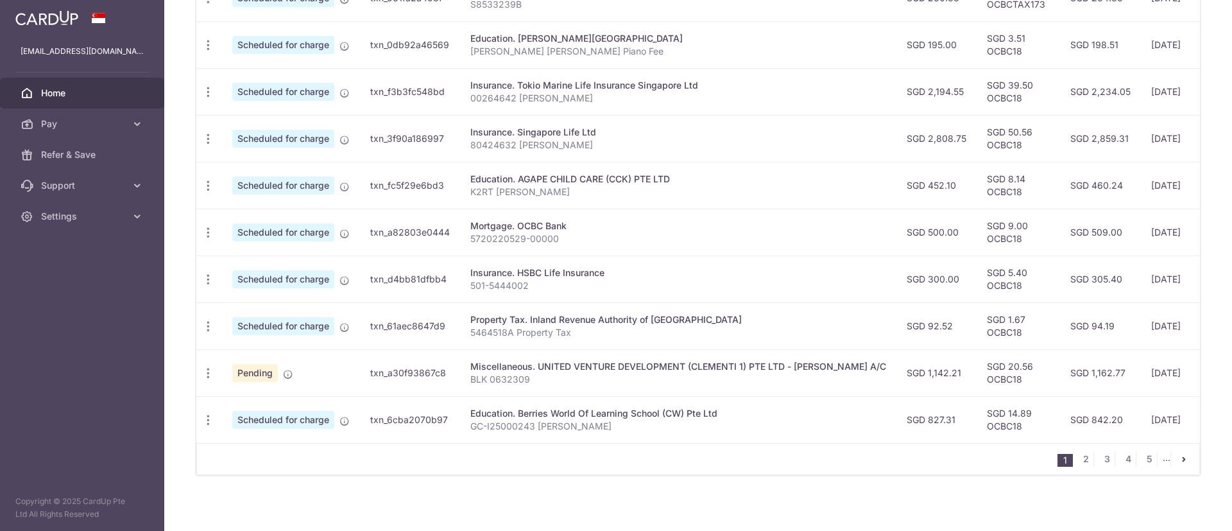
scroll to position [471, 0]
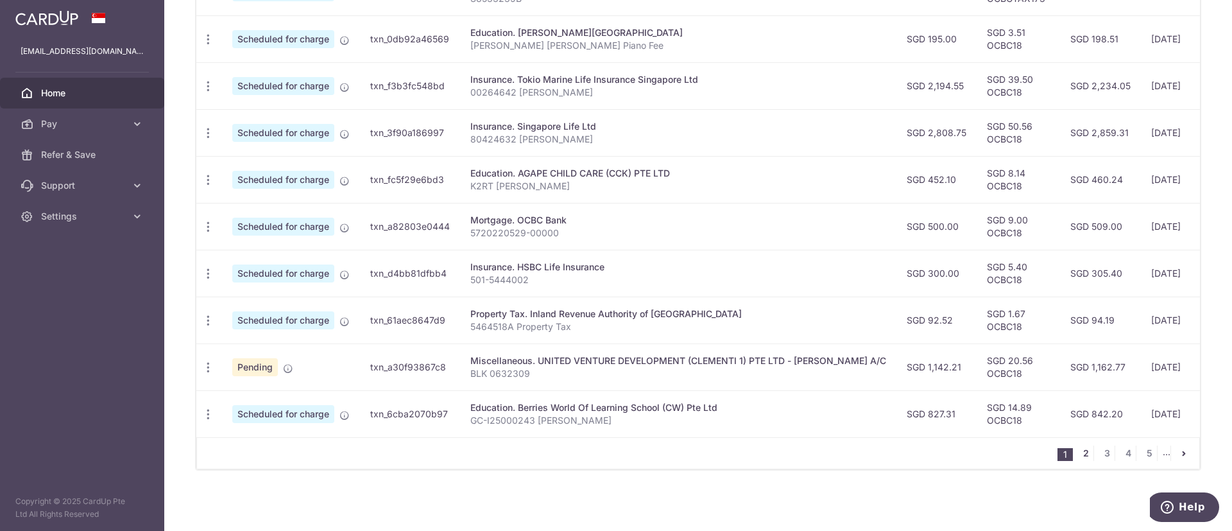
click at [1080, 459] on link "2" at bounding box center [1085, 452] width 15 height 15
click at [0, 0] on div at bounding box center [0, 0] width 0 height 0
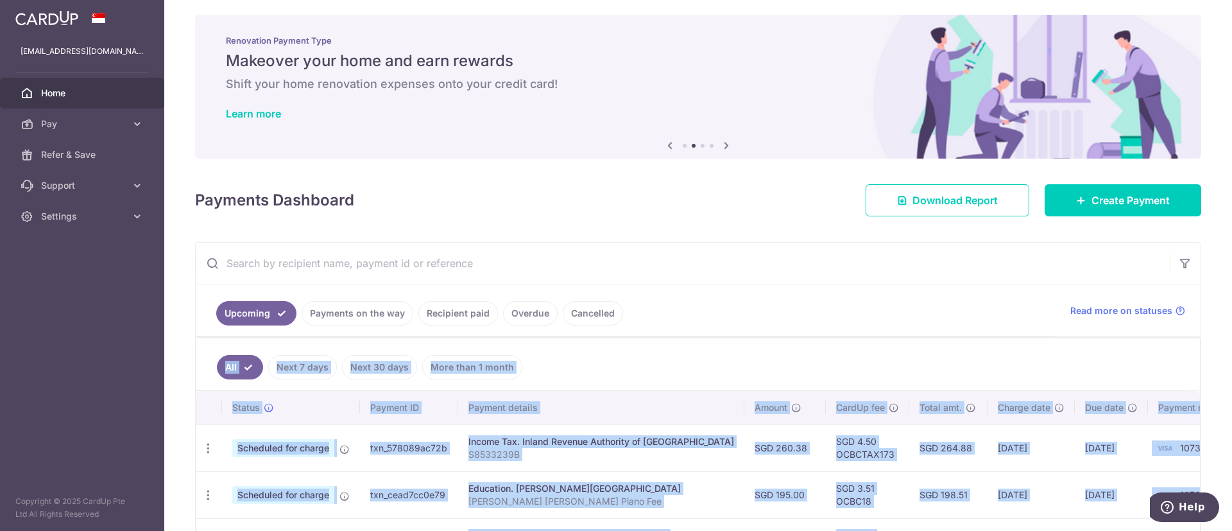
scroll to position [102, 0]
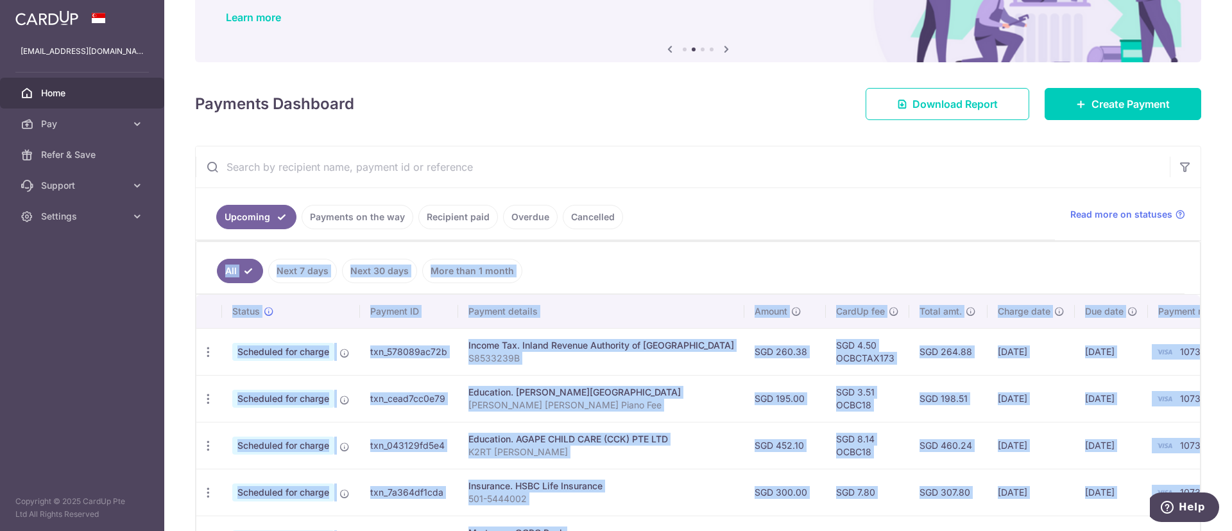
click at [760, 247] on ul "All Next 7 days Next 30 days More than 1 month" at bounding box center [690, 268] width 988 height 52
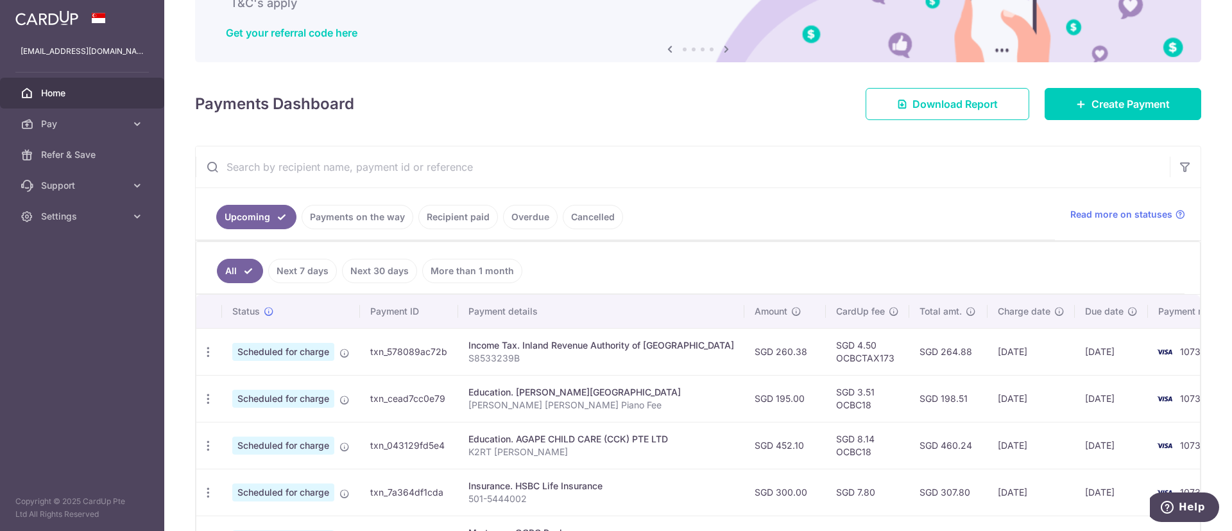
scroll to position [0, 0]
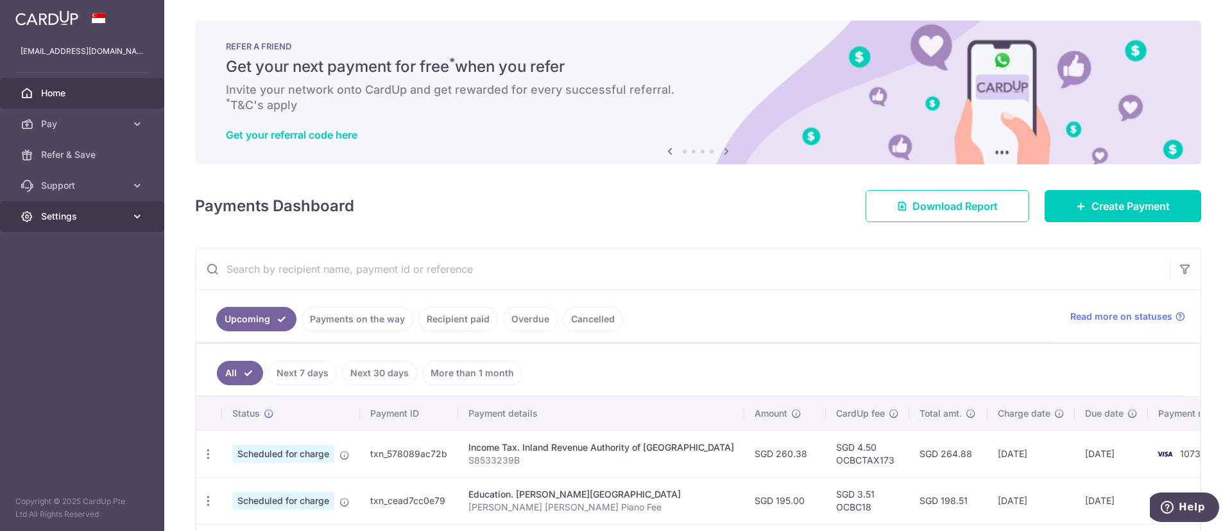
click at [70, 202] on link "Settings" at bounding box center [82, 216] width 164 height 31
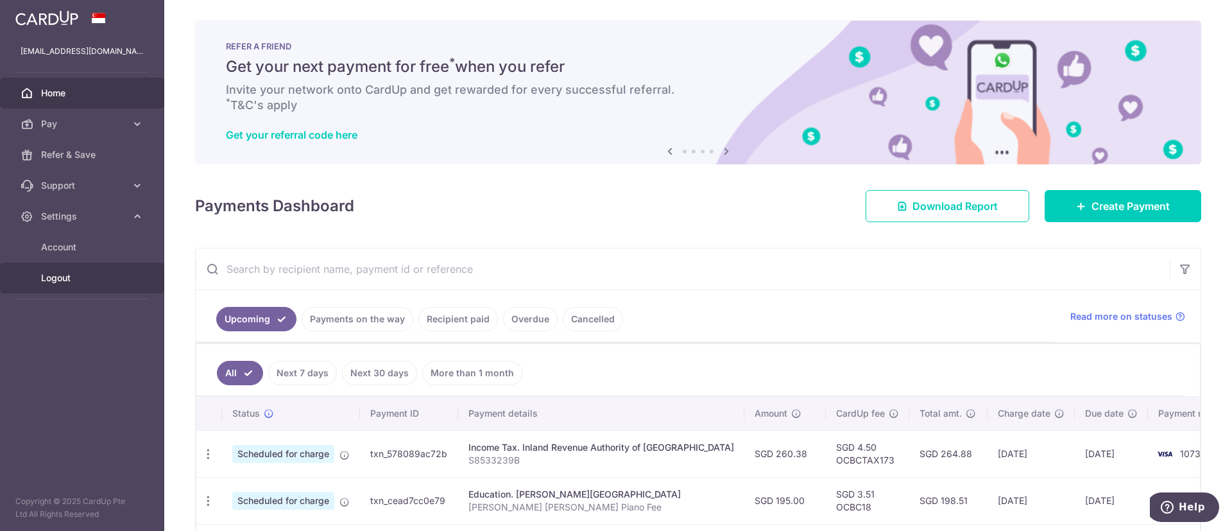
click at [73, 279] on span "Logout" at bounding box center [83, 277] width 85 height 13
